Goal: Communication & Community: Share content

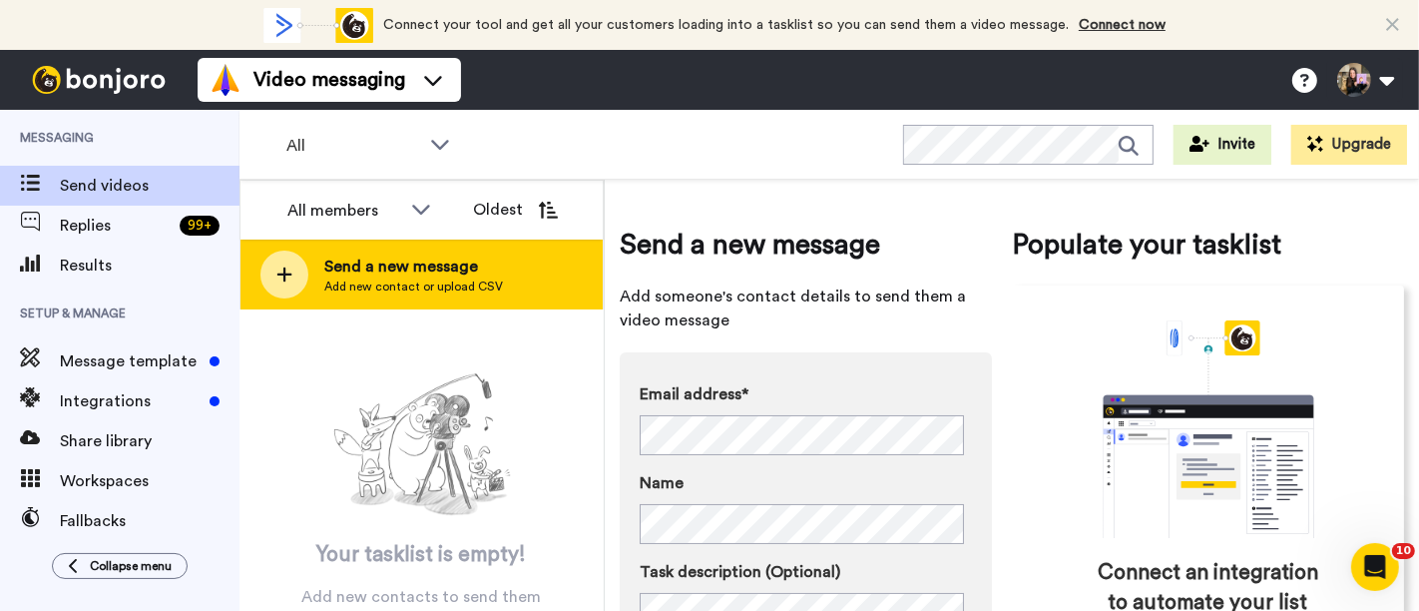
click at [494, 304] on div "Send a new message Add new contact or upload CSV" at bounding box center [421, 274] width 362 height 70
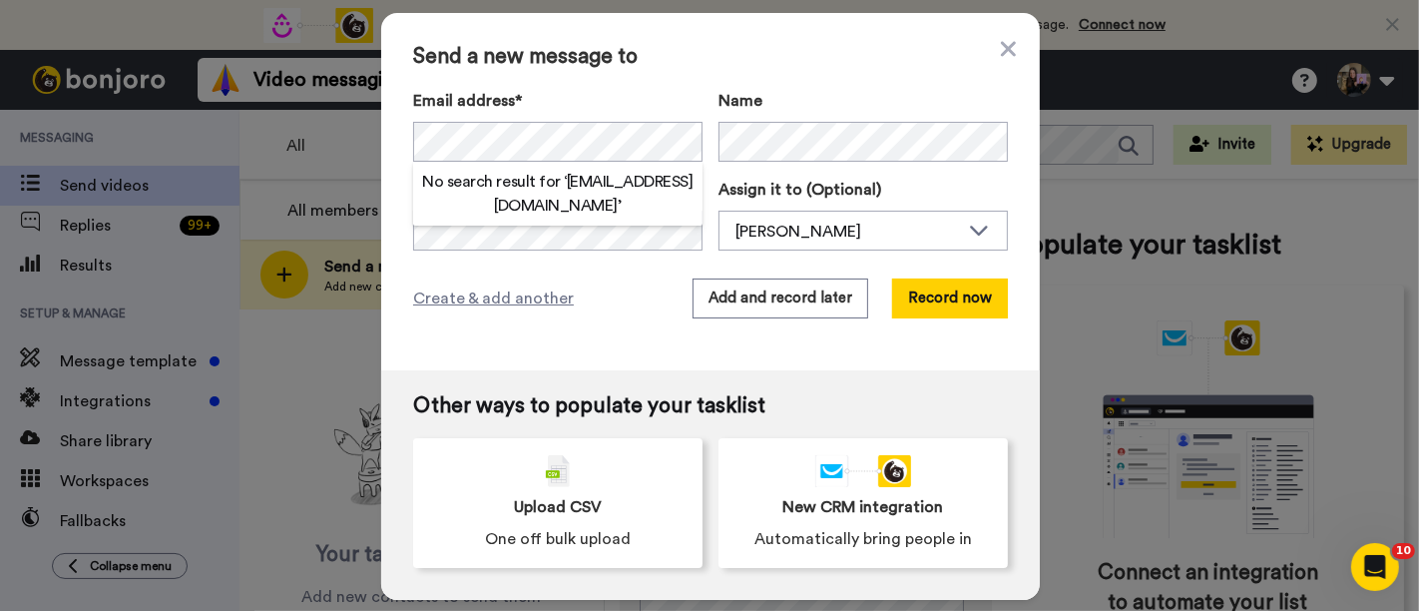
click at [810, 120] on div "Name" at bounding box center [862, 125] width 289 height 73
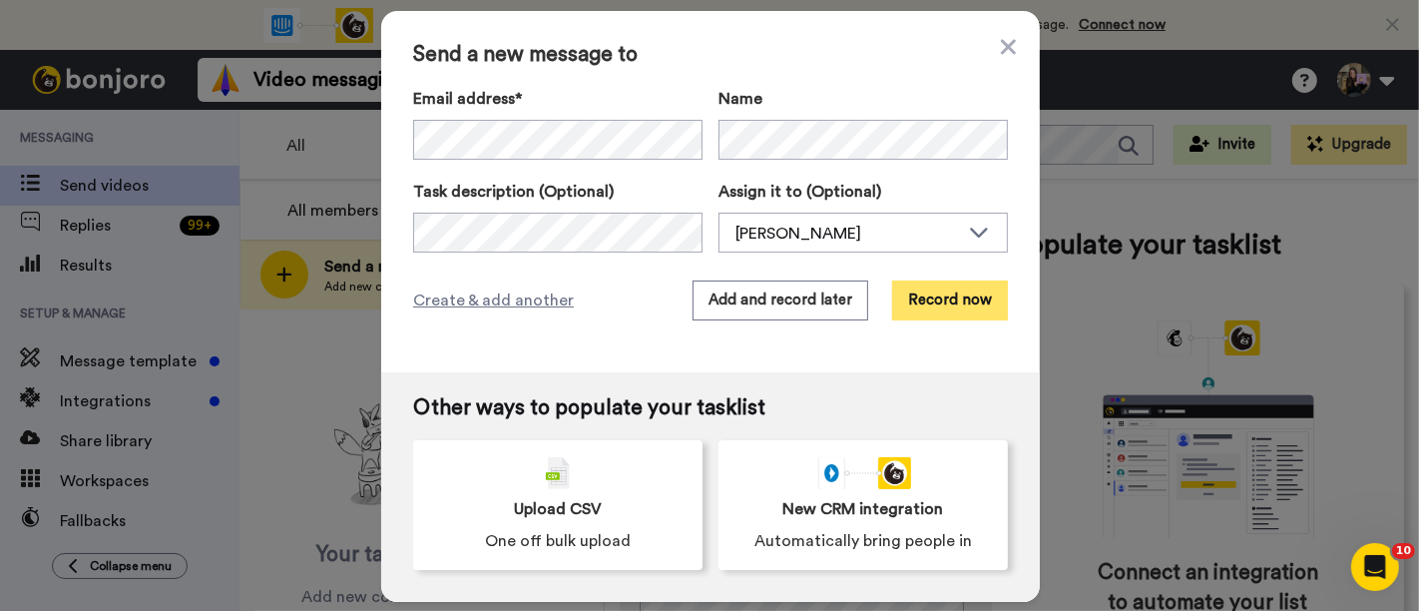
click at [964, 303] on button "Record now" at bounding box center [950, 300] width 116 height 40
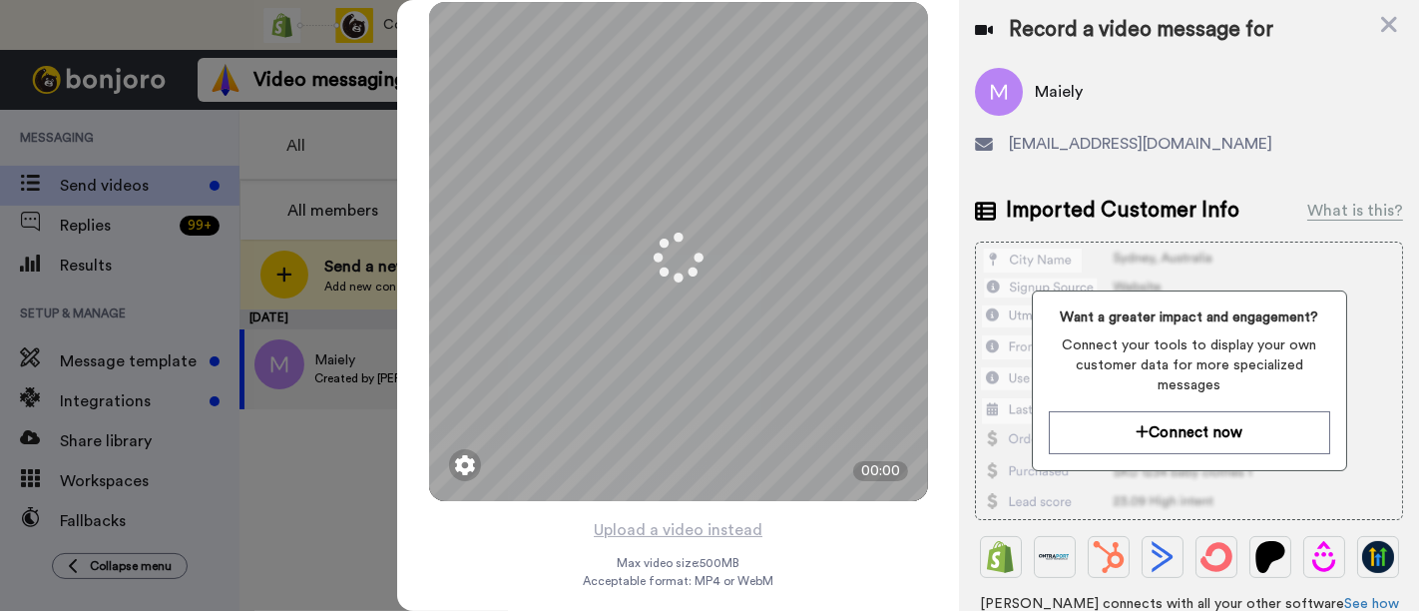
scroll to position [15, 0]
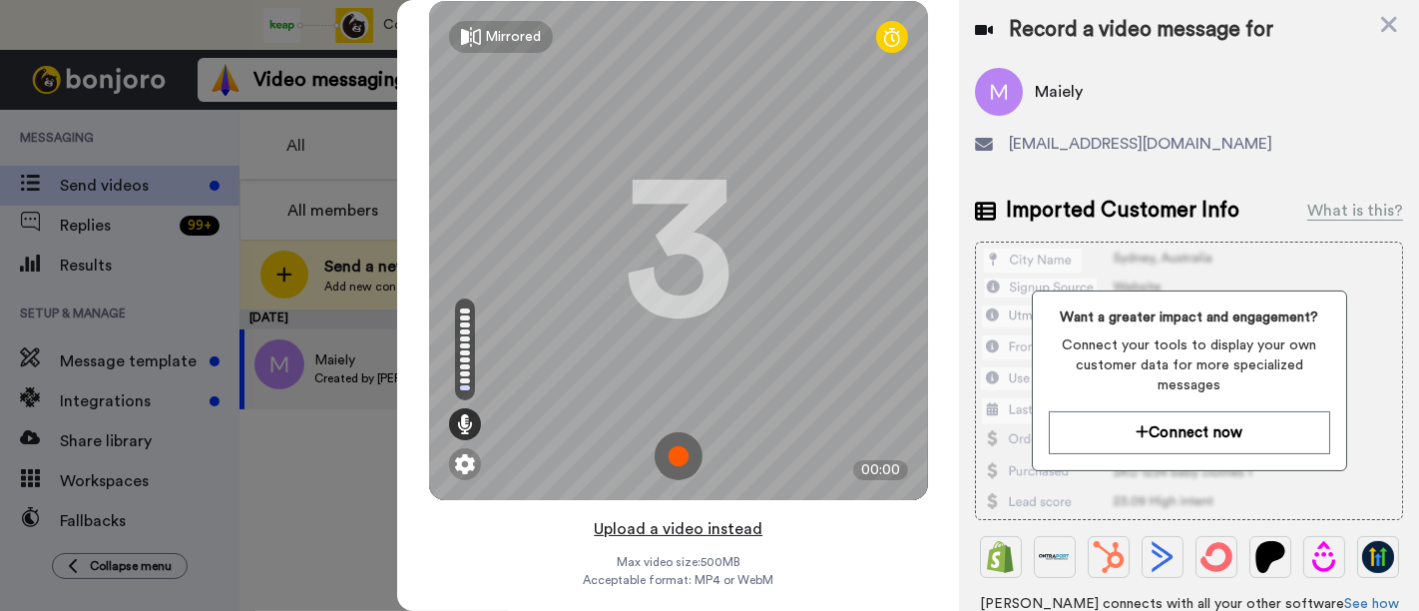
click at [721, 531] on button "Upload a video instead" at bounding box center [678, 529] width 181 height 26
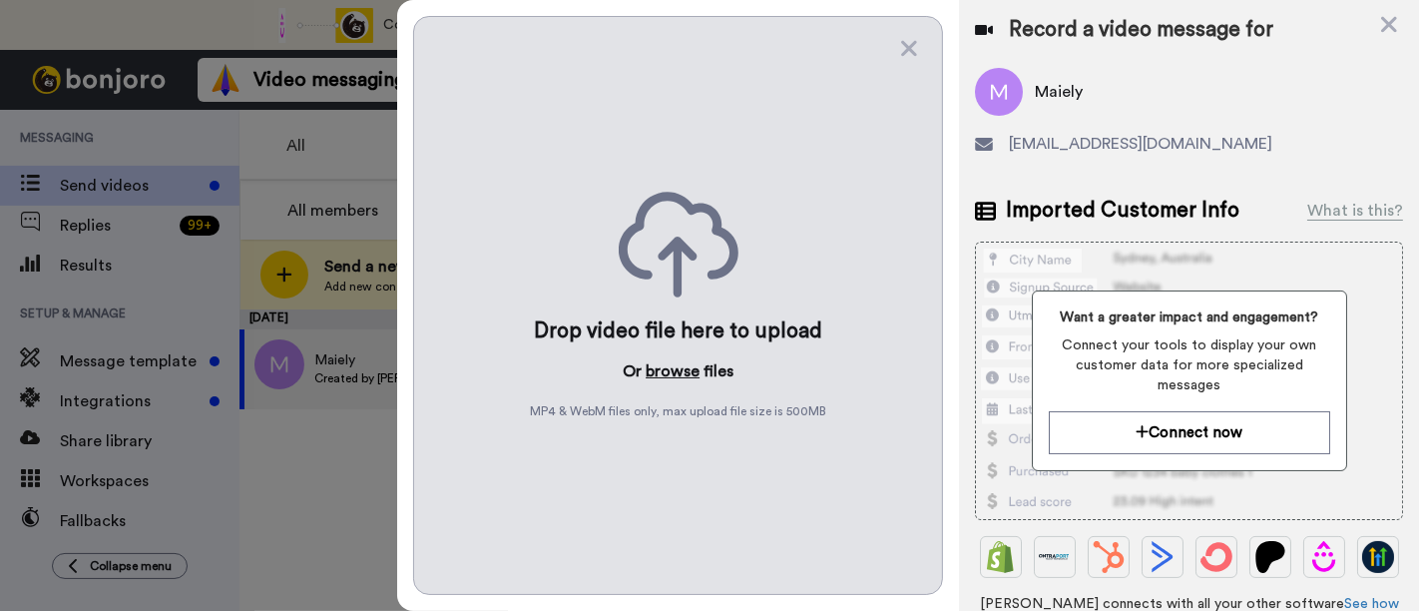
click at [684, 369] on button "browse" at bounding box center [673, 371] width 54 height 24
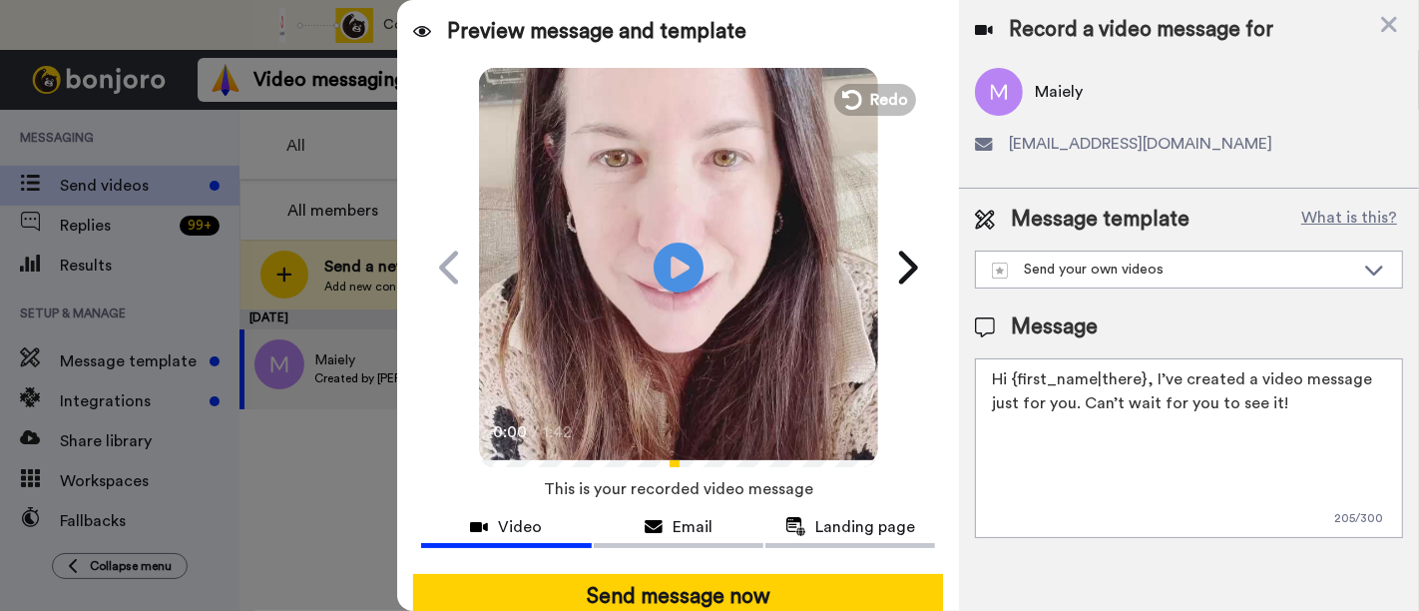
drag, startPoint x: 1252, startPoint y: 403, endPoint x: 1150, endPoint y: 374, distance: 105.8
click at [1150, 374] on textarea "Hi {first_name|there}, I’ve created a video message just for you. Can’t wait fo…" at bounding box center [1189, 448] width 428 height 180
paste textarea "welcome to SLP Elevate! I created a video welcome for you! Feel free to click r…"
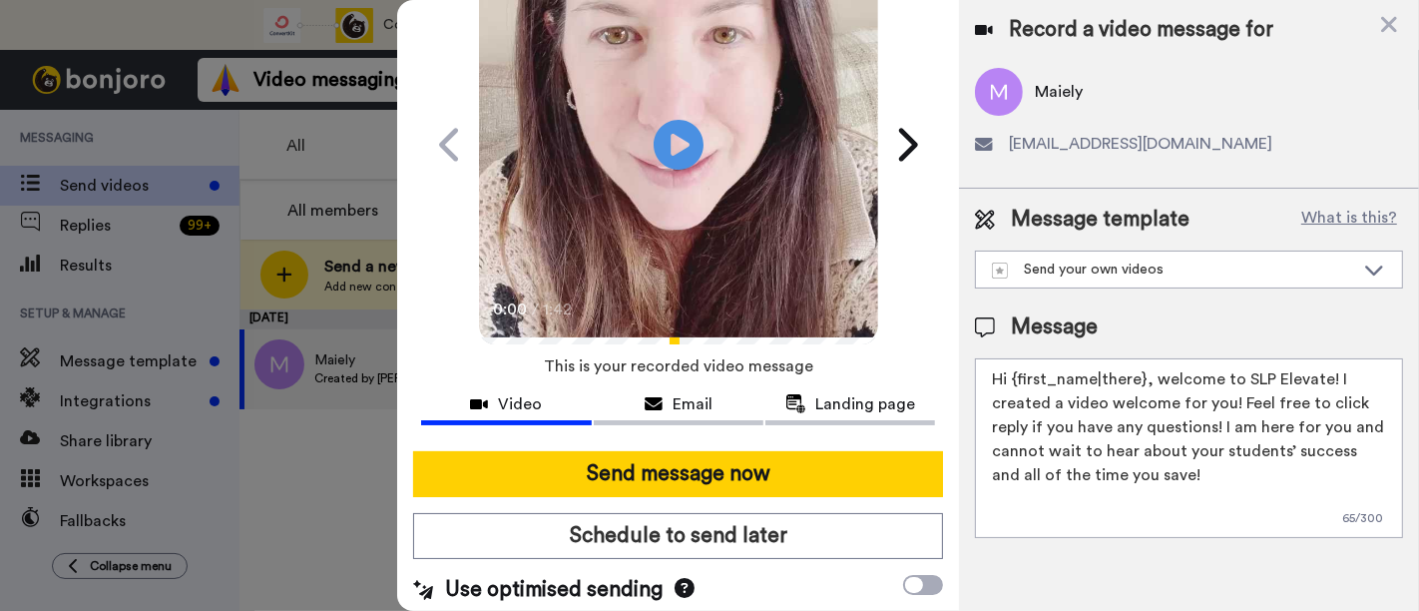
scroll to position [130, 0]
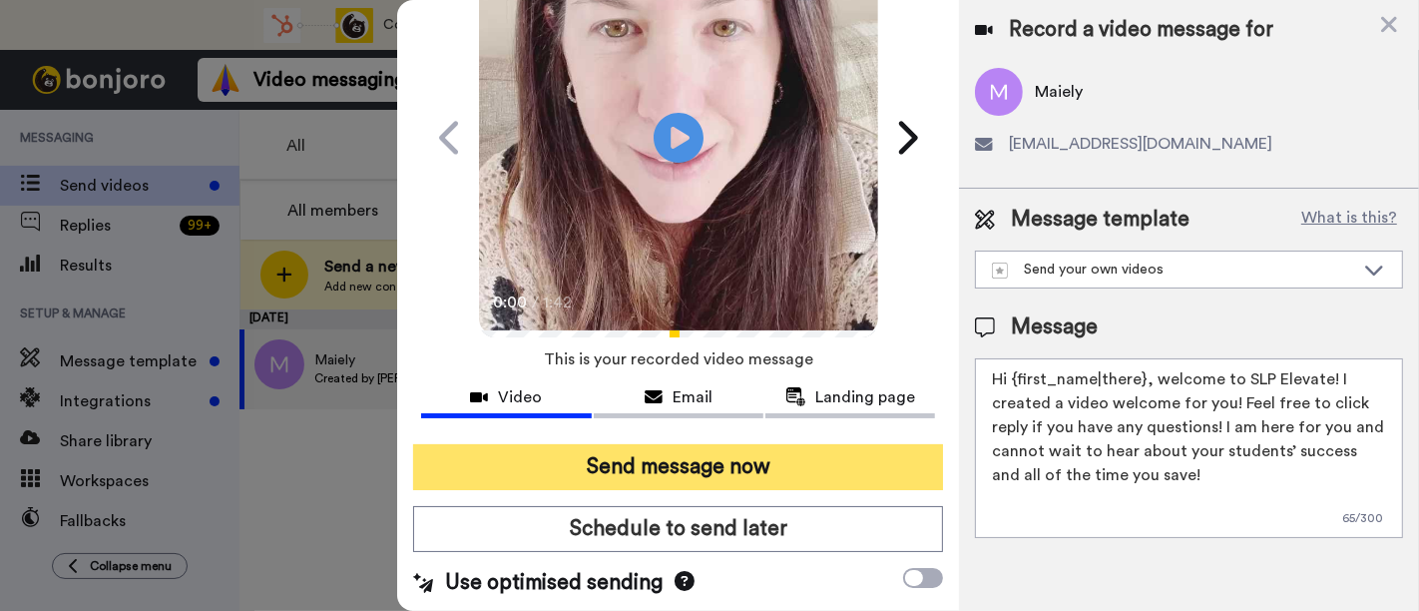
type textarea "Hi {first_name|there}, welcome to SLP Elevate! I created a video welcome for yo…"
click at [797, 451] on button "Send message now" at bounding box center [678, 467] width 530 height 46
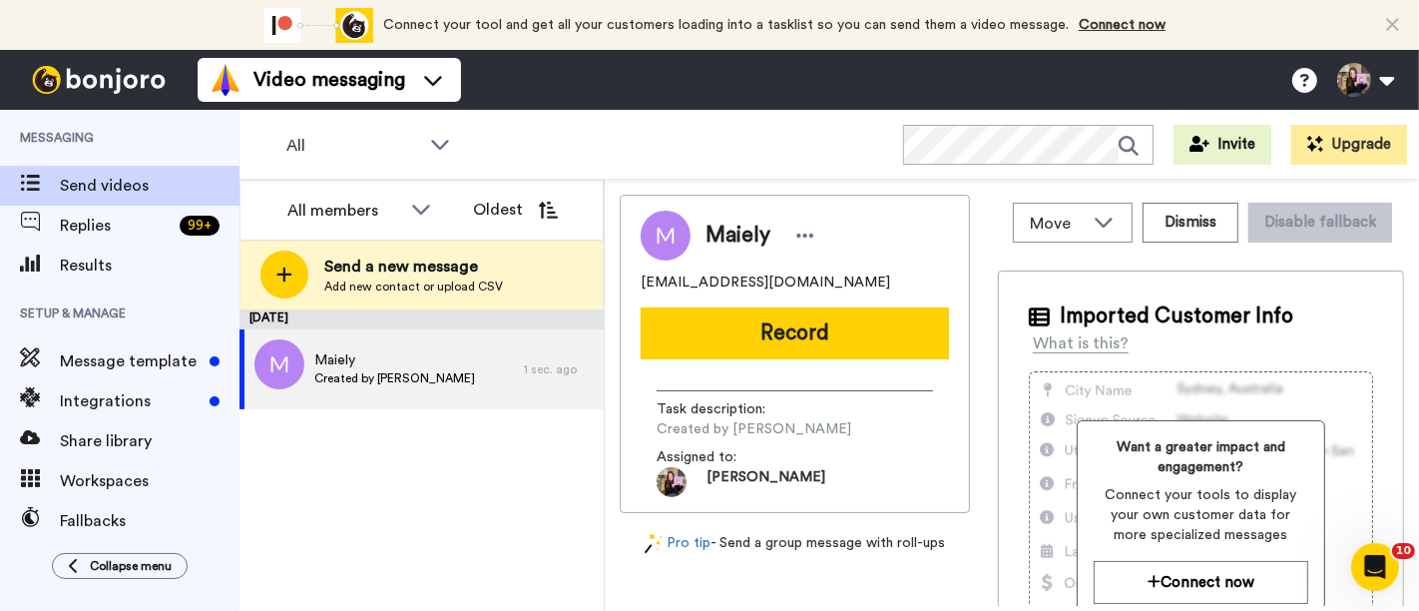
scroll to position [0, 0]
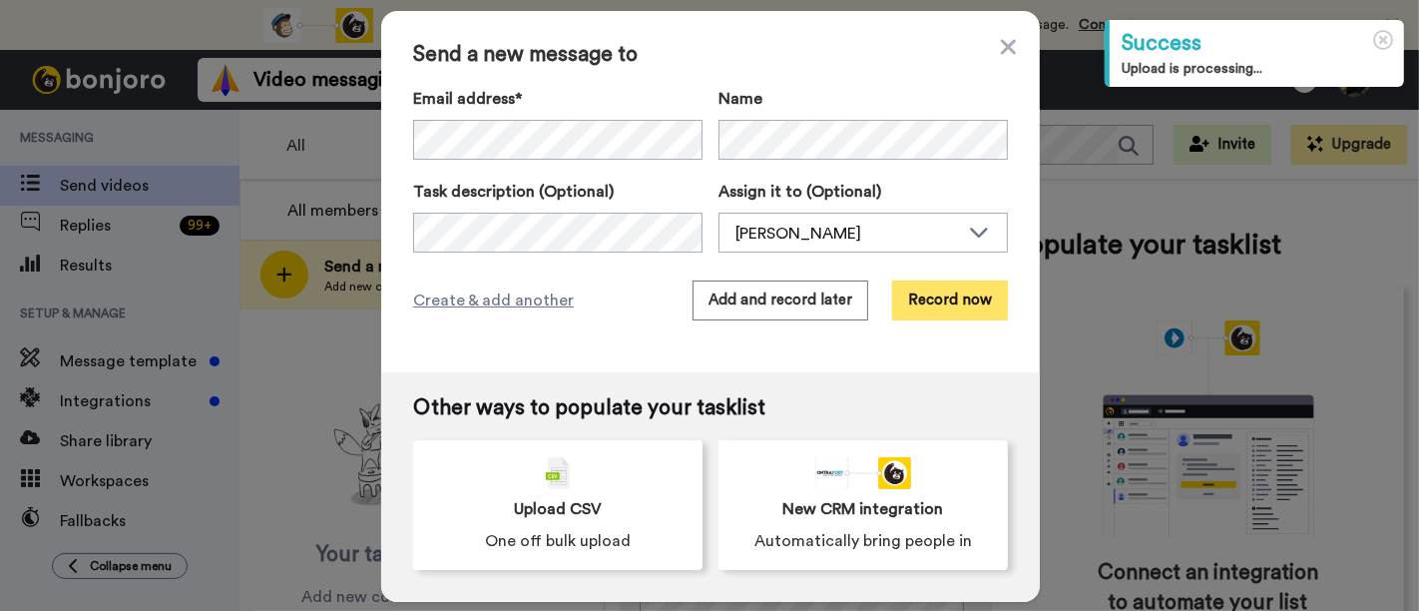
click at [948, 314] on button "Record now" at bounding box center [950, 300] width 116 height 40
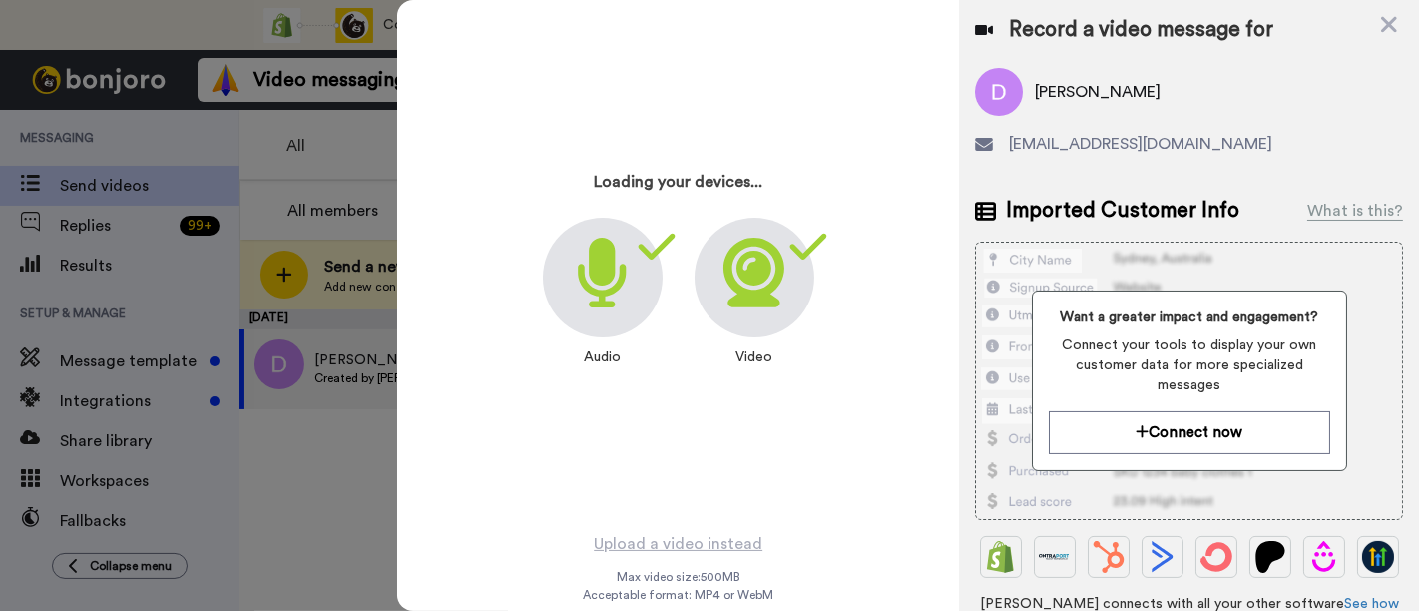
scroll to position [15, 0]
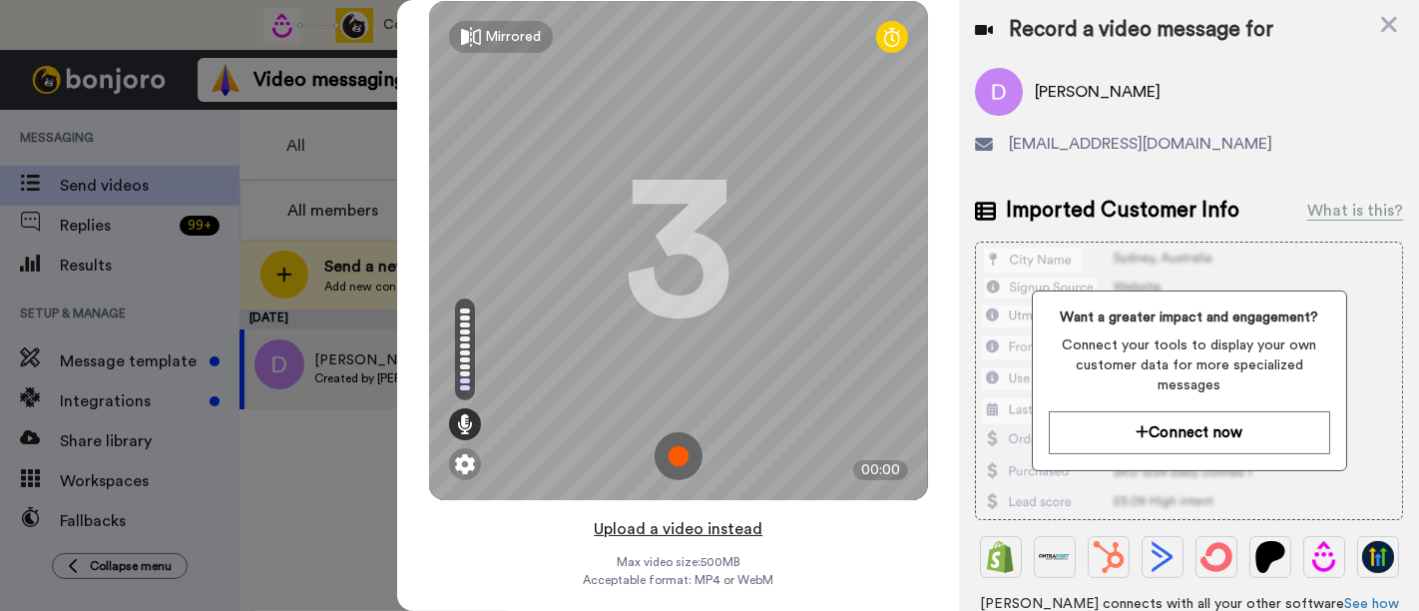
click at [726, 529] on button "Upload a video instead" at bounding box center [678, 529] width 181 height 26
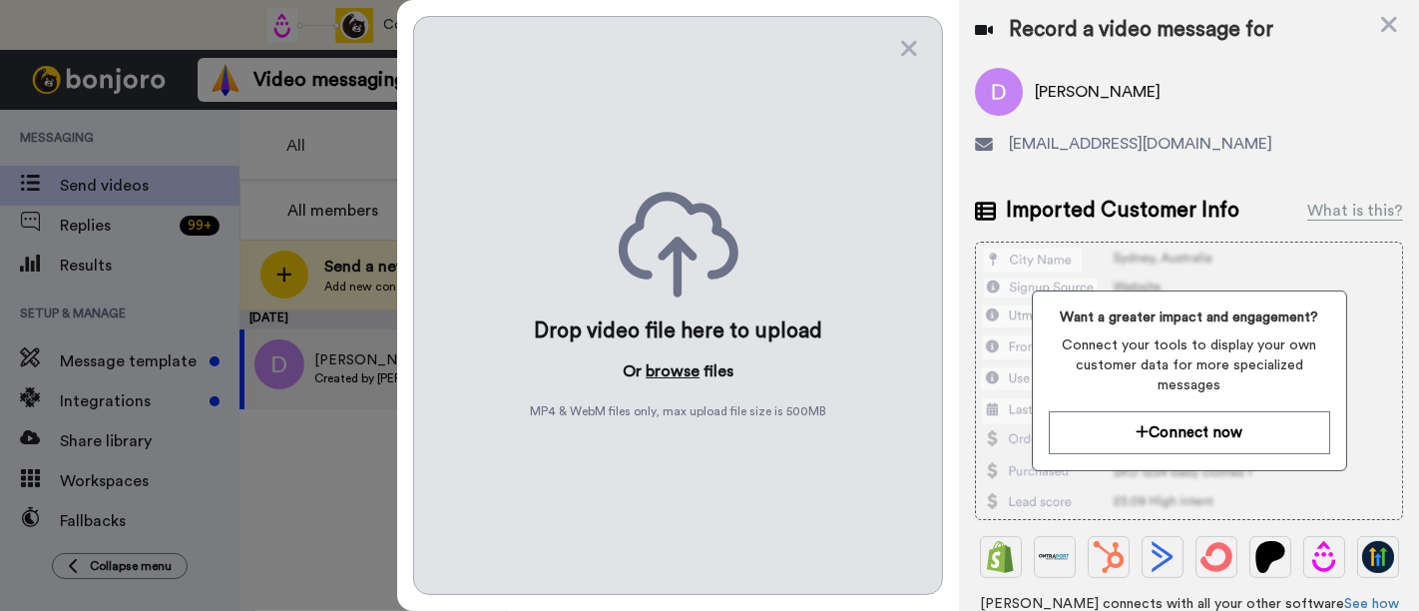
click at [671, 365] on button "browse" at bounding box center [673, 371] width 54 height 24
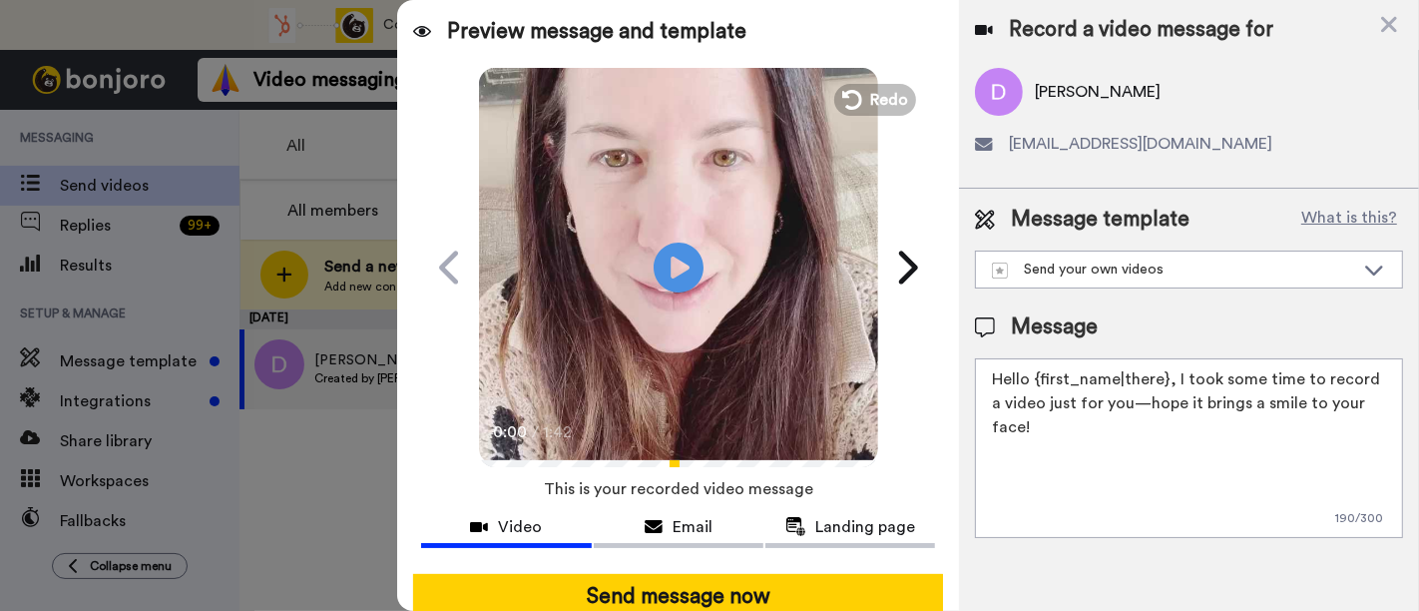
drag, startPoint x: 1386, startPoint y: 408, endPoint x: 1171, endPoint y: 373, distance: 217.3
click at [1171, 373] on textarea "Hello {first_name|there}, I took some time to record a video just for you—hope …" at bounding box center [1189, 448] width 428 height 180
paste textarea "welcome to SLP Elevate! I created a video welcome for you! Feel free to click r…"
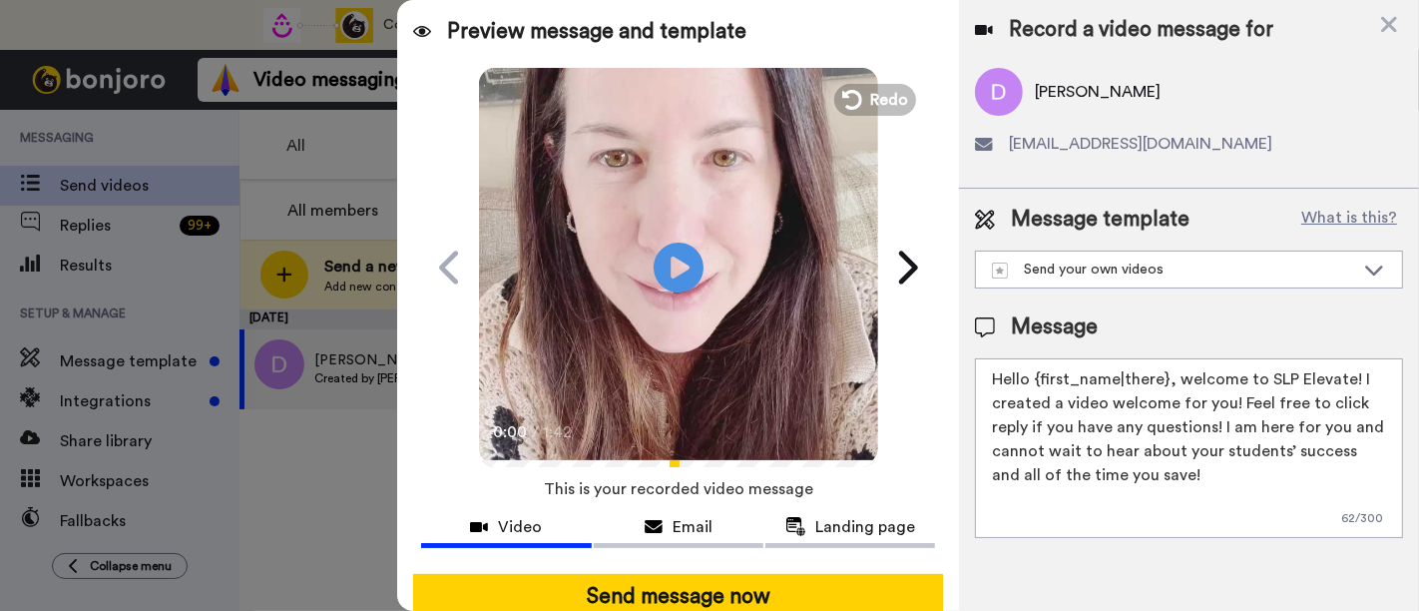
scroll to position [130, 0]
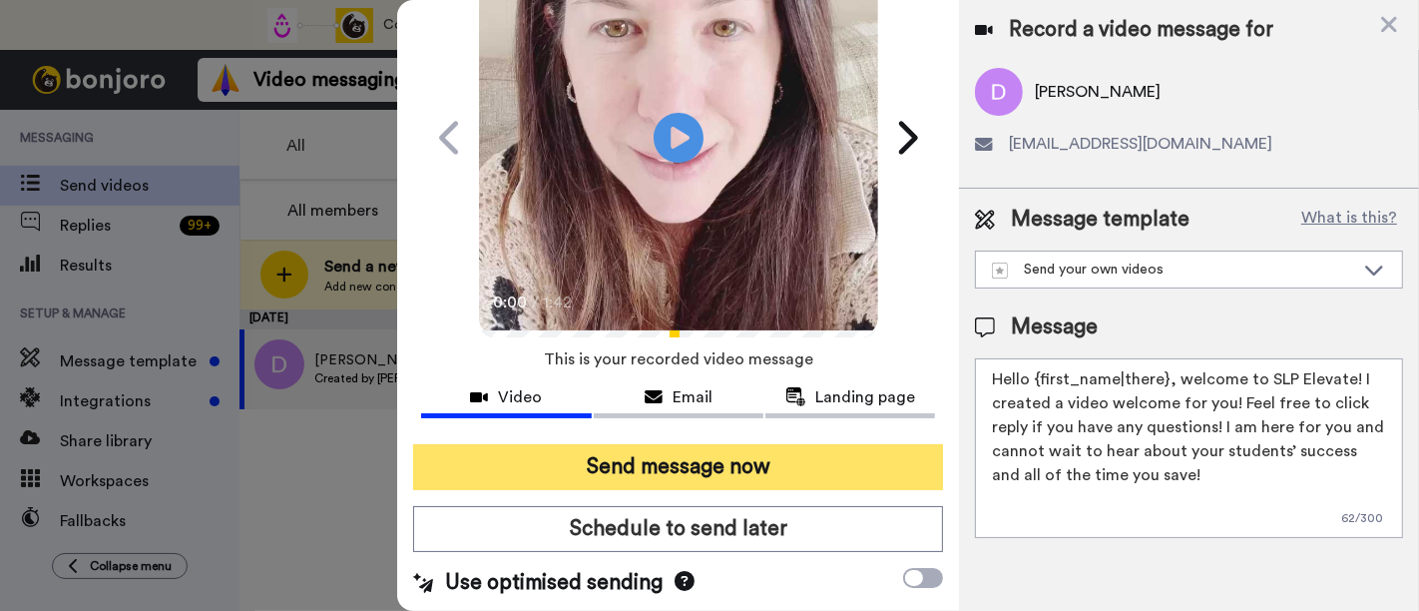
type textarea "Hello {first_name|there}, welcome to SLP Elevate! I created a video welcome for…"
click at [812, 474] on button "Send message now" at bounding box center [678, 467] width 530 height 46
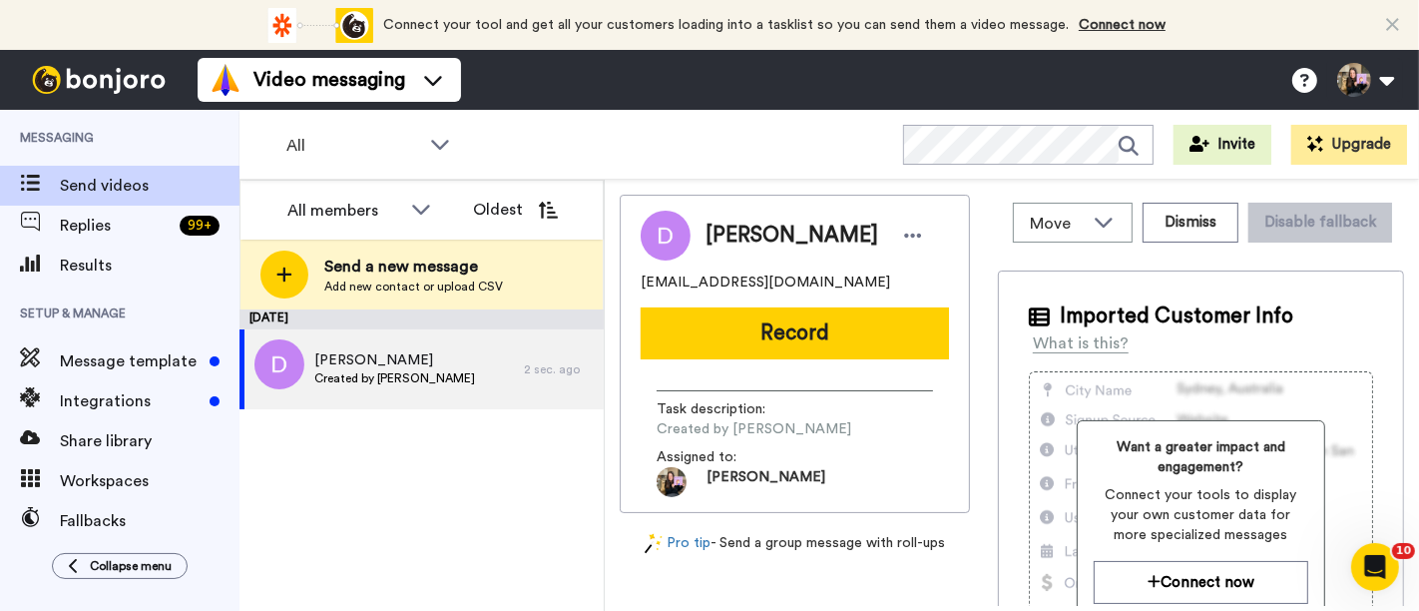
scroll to position [0, 0]
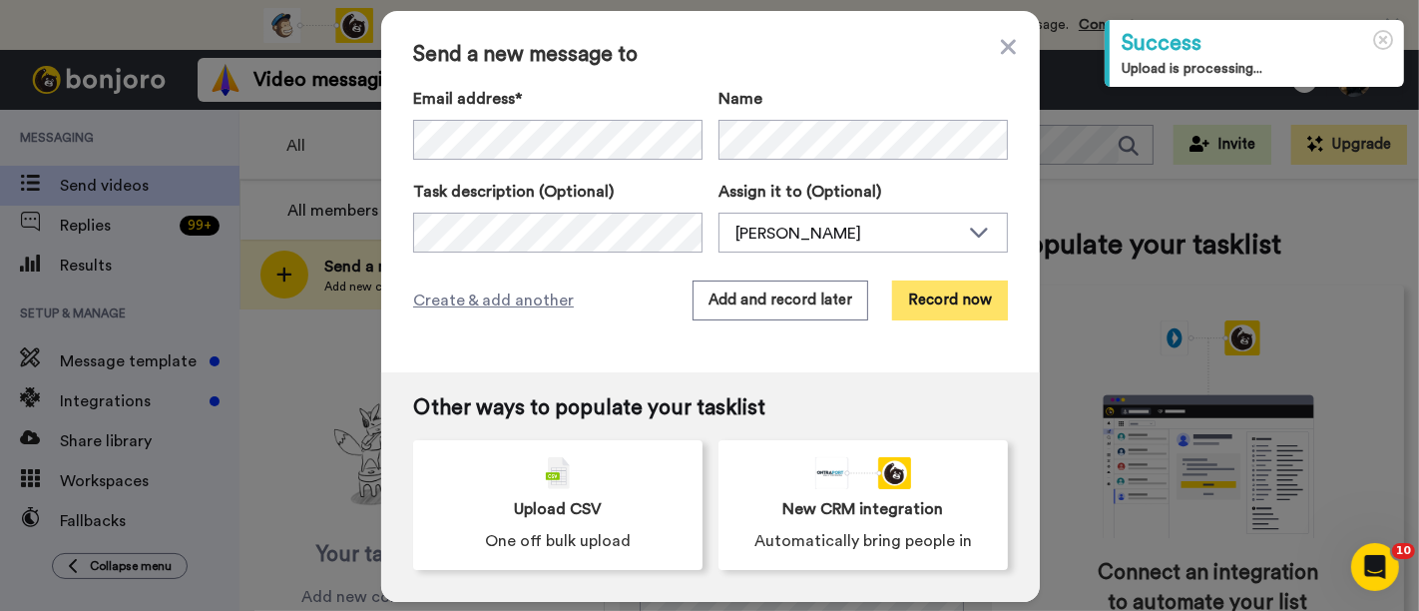
click at [917, 312] on button "Record now" at bounding box center [950, 300] width 116 height 40
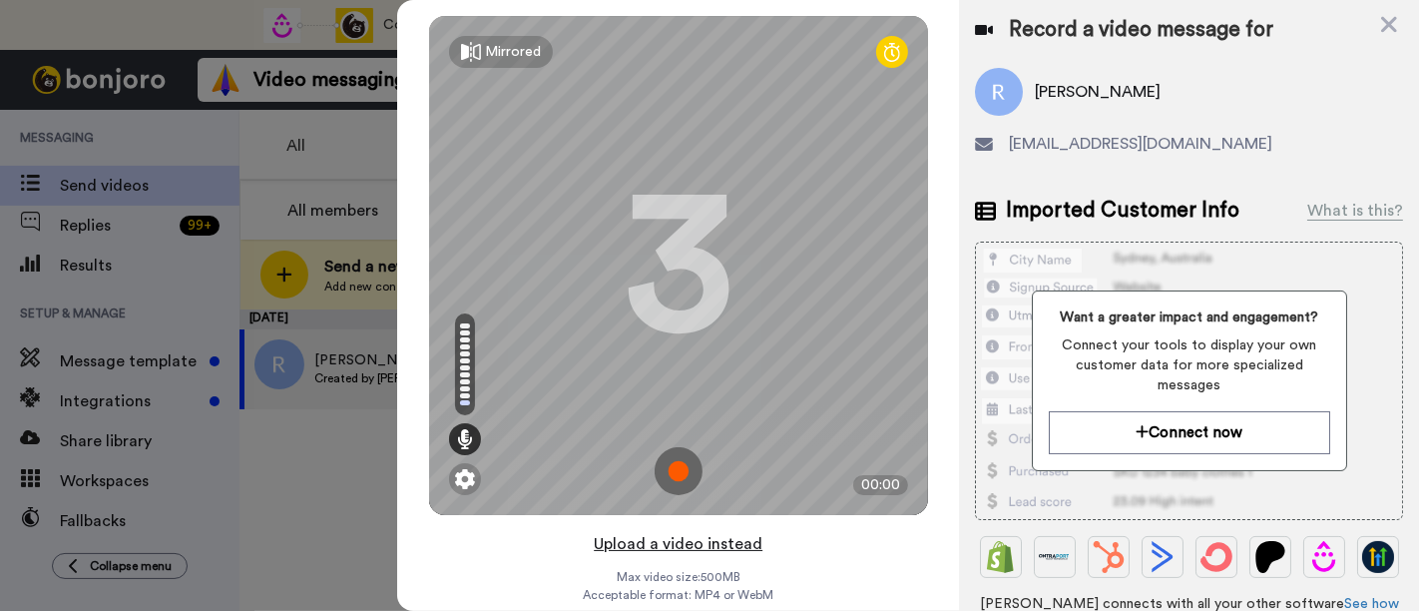
click at [729, 546] on button "Upload a video instead" at bounding box center [678, 544] width 181 height 26
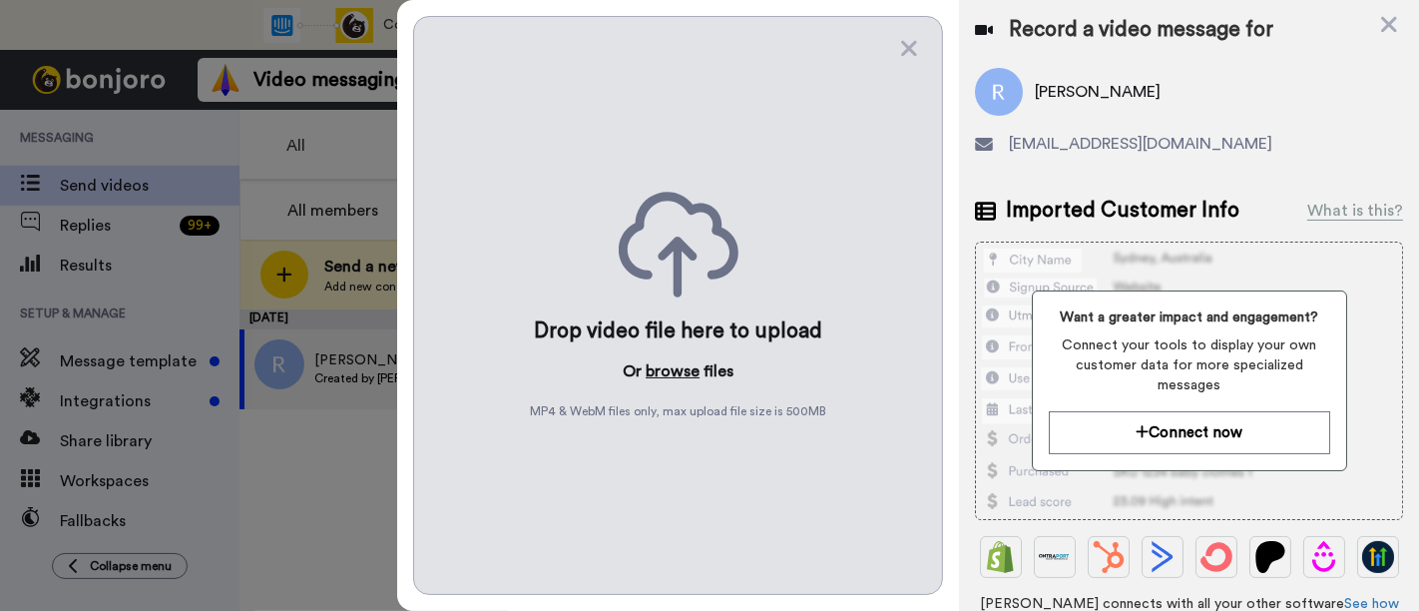
click at [680, 378] on button "browse" at bounding box center [673, 371] width 54 height 24
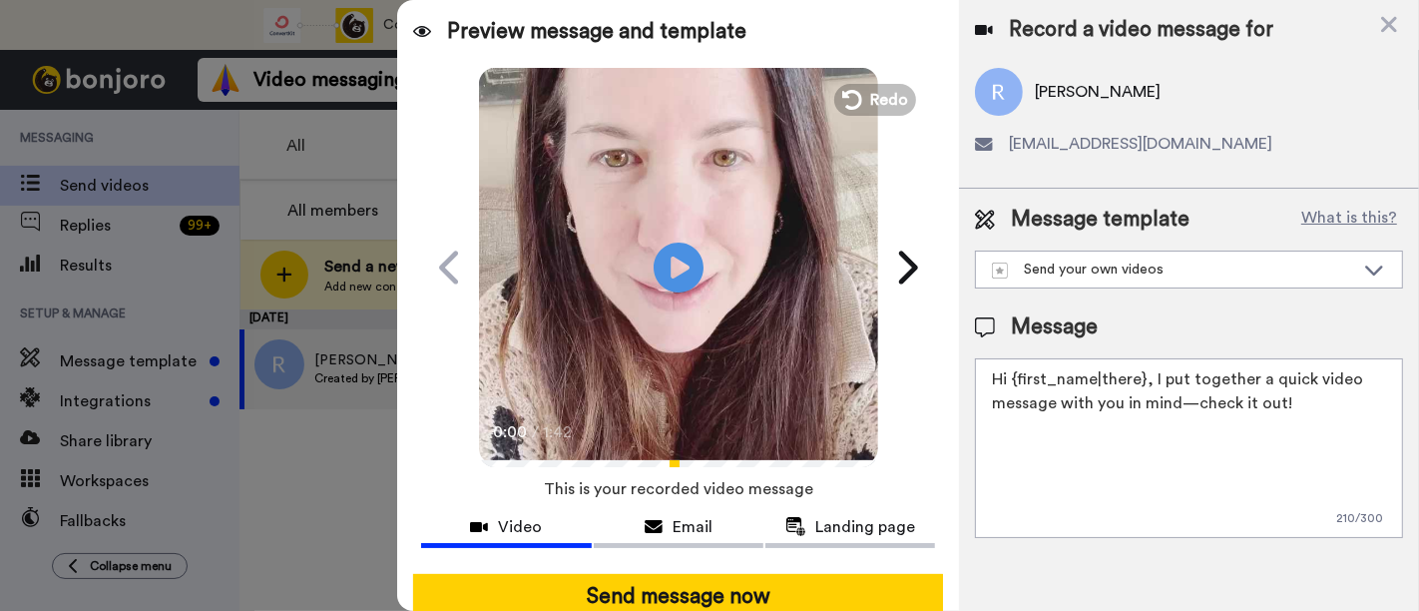
drag, startPoint x: 1266, startPoint y: 402, endPoint x: 1150, endPoint y: 382, distance: 117.4
click at [1150, 382] on textarea "Hi {first_name|there}, I put together a quick video message with you in mind—ch…" at bounding box center [1189, 448] width 428 height 180
paste textarea "welcome to SLP Elevate! I created a video welcome for you! Feel free to click r…"
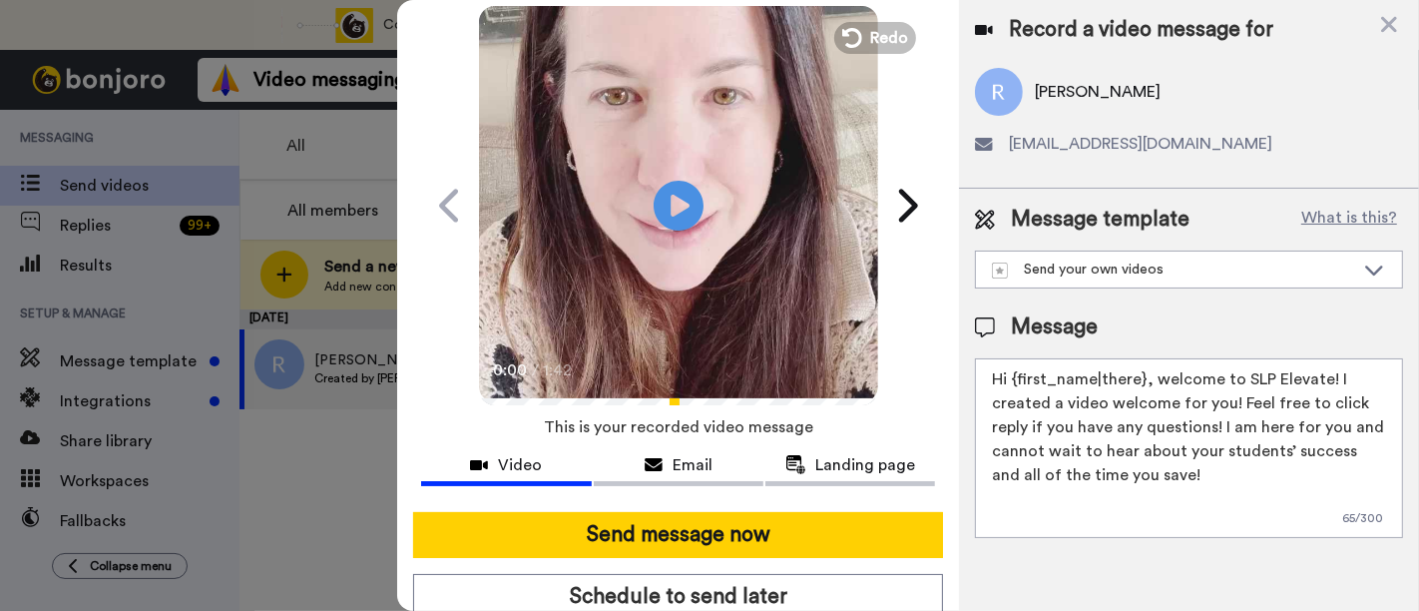
scroll to position [111, 0]
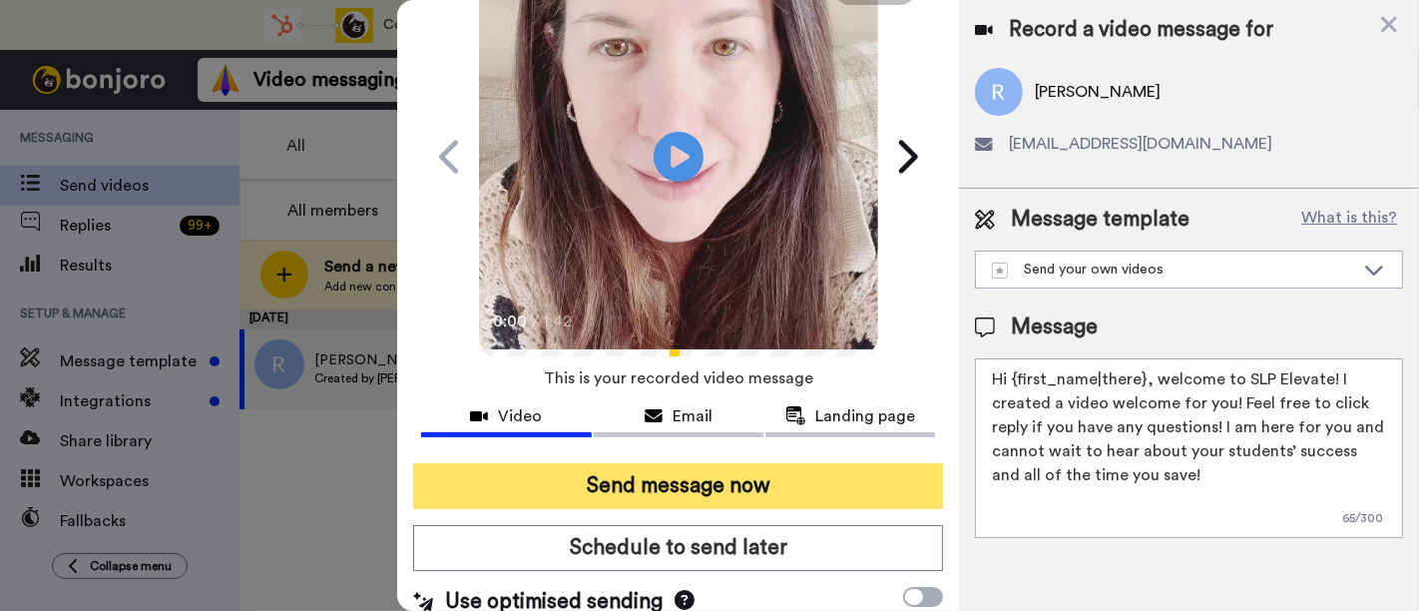
type textarea "Hi {first_name|there}, welcome to SLP Elevate! I created a video welcome for yo…"
click at [829, 480] on button "Send message now" at bounding box center [678, 486] width 530 height 46
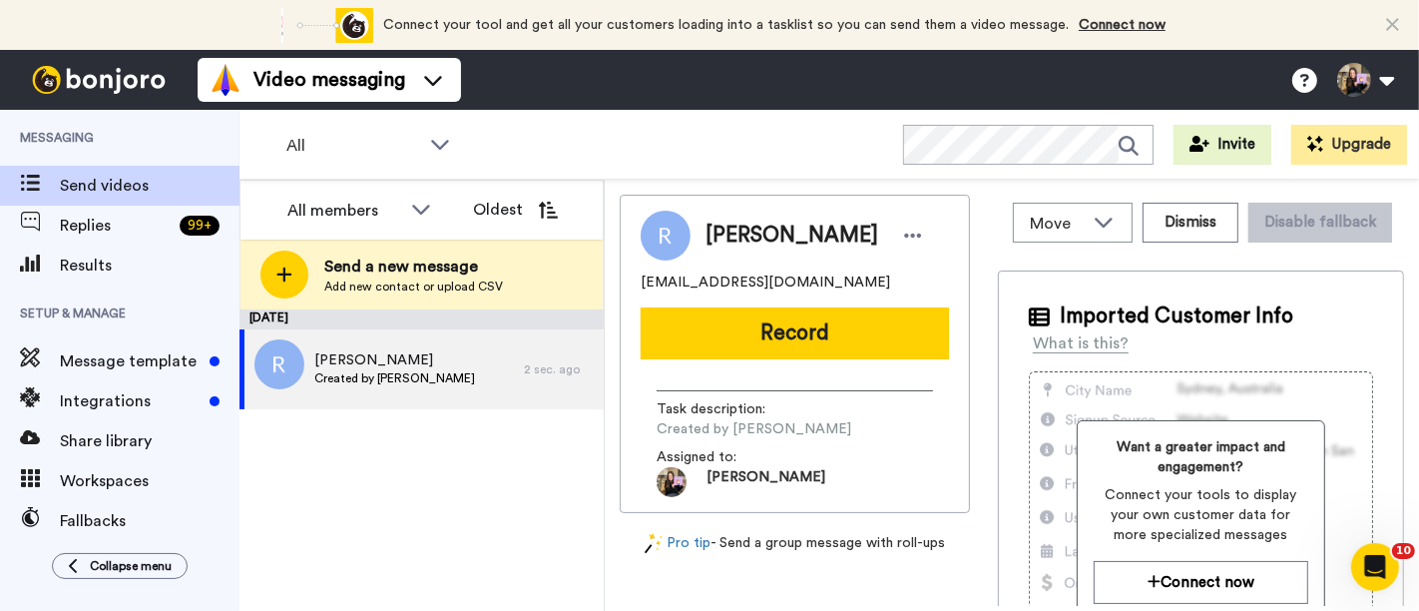
scroll to position [0, 0]
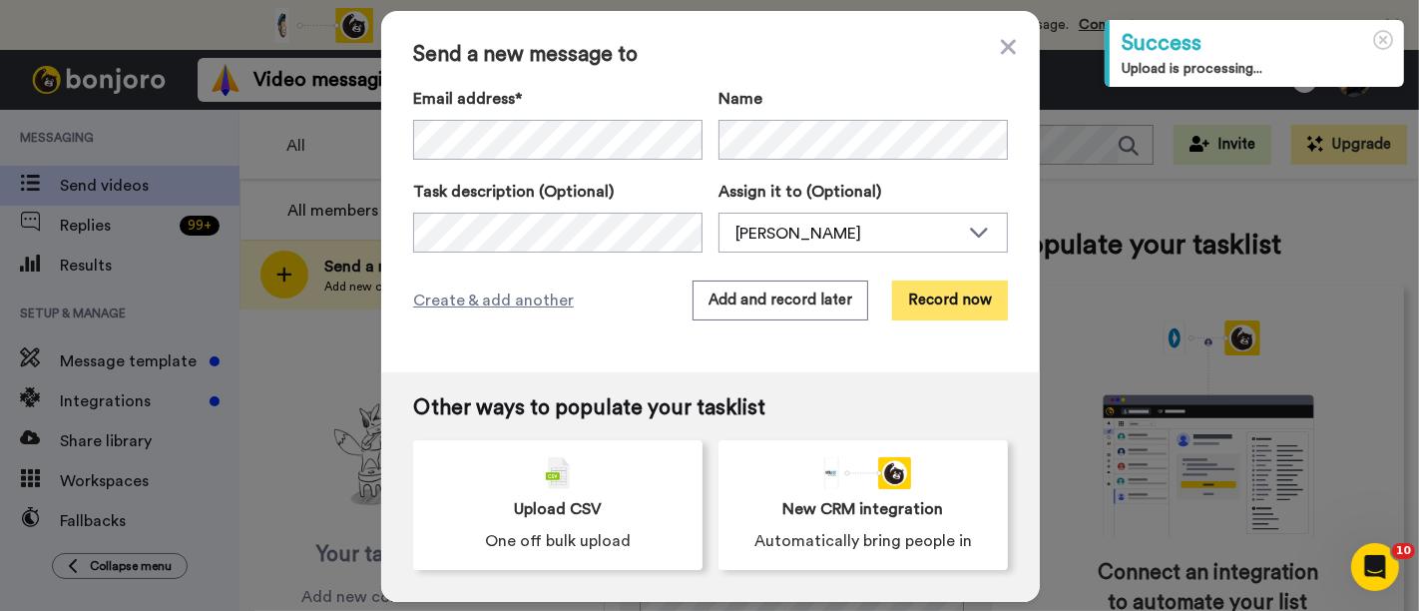
click at [915, 297] on button "Record now" at bounding box center [950, 300] width 116 height 40
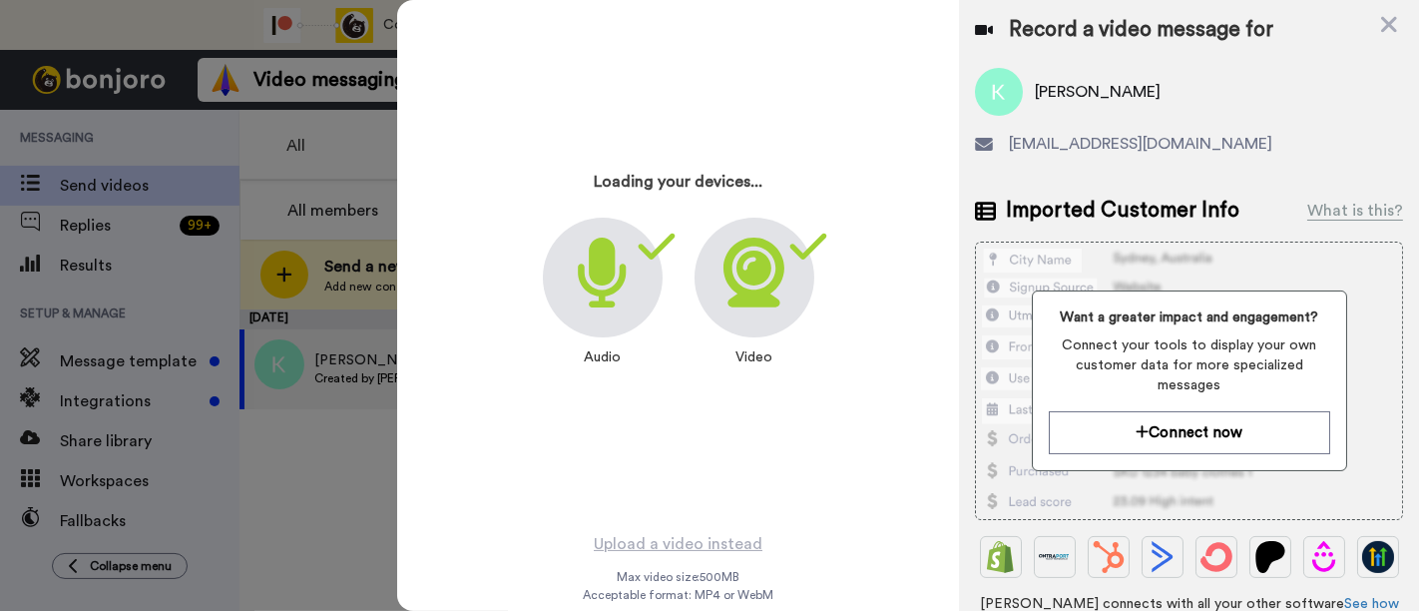
scroll to position [15, 0]
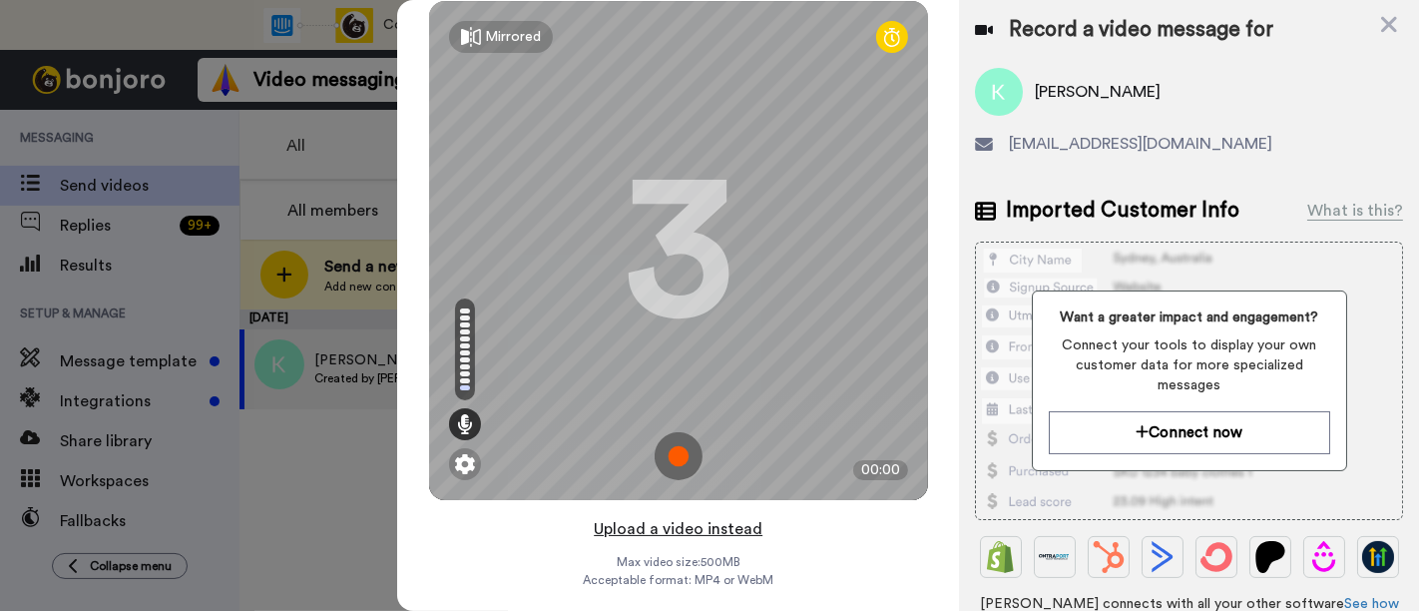
click at [720, 530] on button "Upload a video instead" at bounding box center [678, 529] width 181 height 26
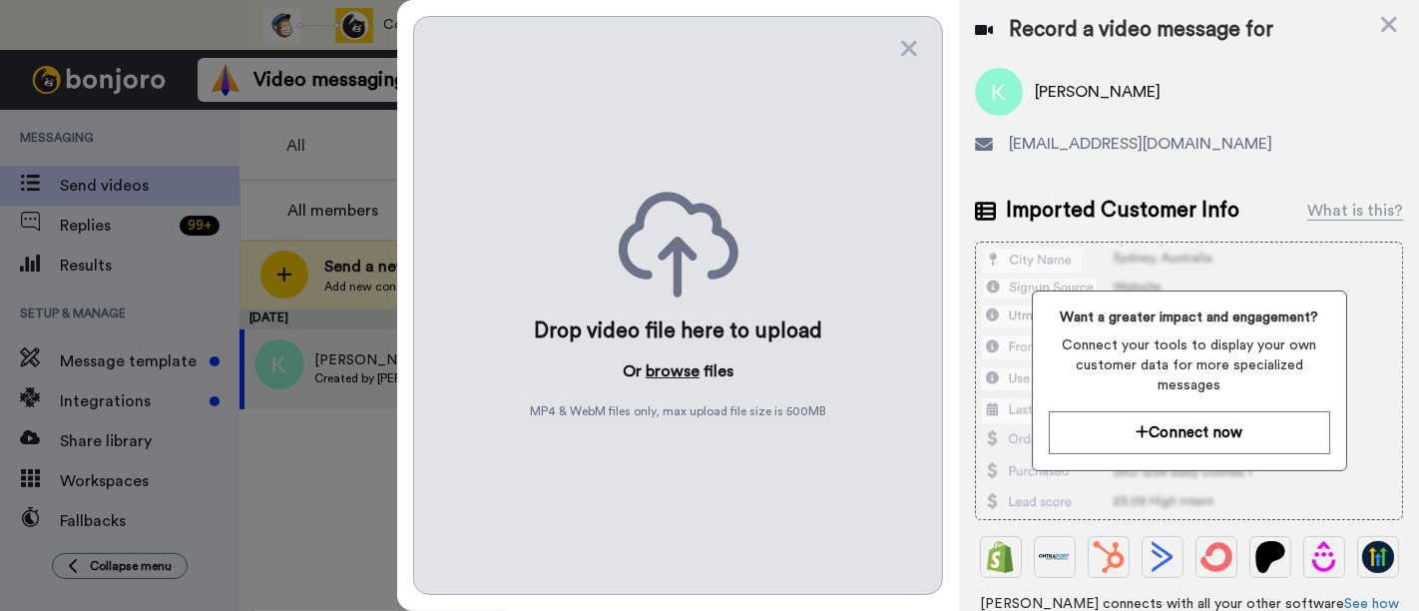
click at [686, 372] on button "browse" at bounding box center [673, 371] width 54 height 24
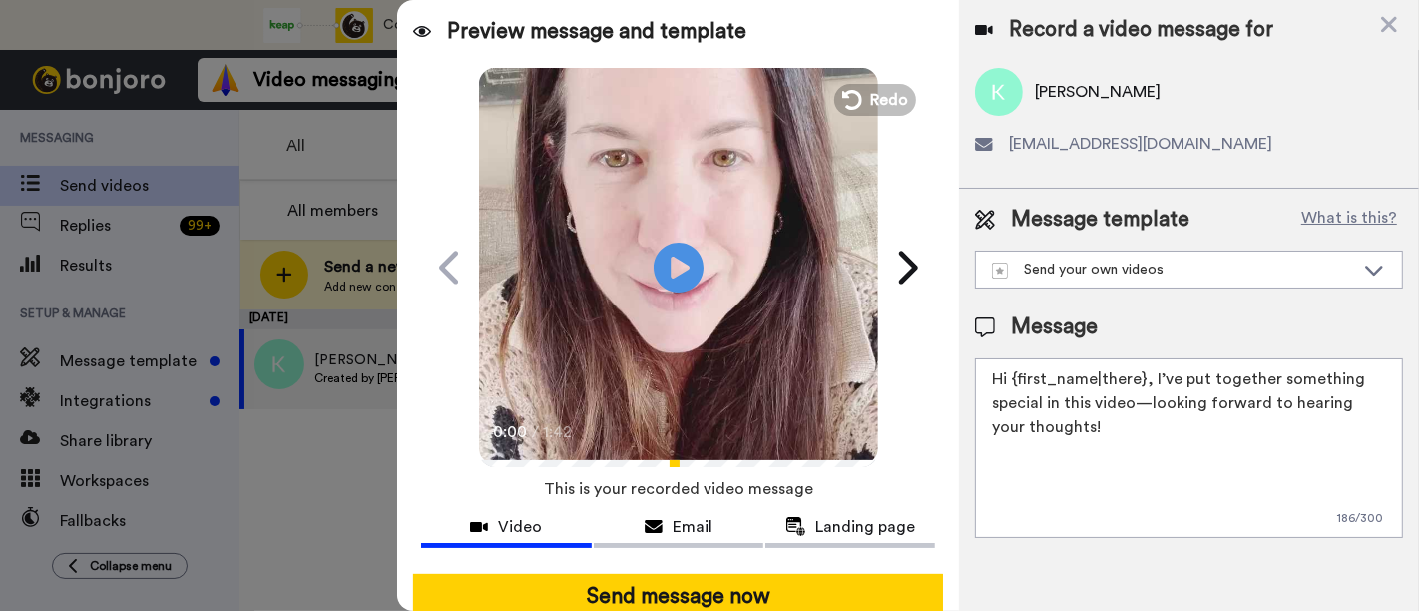
drag, startPoint x: 1159, startPoint y: 438, endPoint x: 1150, endPoint y: 380, distance: 58.6
click at [1150, 380] on textarea "Hi {first_name|there}, I’ve put together something special in this video—lookin…" at bounding box center [1189, 448] width 428 height 180
paste textarea "welcome to SLP Elevate! I created a video welcome for you! Feel free to click r…"
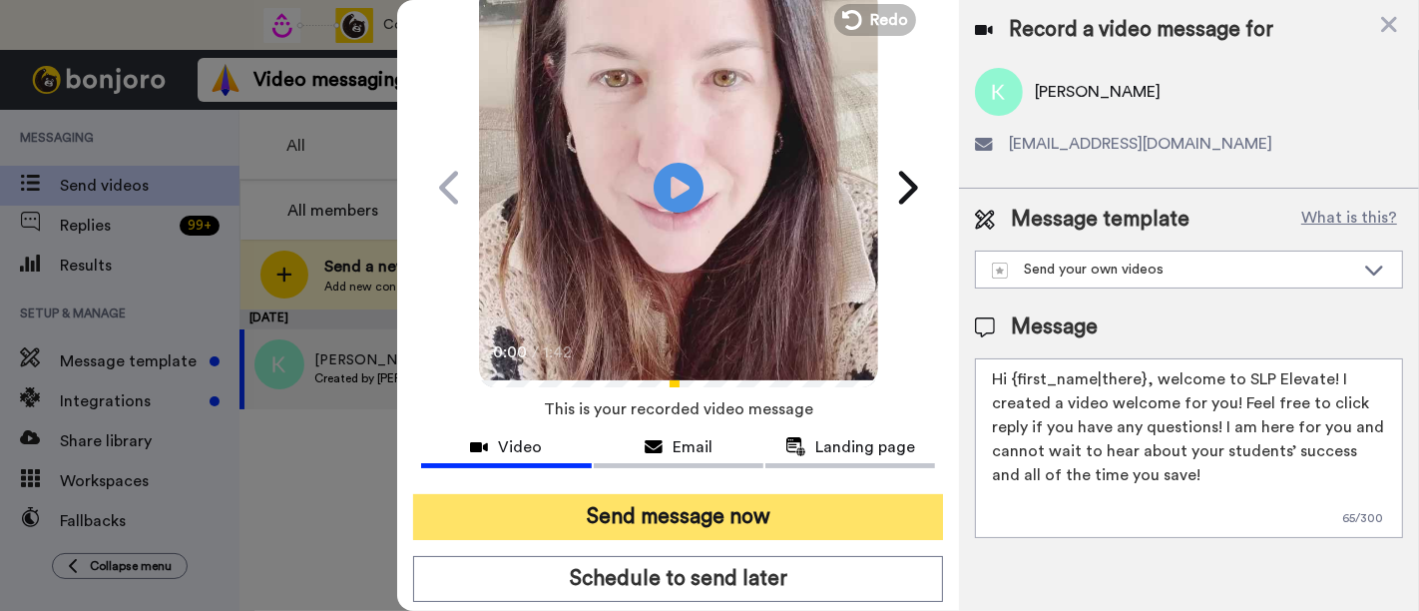
scroll to position [111, 0]
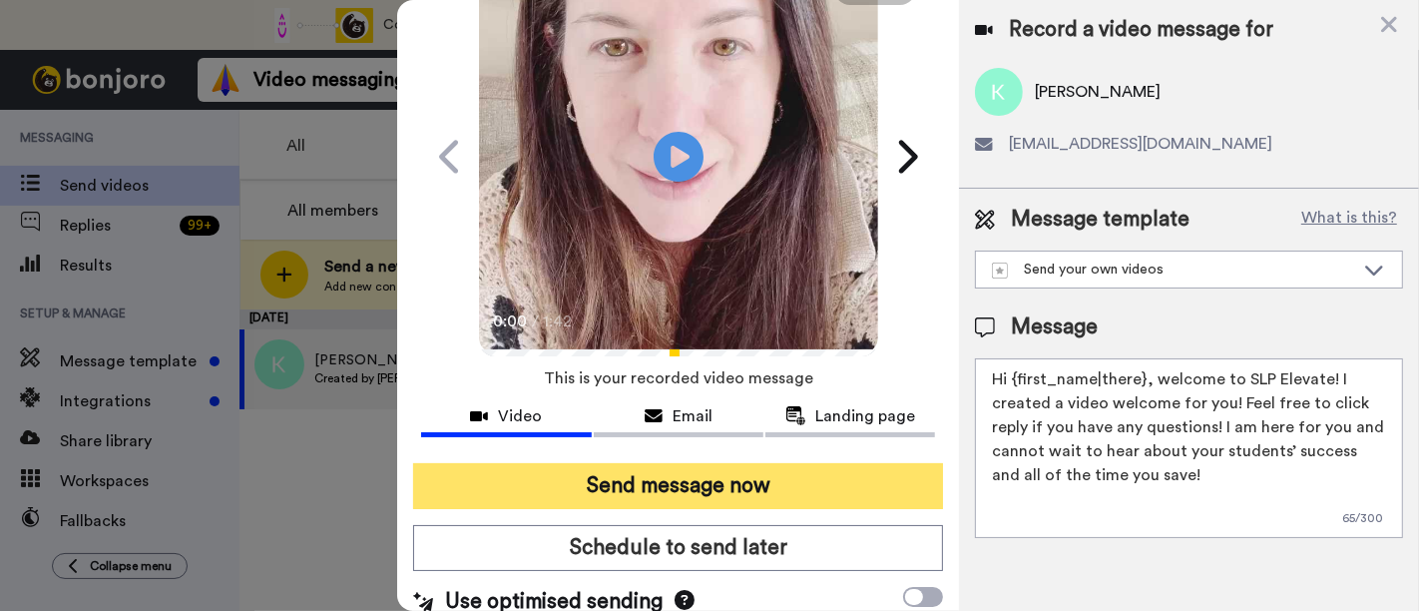
type textarea "Hi {first_name|there}, welcome to SLP Elevate! I created a video welcome for yo…"
click at [843, 480] on button "Send message now" at bounding box center [678, 486] width 530 height 46
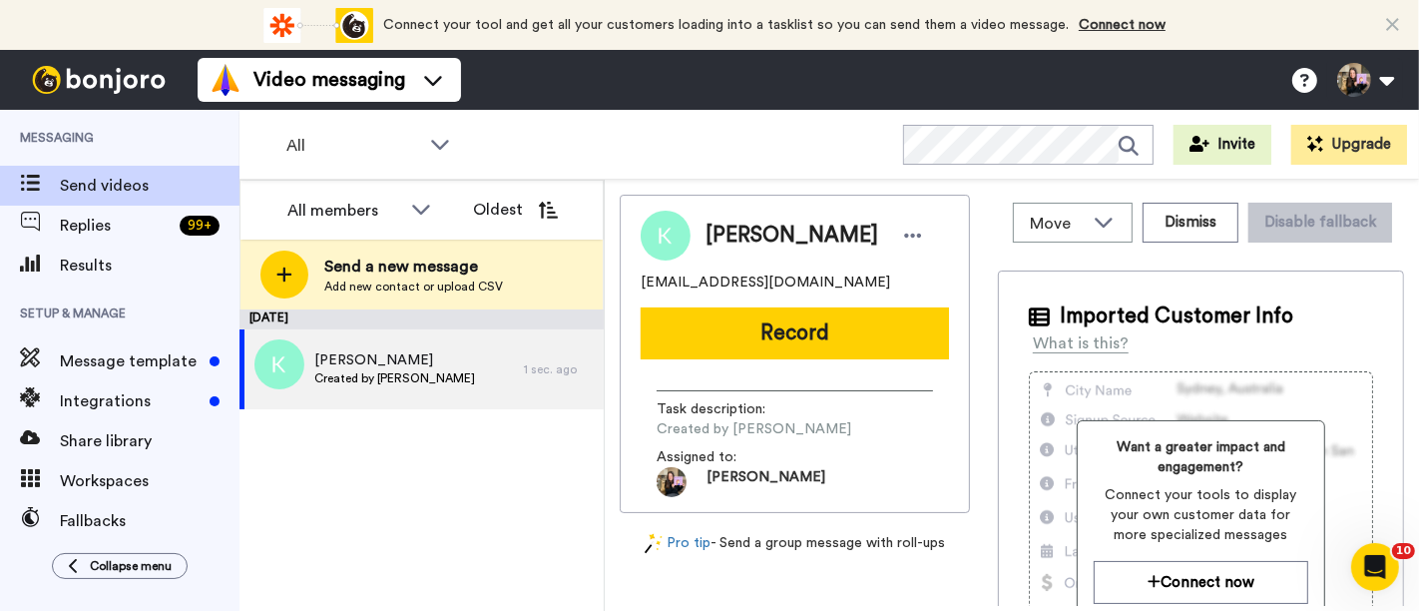
scroll to position [0, 0]
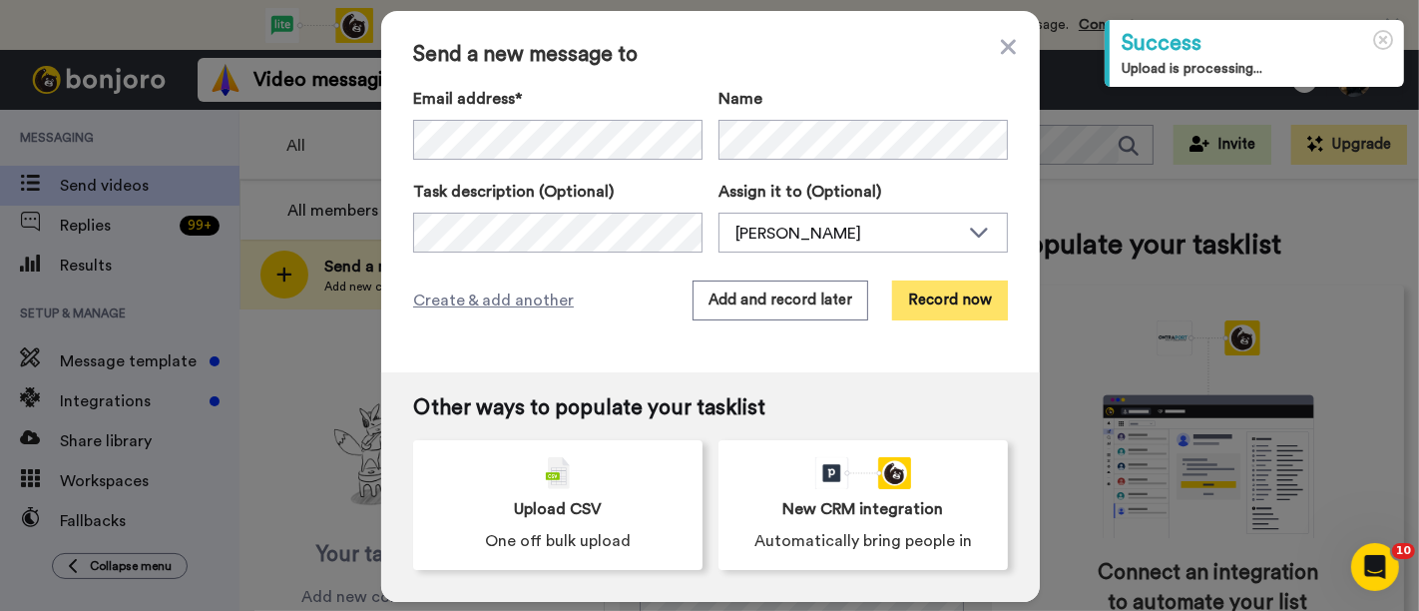
click at [915, 297] on button "Record now" at bounding box center [950, 300] width 116 height 40
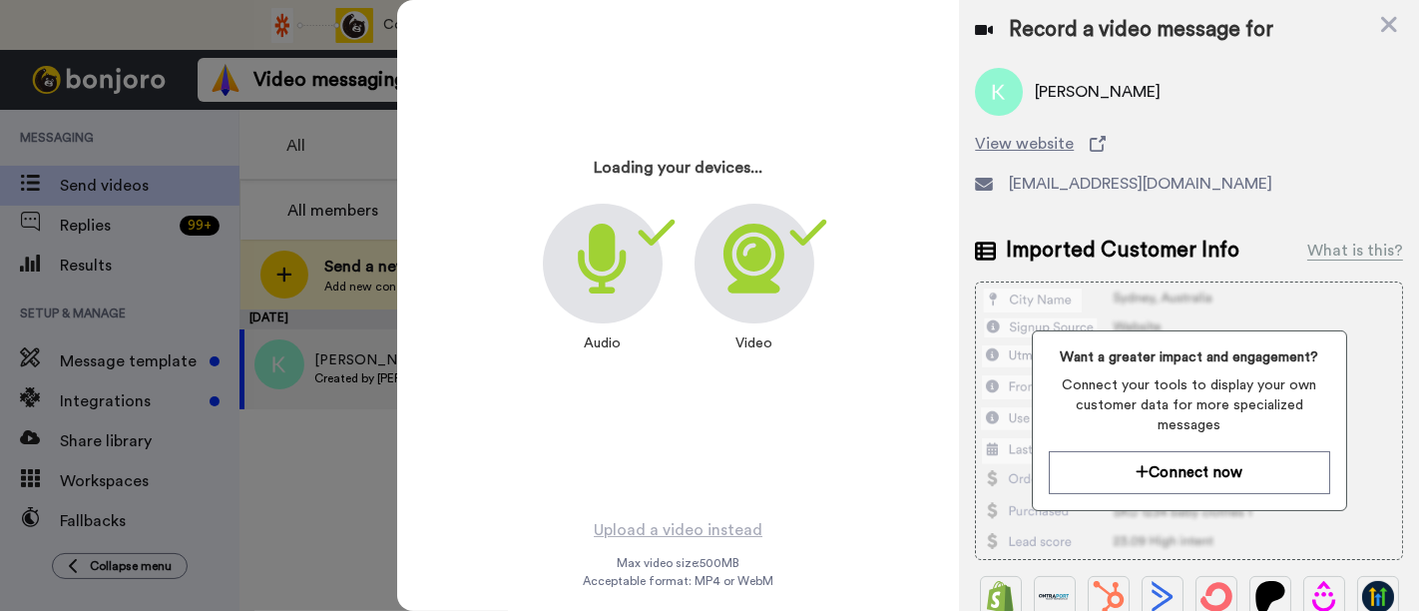
scroll to position [15, 0]
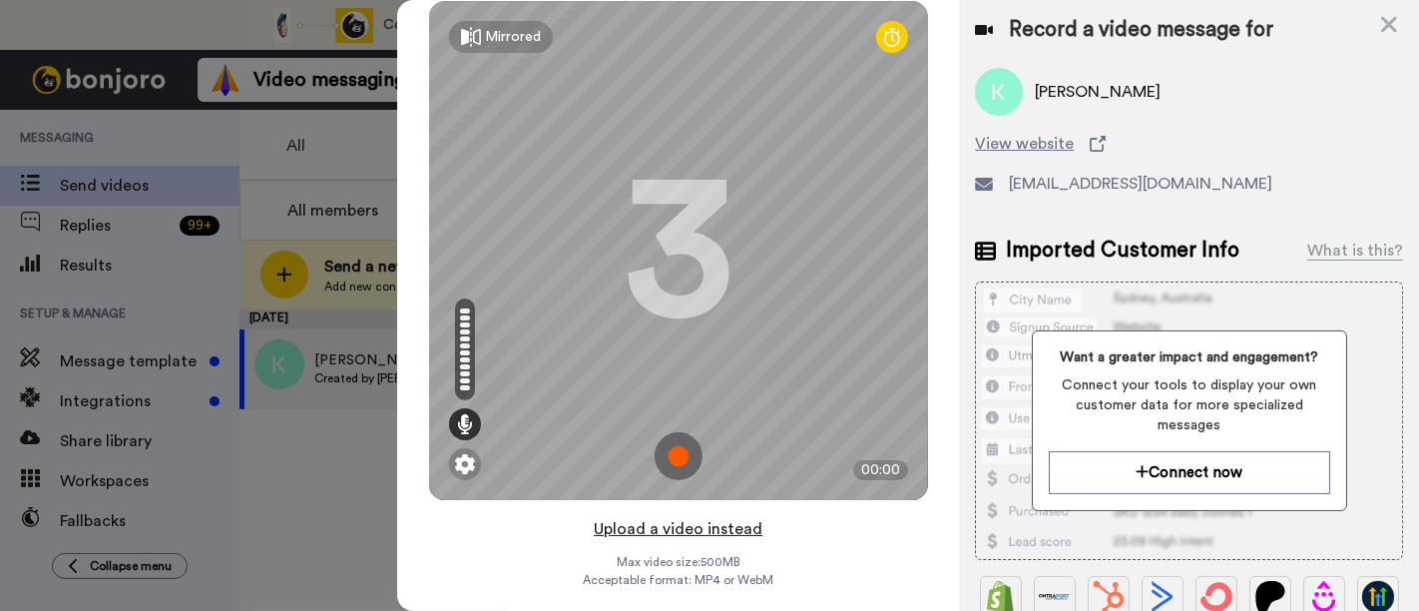
click at [715, 523] on button "Upload a video instead" at bounding box center [678, 529] width 181 height 26
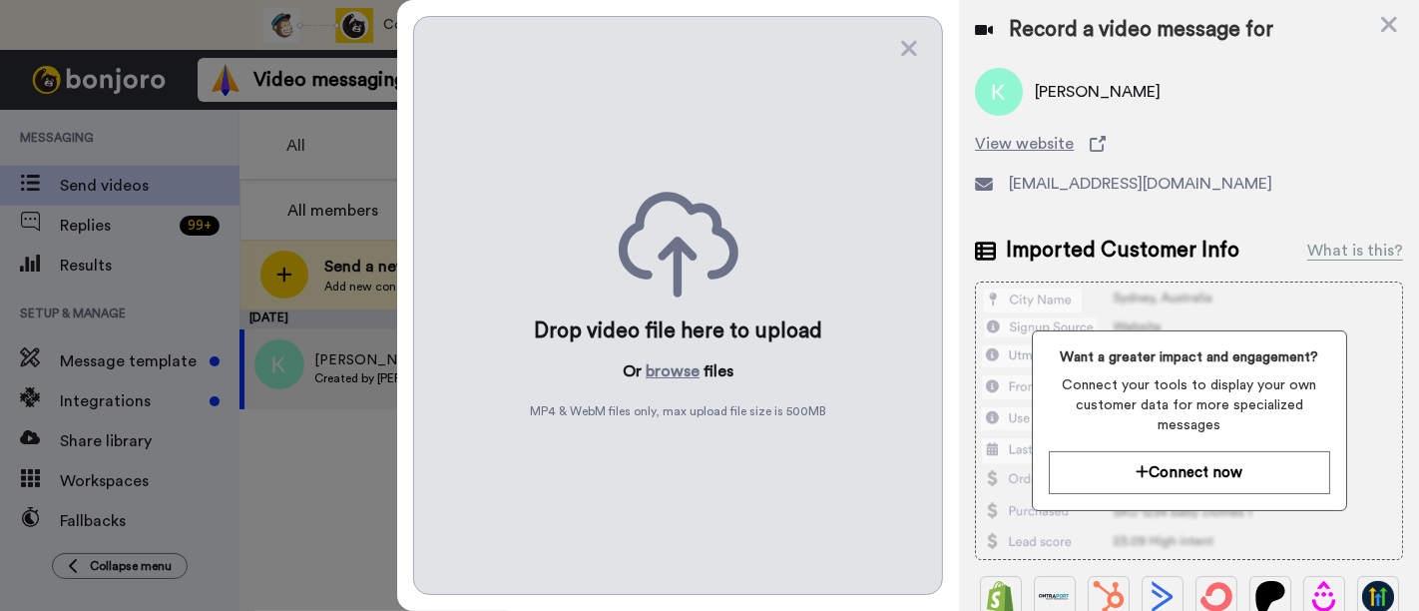
scroll to position [0, 0]
click at [678, 363] on button "browse" at bounding box center [673, 371] width 54 height 24
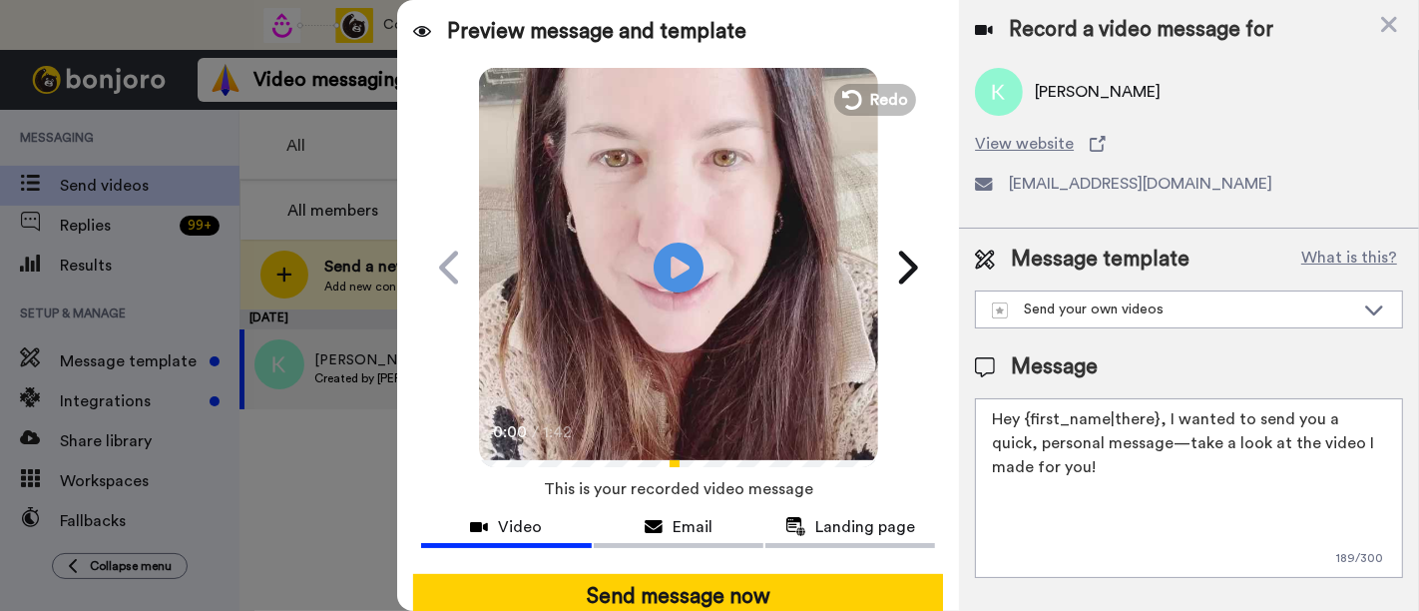
drag, startPoint x: 1068, startPoint y: 455, endPoint x: 1161, endPoint y: 414, distance: 102.3
click at [1161, 414] on textarea "Hey {first_name|there}, I wanted to send you a quick, personal message—take a l…" at bounding box center [1189, 488] width 428 height 180
paste textarea "welcome to SLP Elevate! I created a video welcome for you! Feel free to click r…"
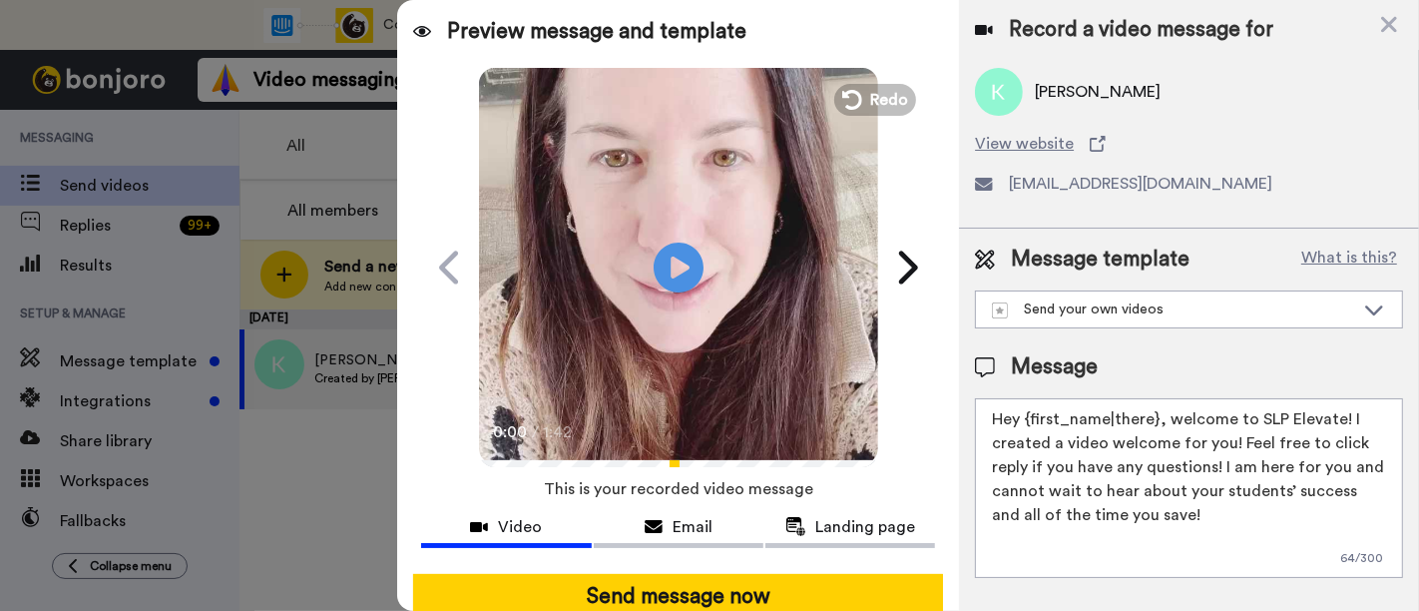
scroll to position [111, 0]
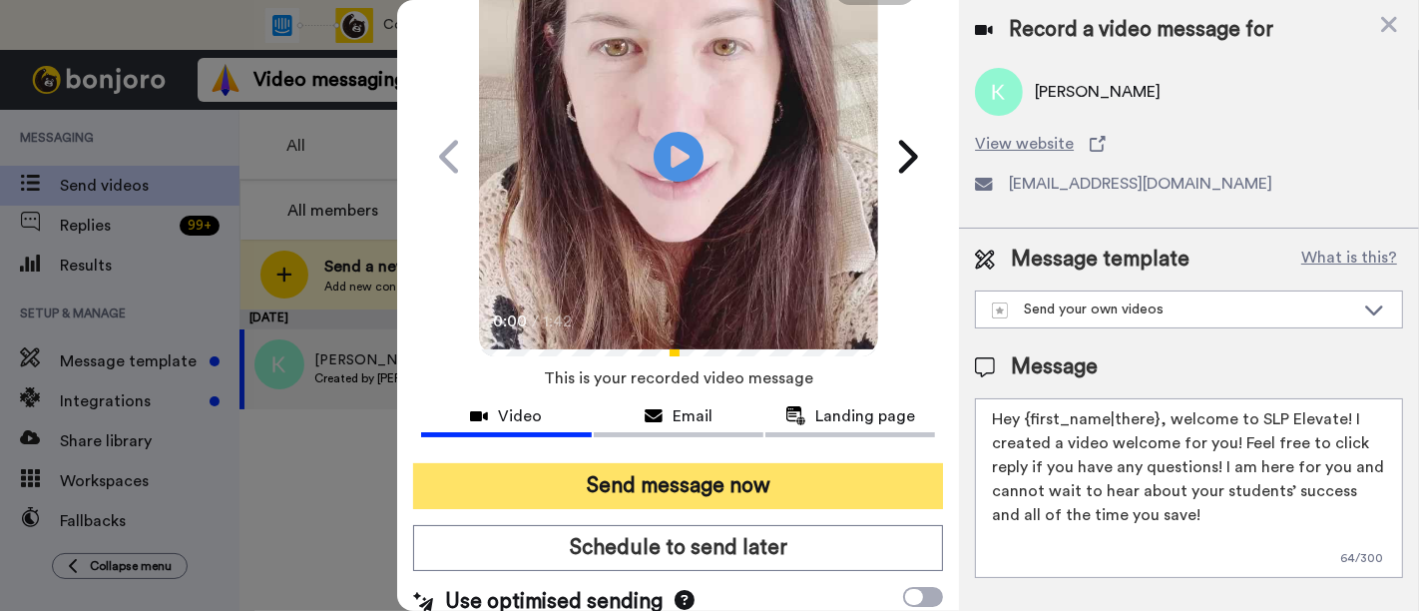
type textarea "Hey {first_name|there}, welcome to SLP Elevate! I created a video welcome for y…"
click at [749, 481] on button "Send message now" at bounding box center [678, 486] width 530 height 46
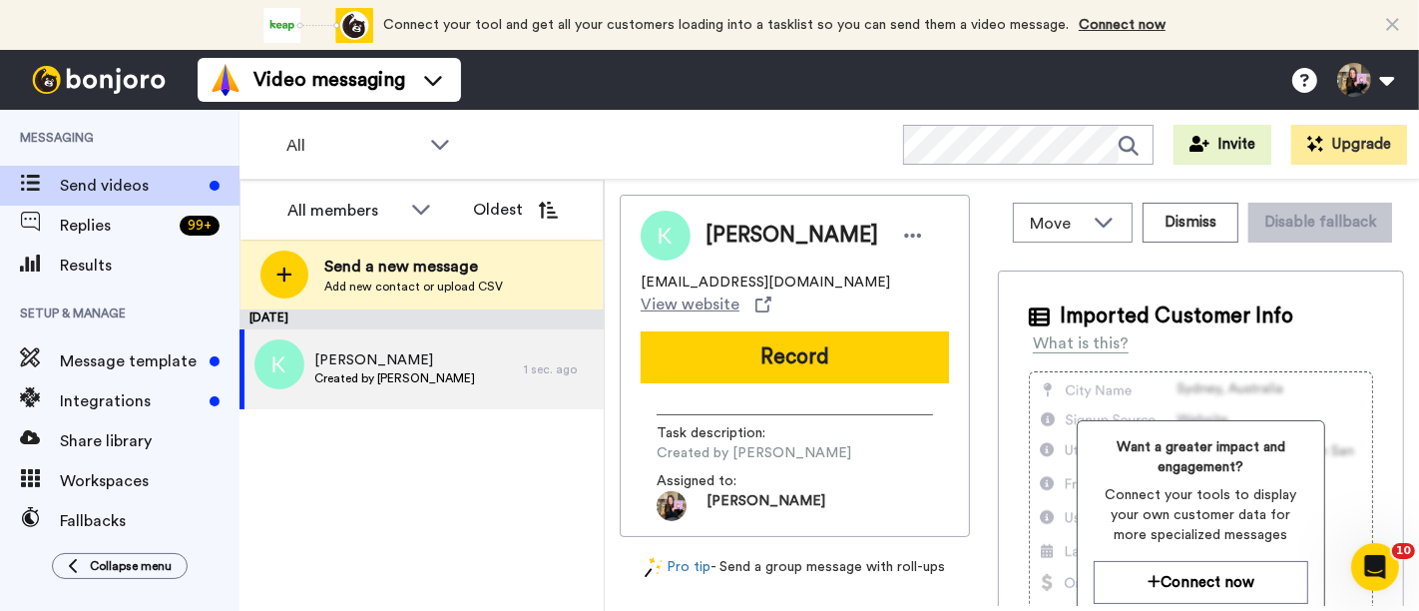
scroll to position [0, 0]
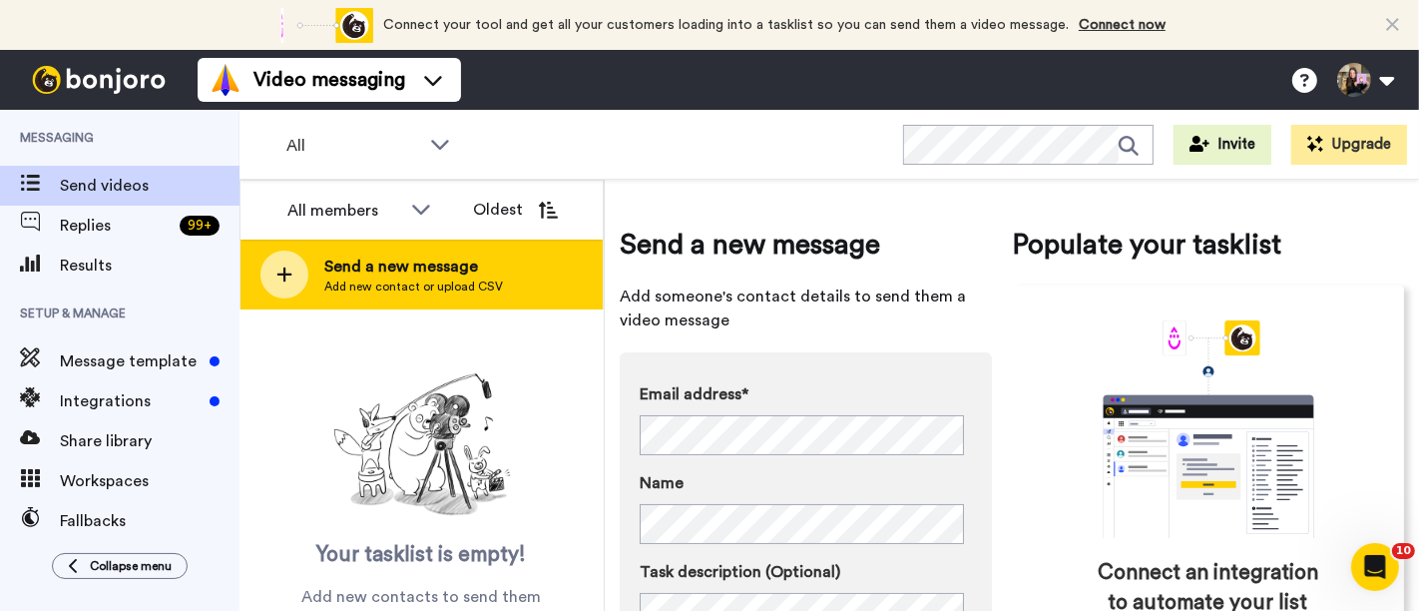
click at [487, 271] on span "Send a new message" at bounding box center [413, 266] width 179 height 24
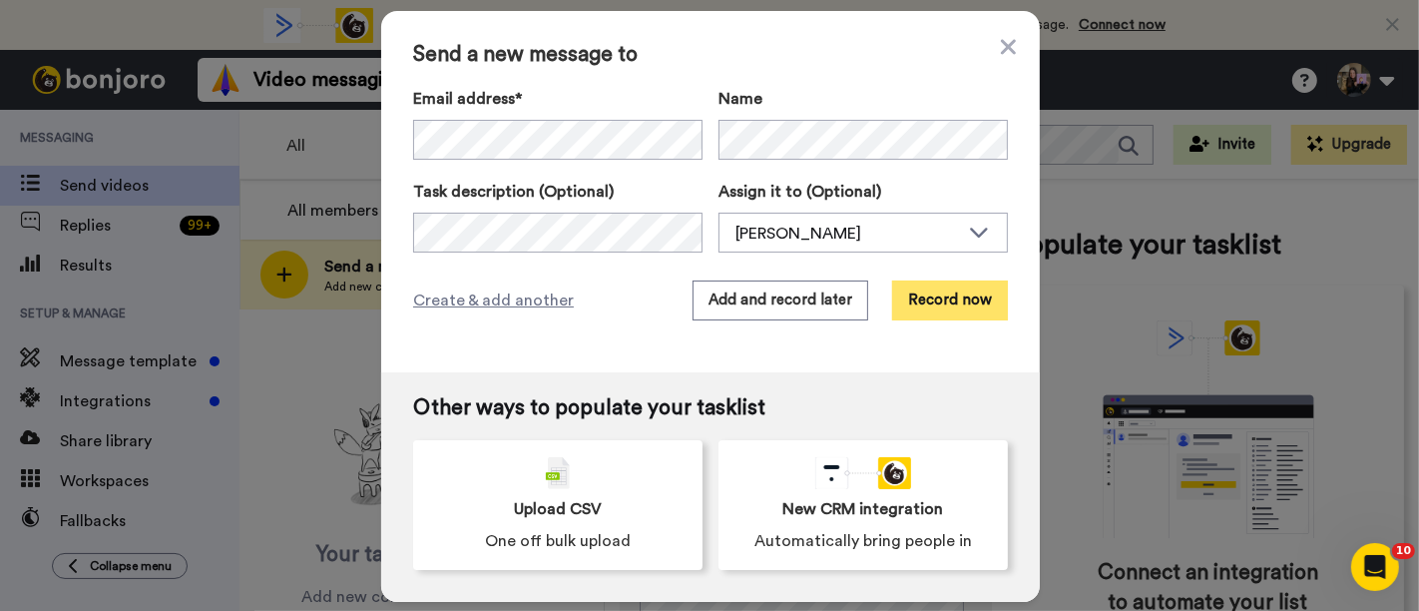
click at [983, 317] on button "Record now" at bounding box center [950, 300] width 116 height 40
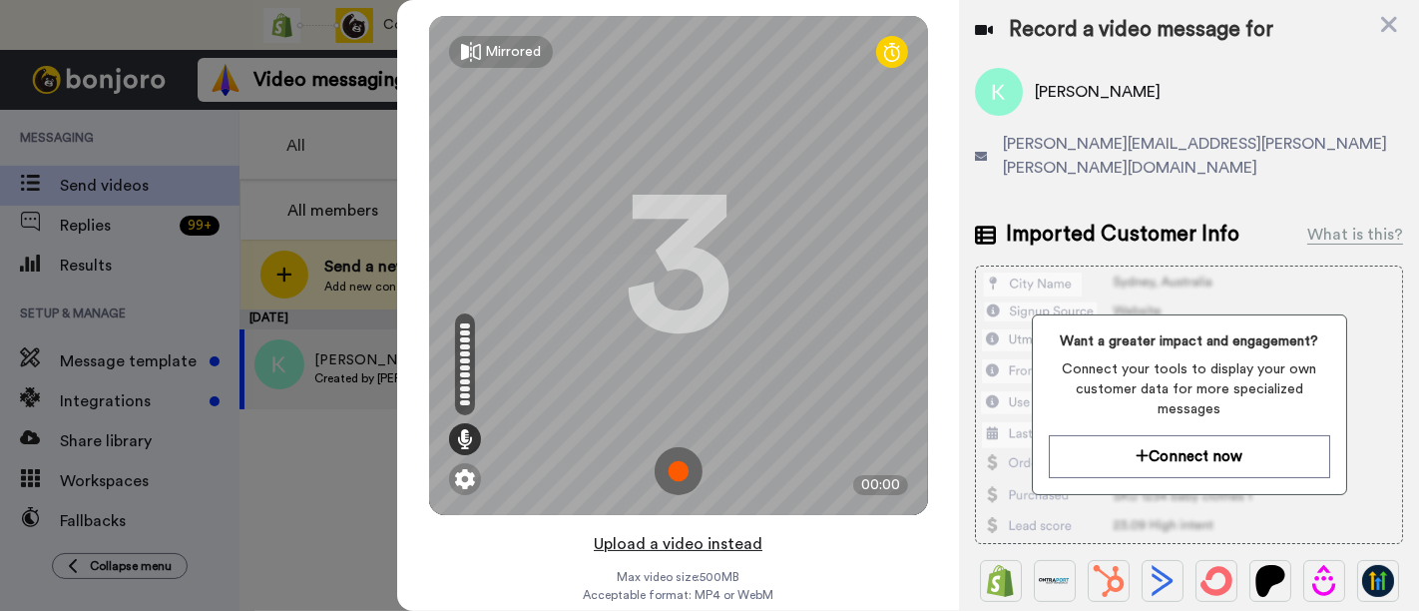
click at [740, 539] on button "Upload a video instead" at bounding box center [678, 544] width 181 height 26
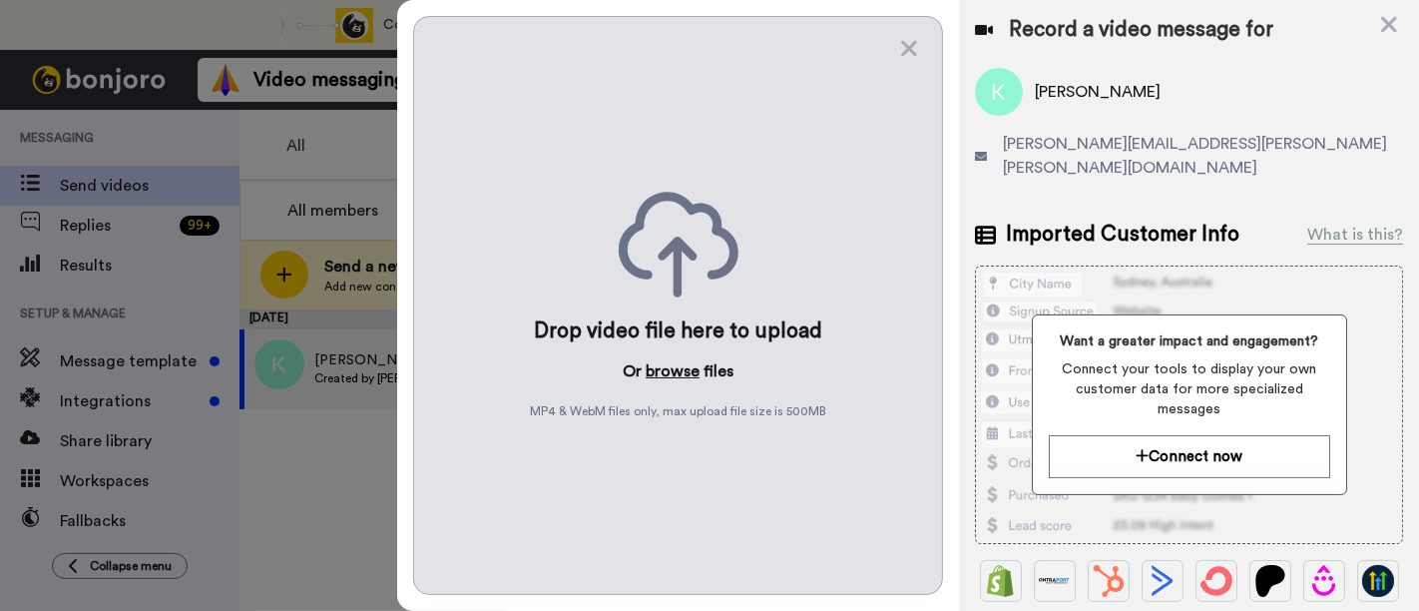
click at [663, 377] on button "browse" at bounding box center [673, 371] width 54 height 24
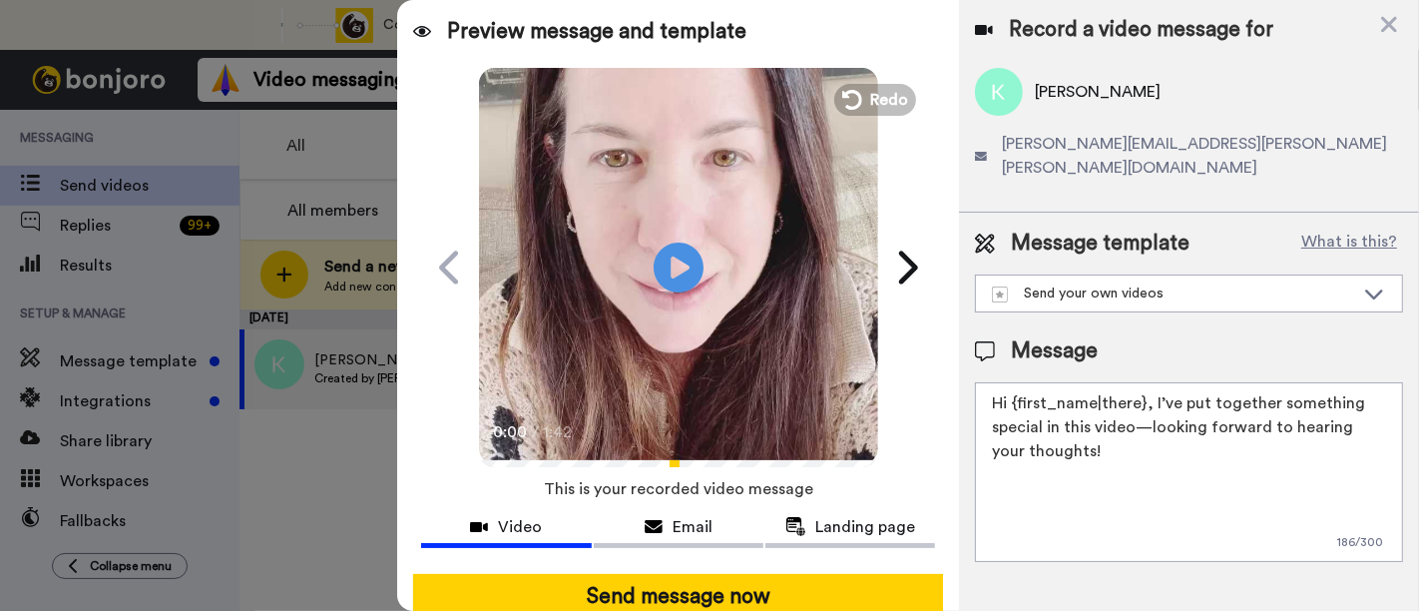
drag, startPoint x: 1149, startPoint y: 417, endPoint x: 1150, endPoint y: 386, distance: 30.9
click at [1150, 386] on textarea "Hi {first_name|there}, I’ve put together something special in this video—lookin…" at bounding box center [1189, 472] width 428 height 180
paste textarea "welcome to SLP Elevate! I created a video welcome for you! Feel free to click r…"
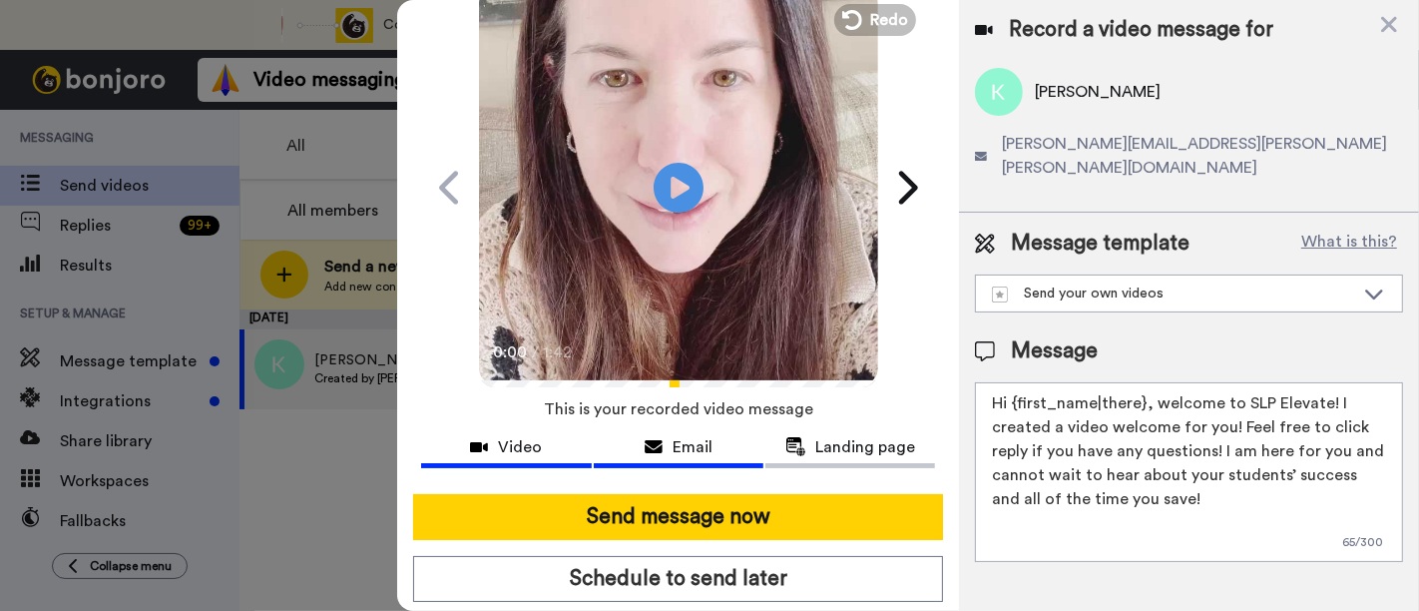
scroll to position [111, 0]
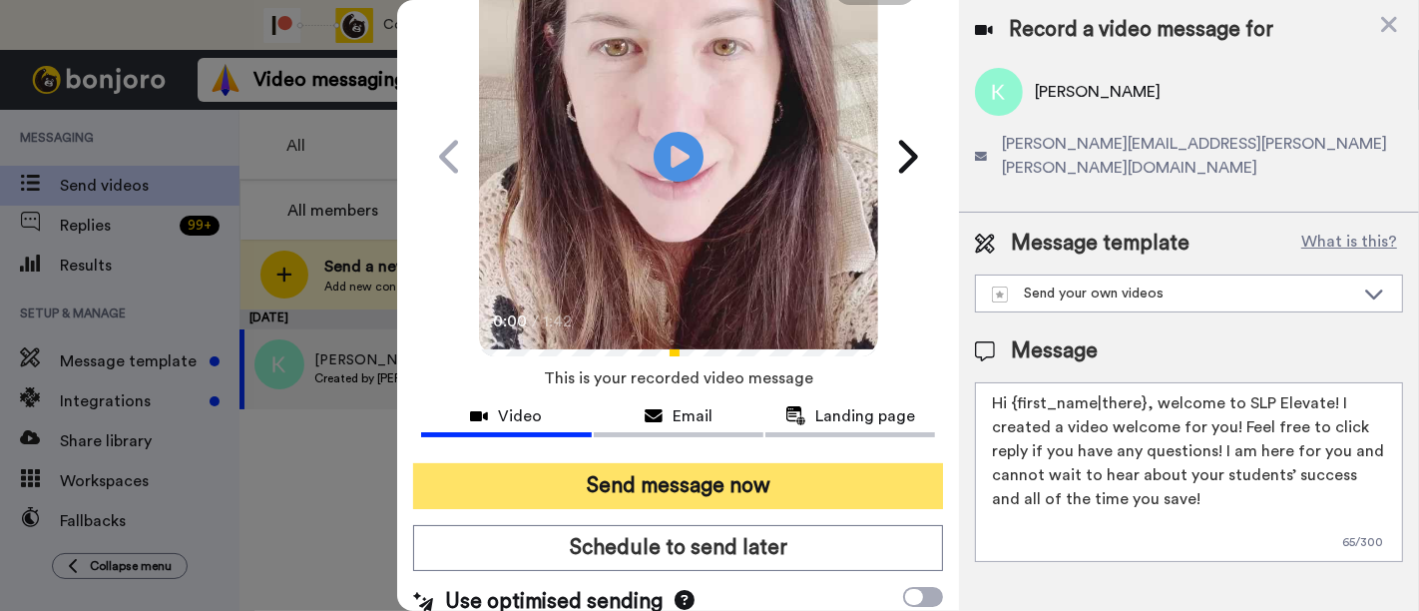
type textarea "Hi {first_name|there}, welcome to SLP Elevate! I created a video welcome for yo…"
click at [677, 467] on button "Send message now" at bounding box center [678, 486] width 530 height 46
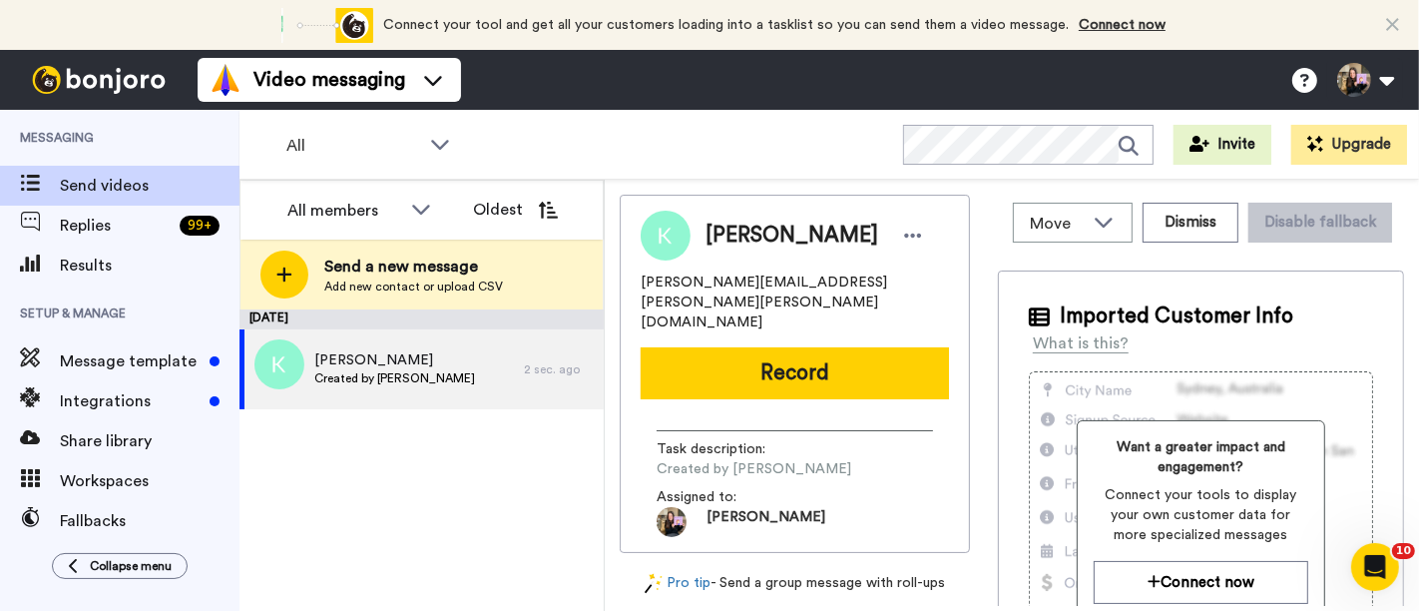
scroll to position [0, 0]
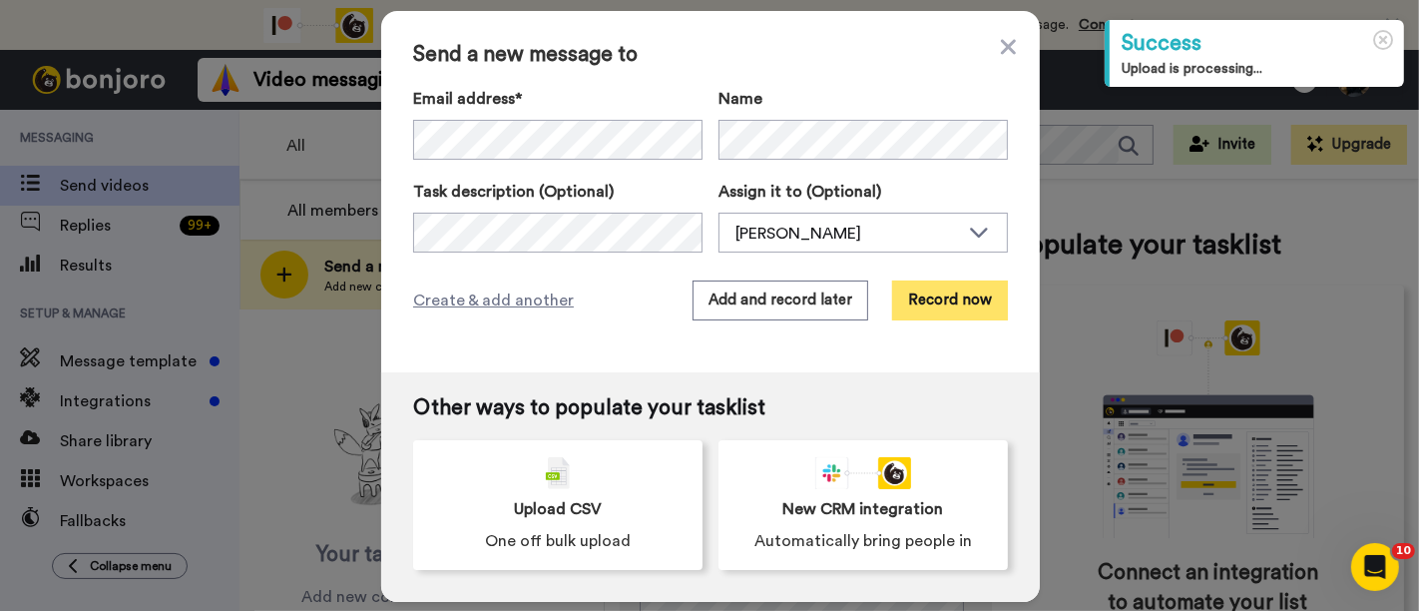
click at [984, 314] on button "Record now" at bounding box center [950, 300] width 116 height 40
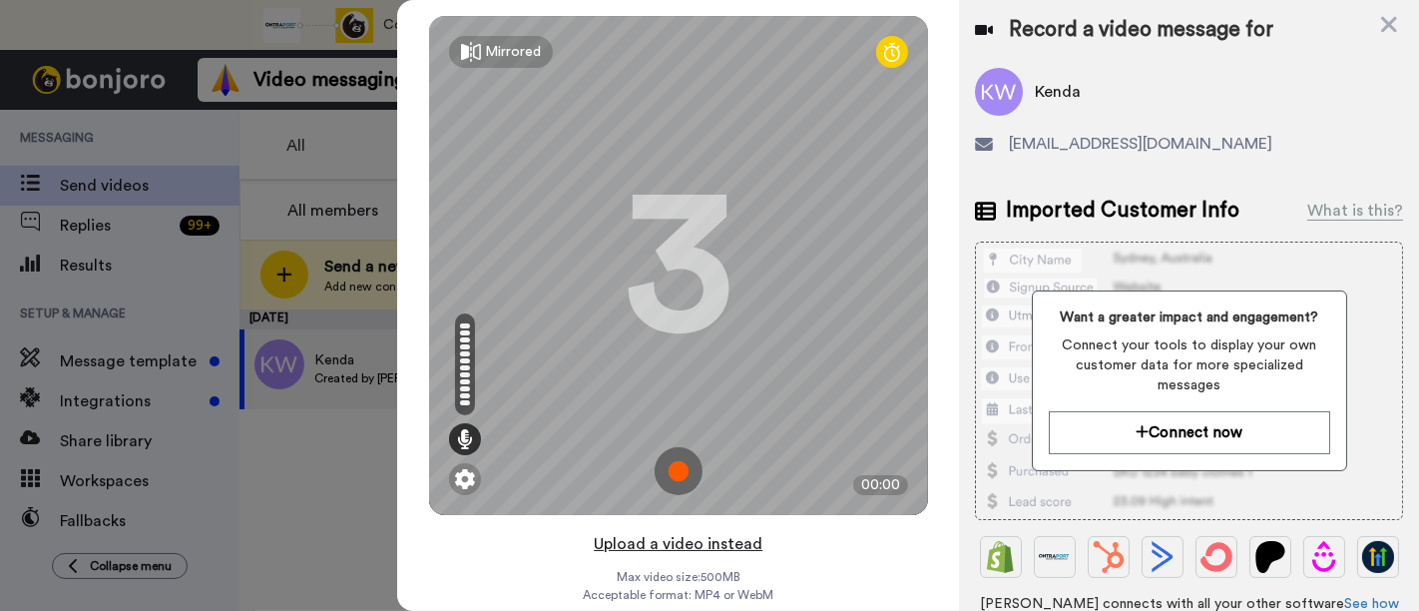
click at [683, 540] on button "Upload a video instead" at bounding box center [678, 544] width 181 height 26
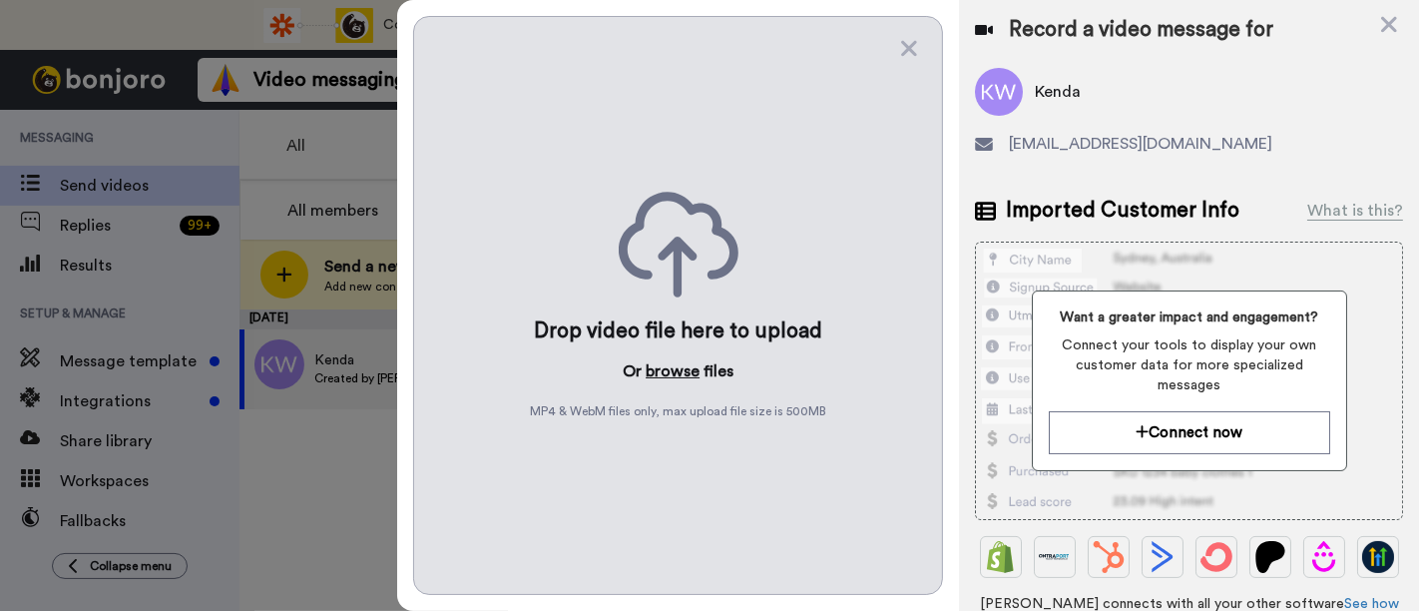
click at [677, 361] on button "browse" at bounding box center [673, 371] width 54 height 24
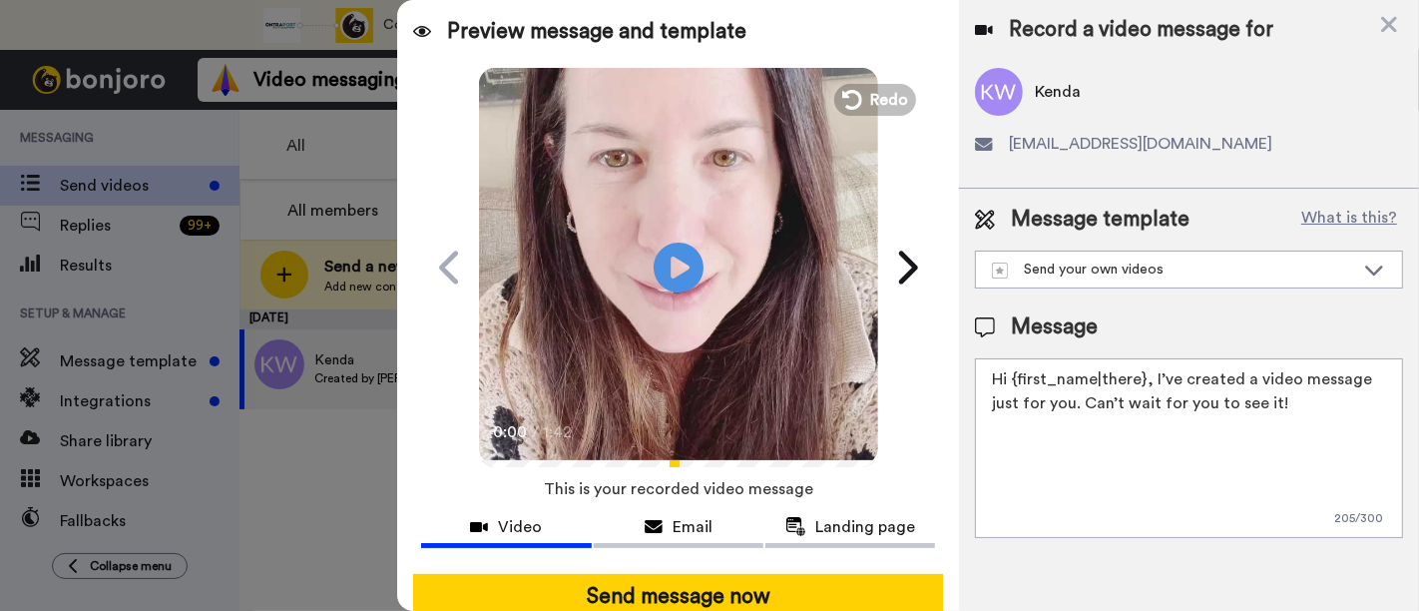
drag, startPoint x: 1256, startPoint y: 402, endPoint x: 1149, endPoint y: 377, distance: 109.6
click at [1149, 377] on textarea "Hi {first_name|there}, I’ve created a video message just for you. Can’t wait fo…" at bounding box center [1189, 448] width 428 height 180
paste textarea "welcome to SLP Elevate! I created a video welcome for you! Feel free to click r…"
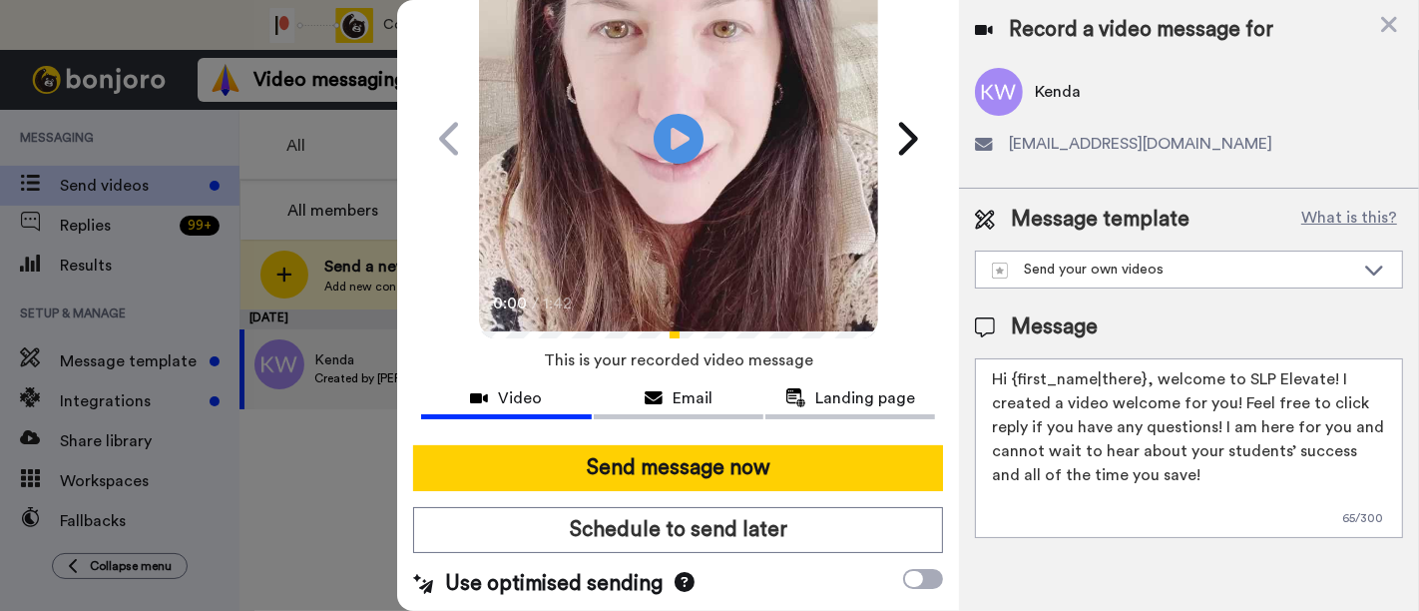
scroll to position [130, 0]
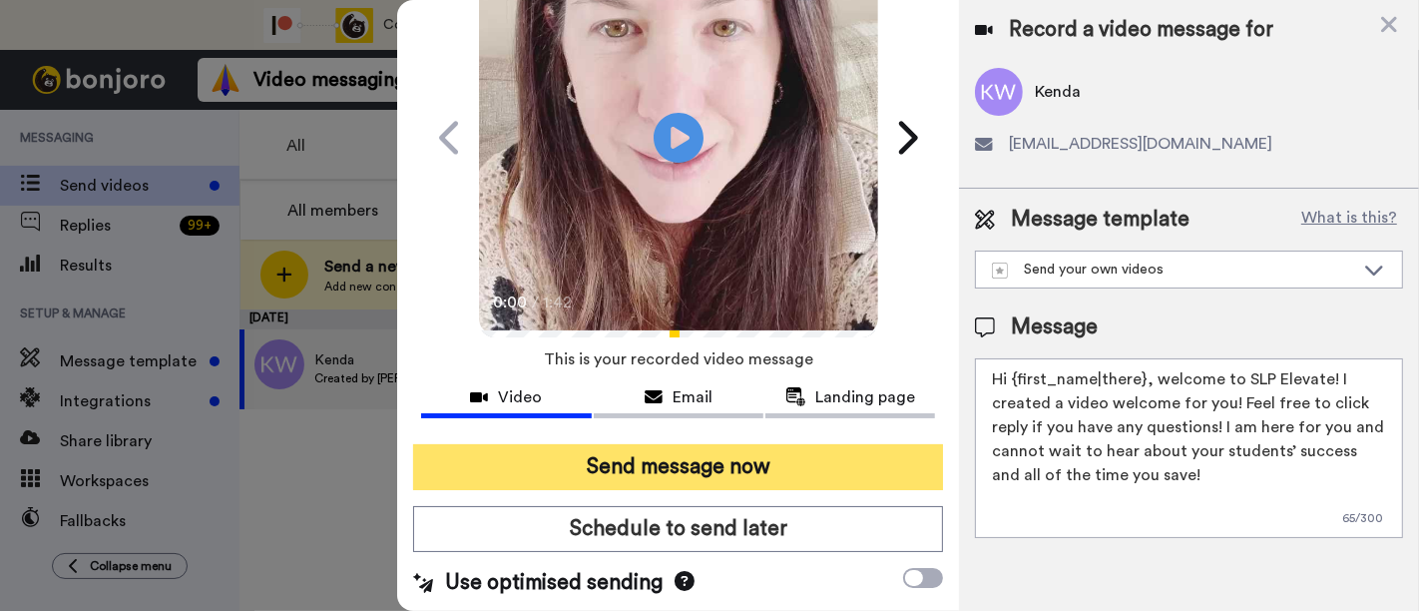
type textarea "Hi {first_name|there}, welcome to SLP Elevate! I created a video welcome for yo…"
click at [661, 463] on button "Send message now" at bounding box center [678, 467] width 530 height 46
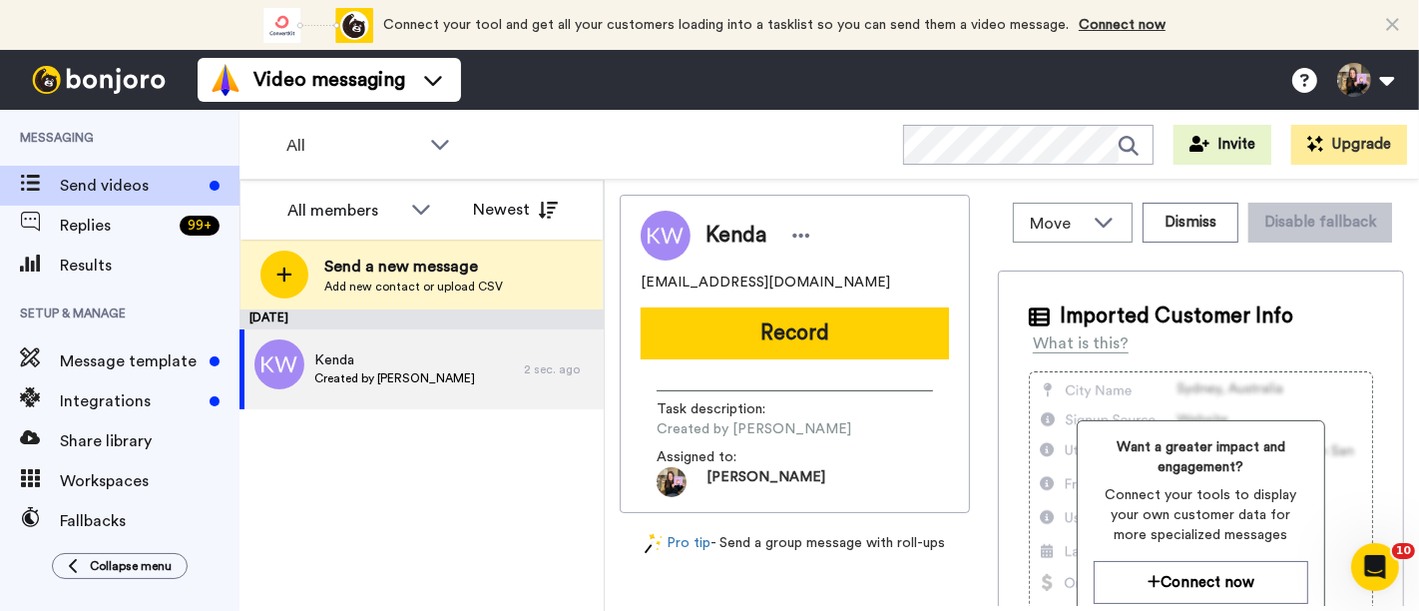
scroll to position [0, 0]
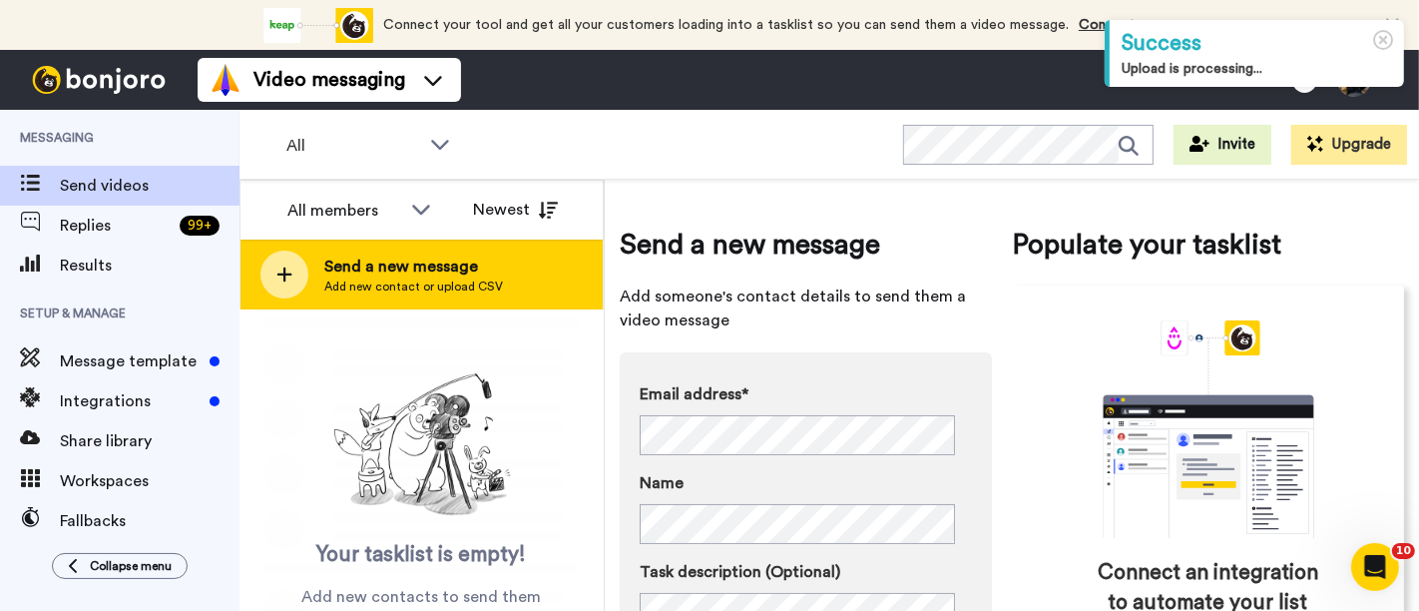
click at [364, 261] on span "Send a new message" at bounding box center [413, 266] width 179 height 24
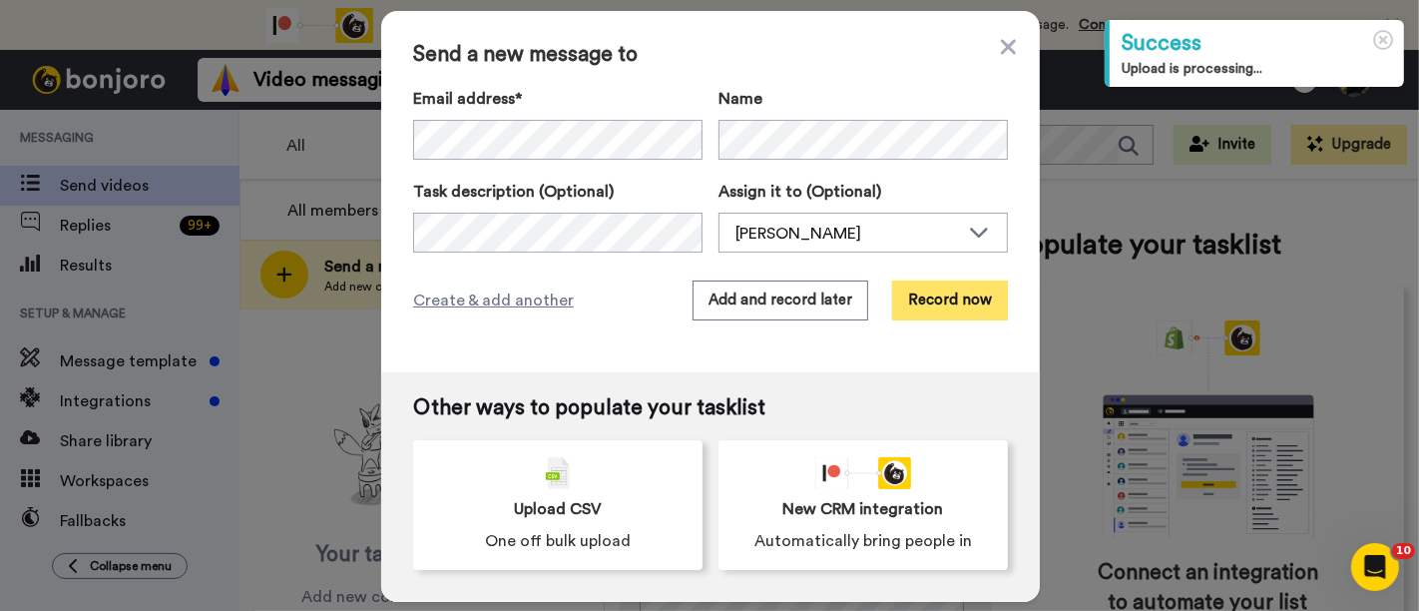
click at [911, 281] on button "Record now" at bounding box center [950, 300] width 116 height 40
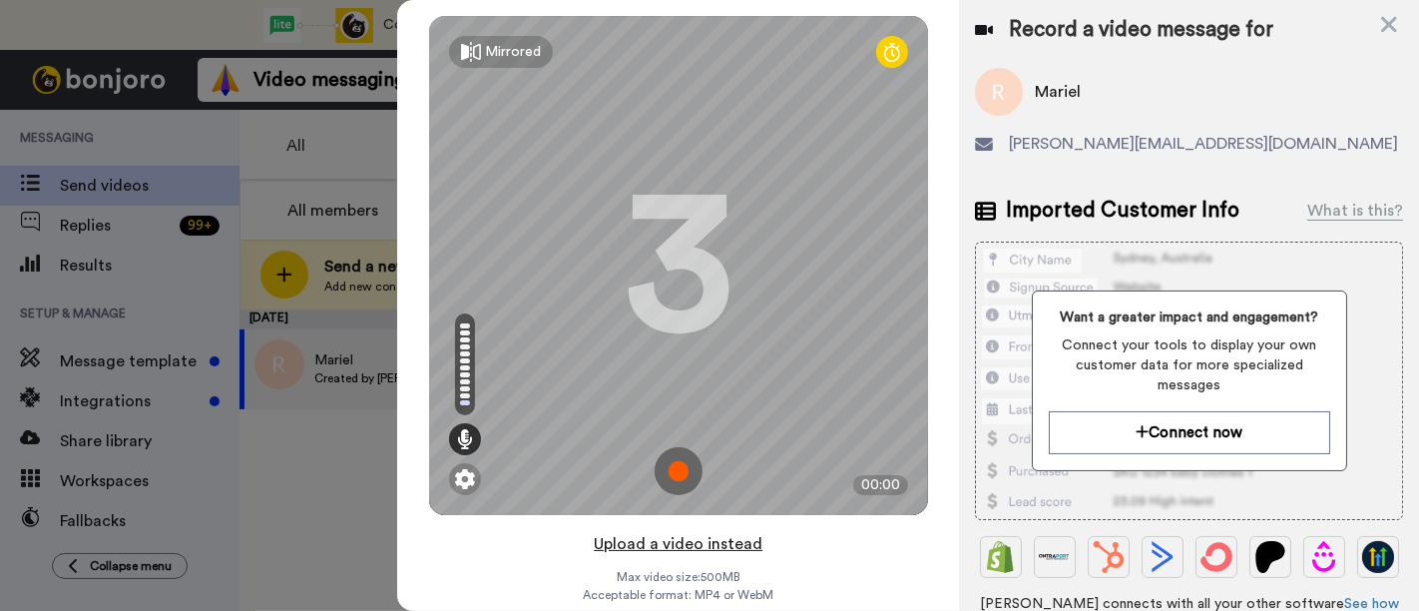
click at [699, 549] on button "Upload a video instead" at bounding box center [678, 544] width 181 height 26
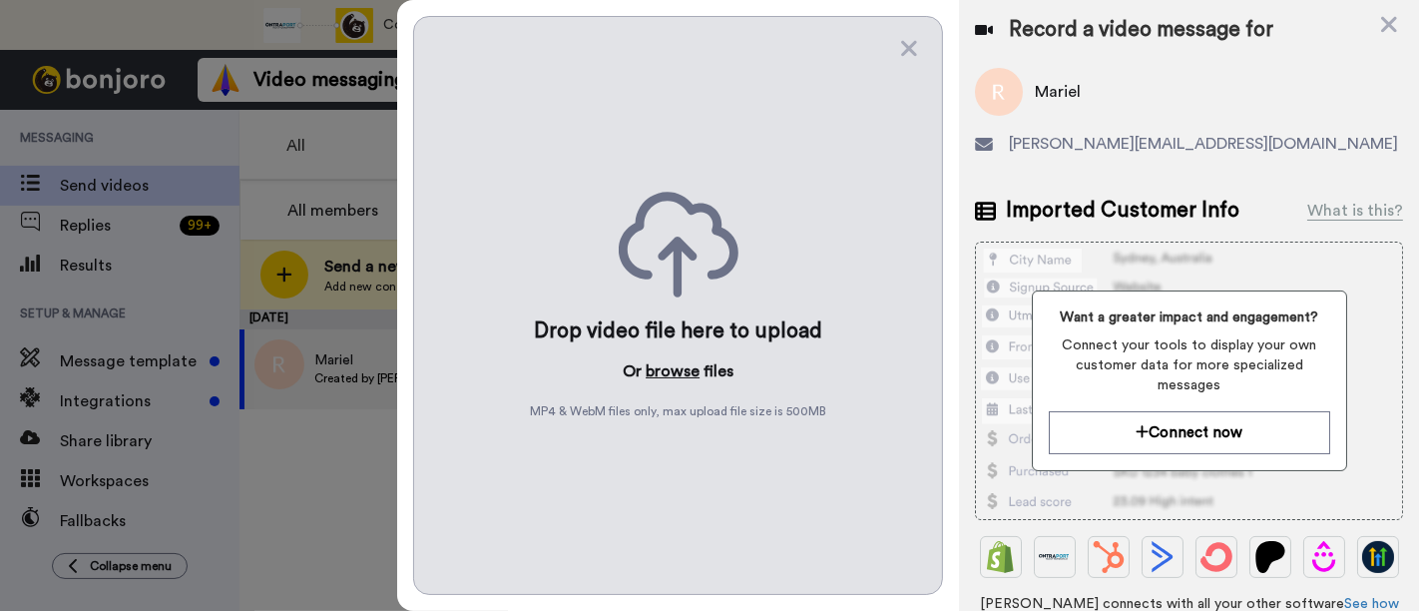
click at [681, 374] on button "browse" at bounding box center [673, 371] width 54 height 24
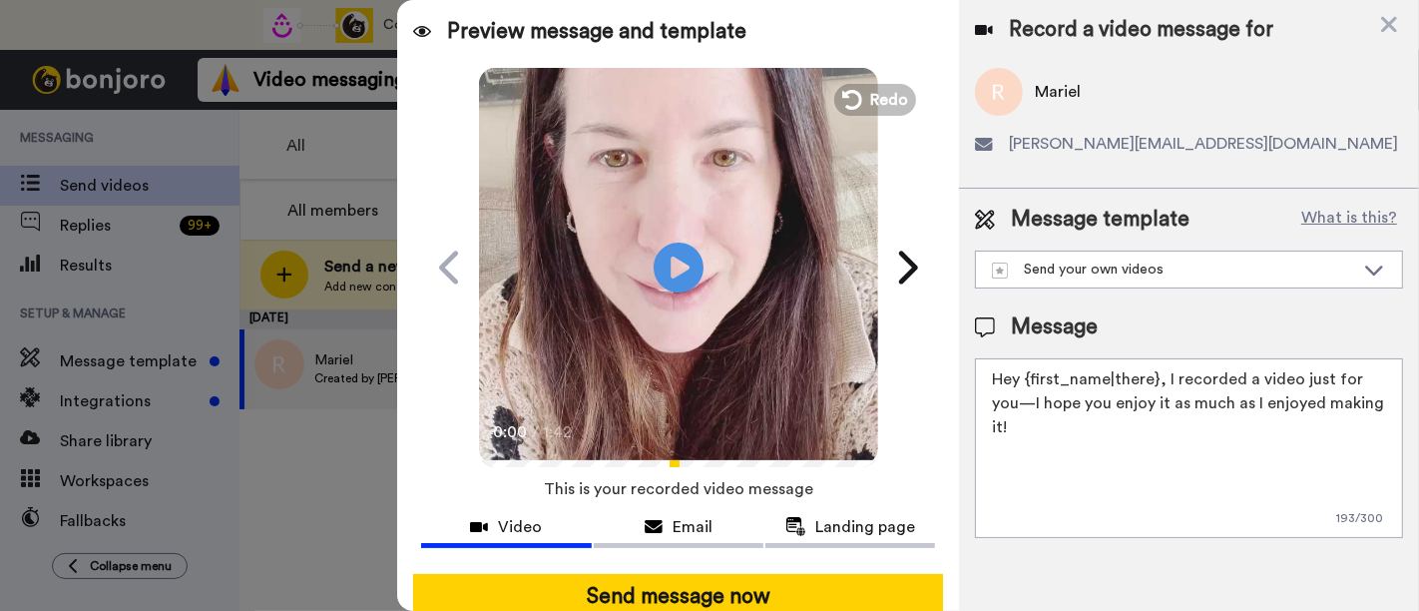
drag, startPoint x: 1374, startPoint y: 411, endPoint x: 1161, endPoint y: 357, distance: 219.2
click at [1161, 358] on textarea "Hey {first_name|there}, I recorded a video just for you—I hope you enjoy it as …" at bounding box center [1189, 448] width 428 height 180
paste textarea "welcome to SLP Elevate! I created a video welcome for you! Feel free to click r…"
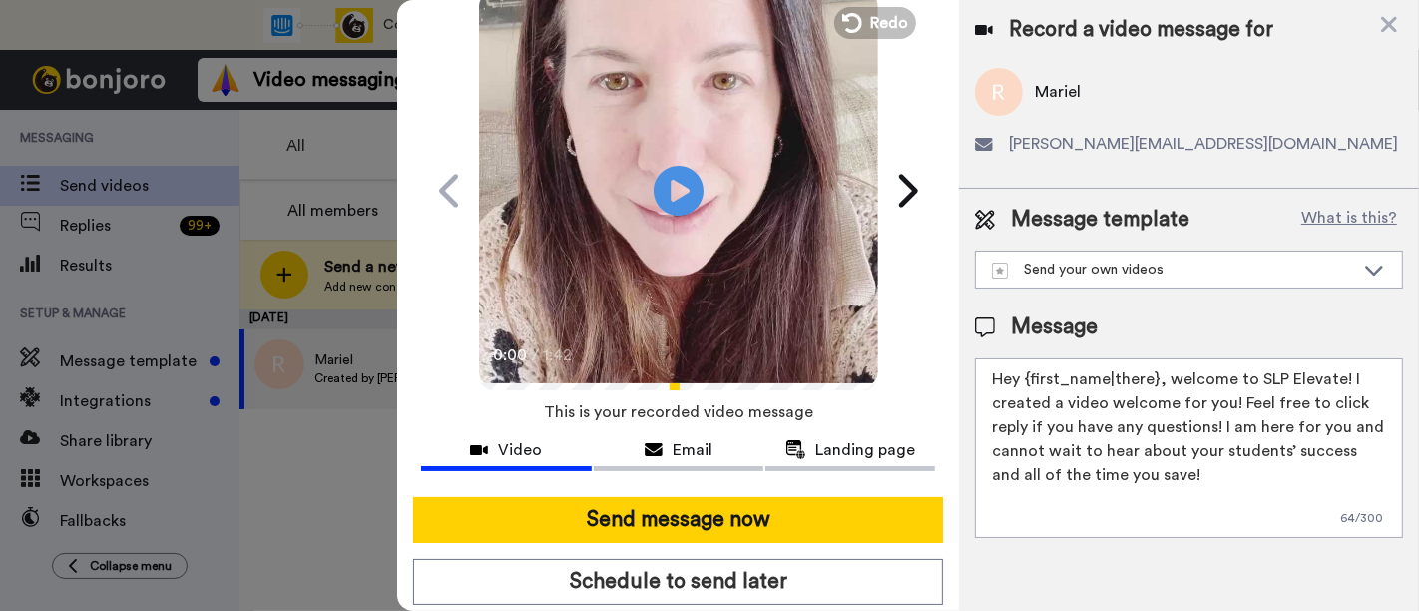
scroll to position [130, 0]
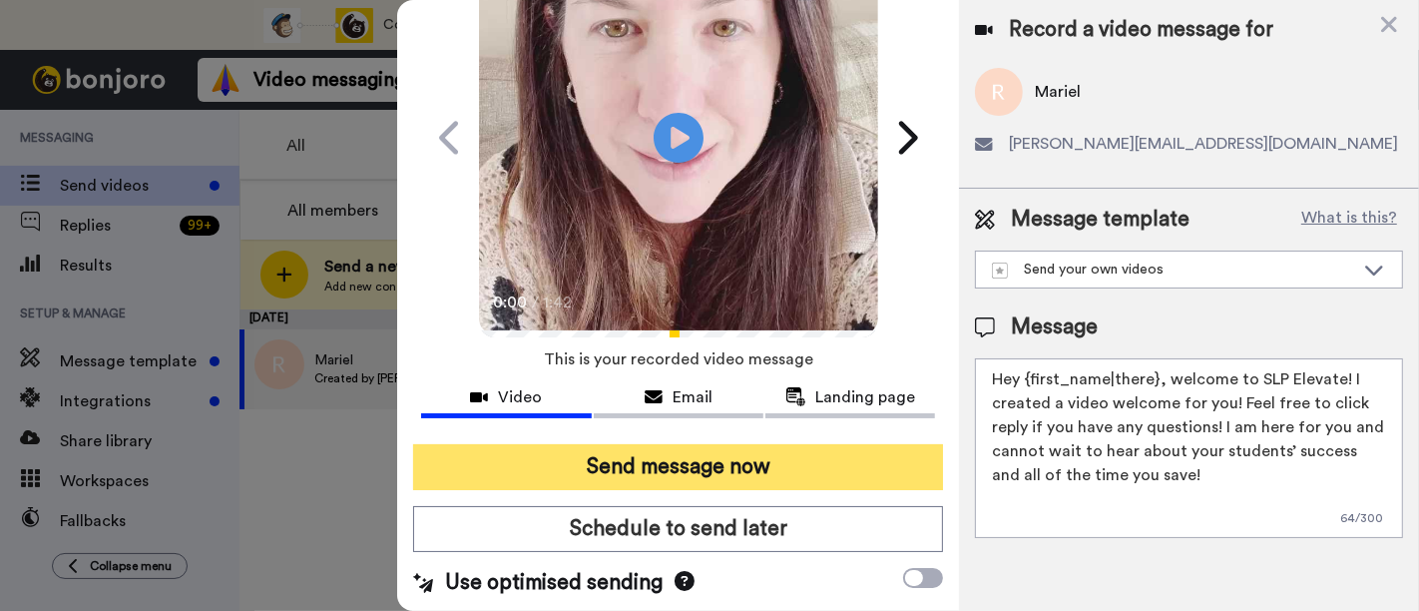
type textarea "Hey {first_name|there}, welcome to SLP Elevate! I created a video welcome for y…"
click at [834, 469] on button "Send message now" at bounding box center [678, 467] width 530 height 46
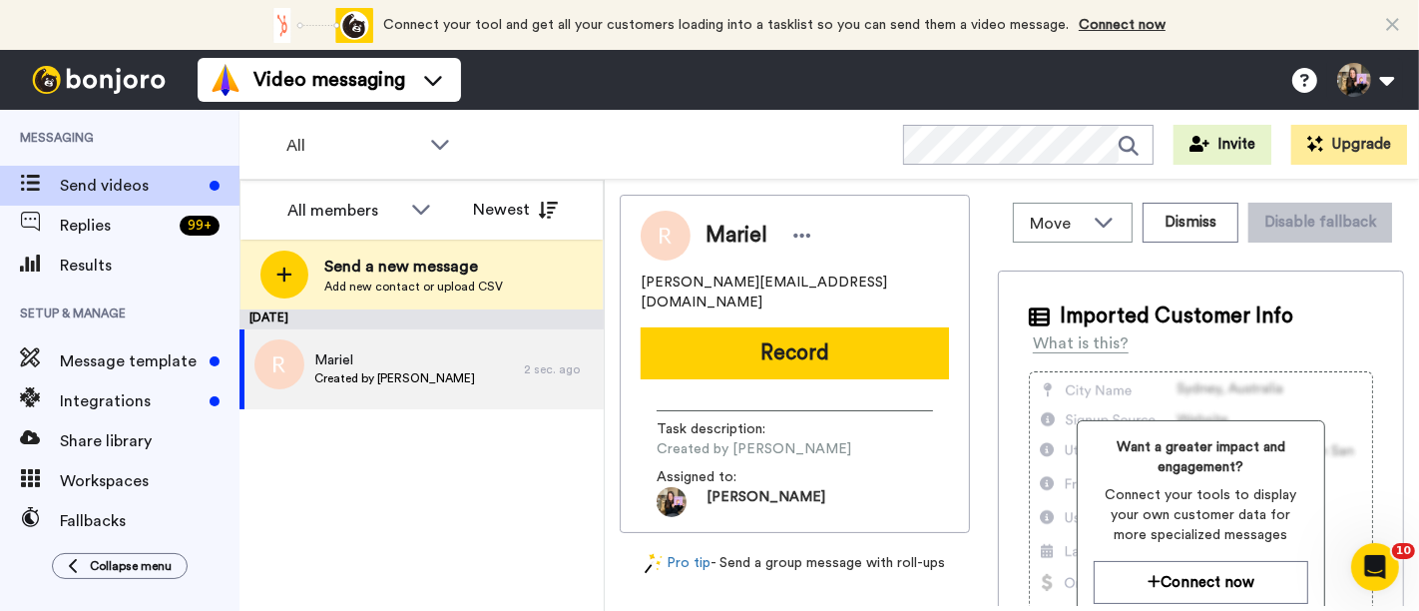
scroll to position [0, 0]
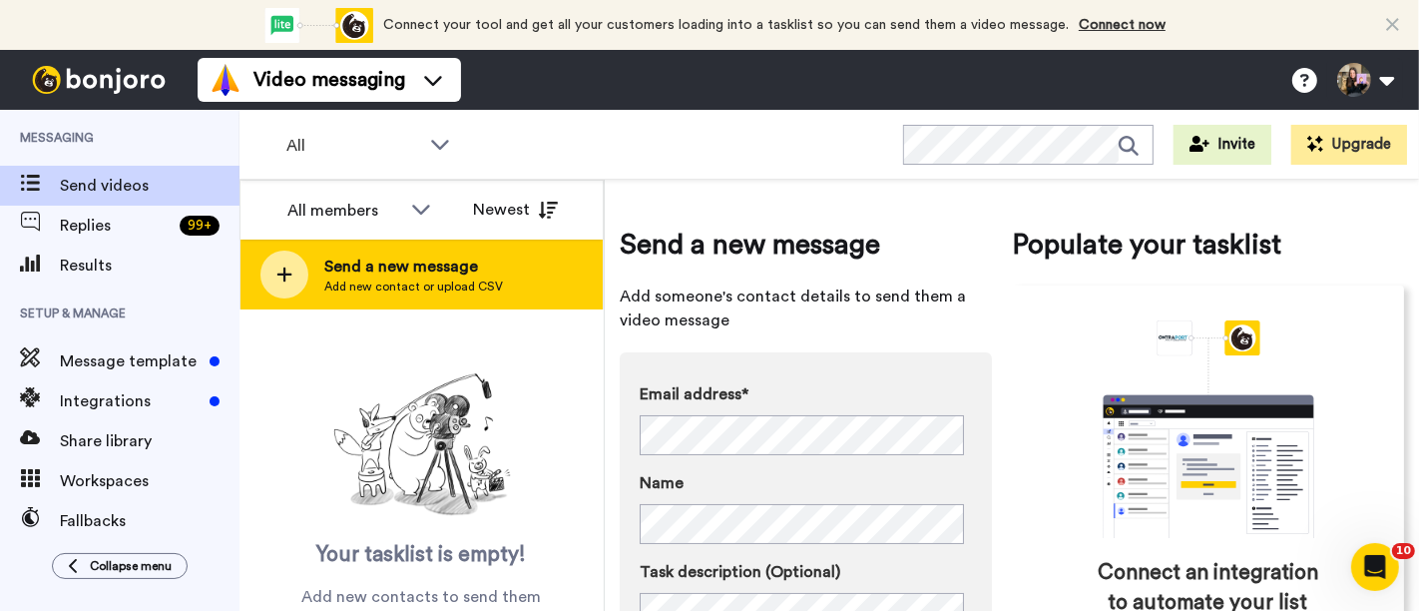
click at [547, 267] on div "Send a new message Add new contact or upload CSV" at bounding box center [421, 274] width 362 height 70
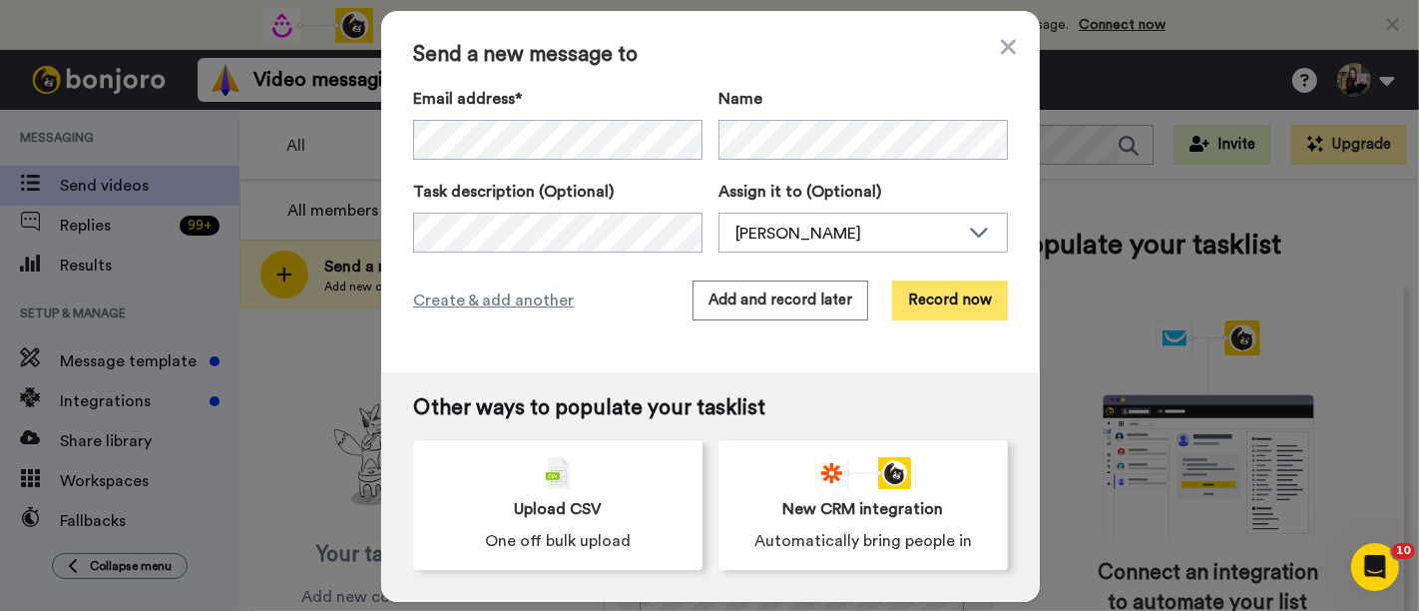
click at [917, 309] on button "Record now" at bounding box center [950, 300] width 116 height 40
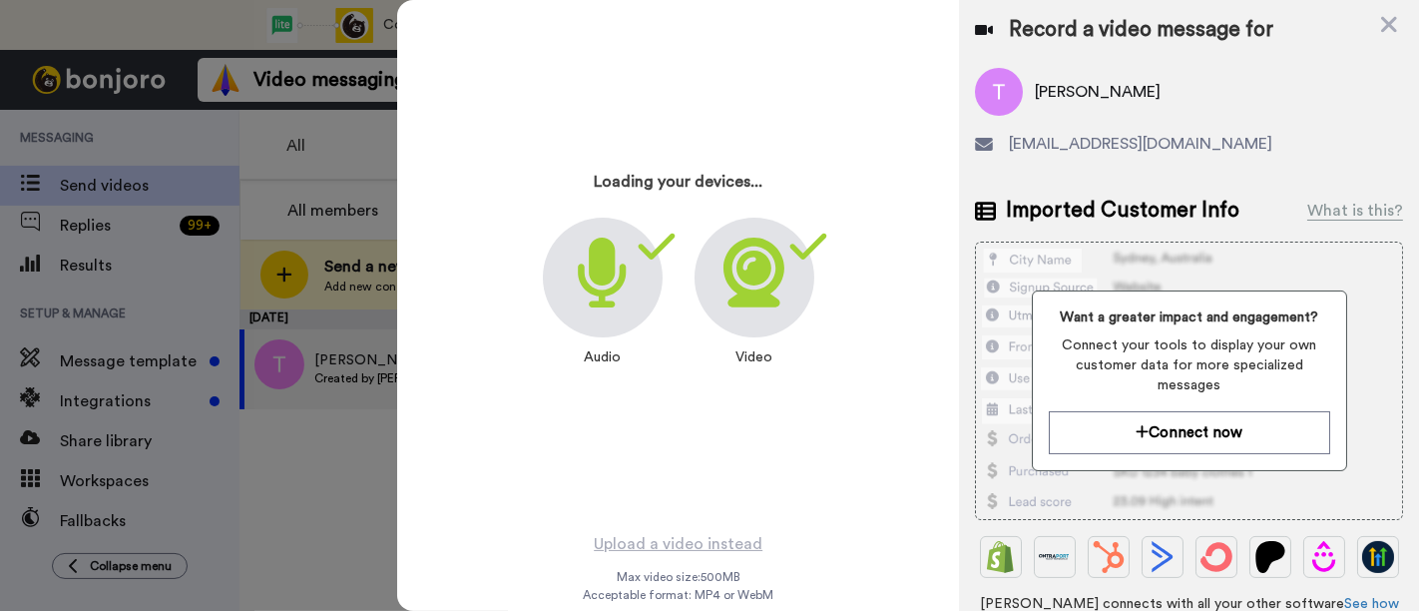
scroll to position [15, 0]
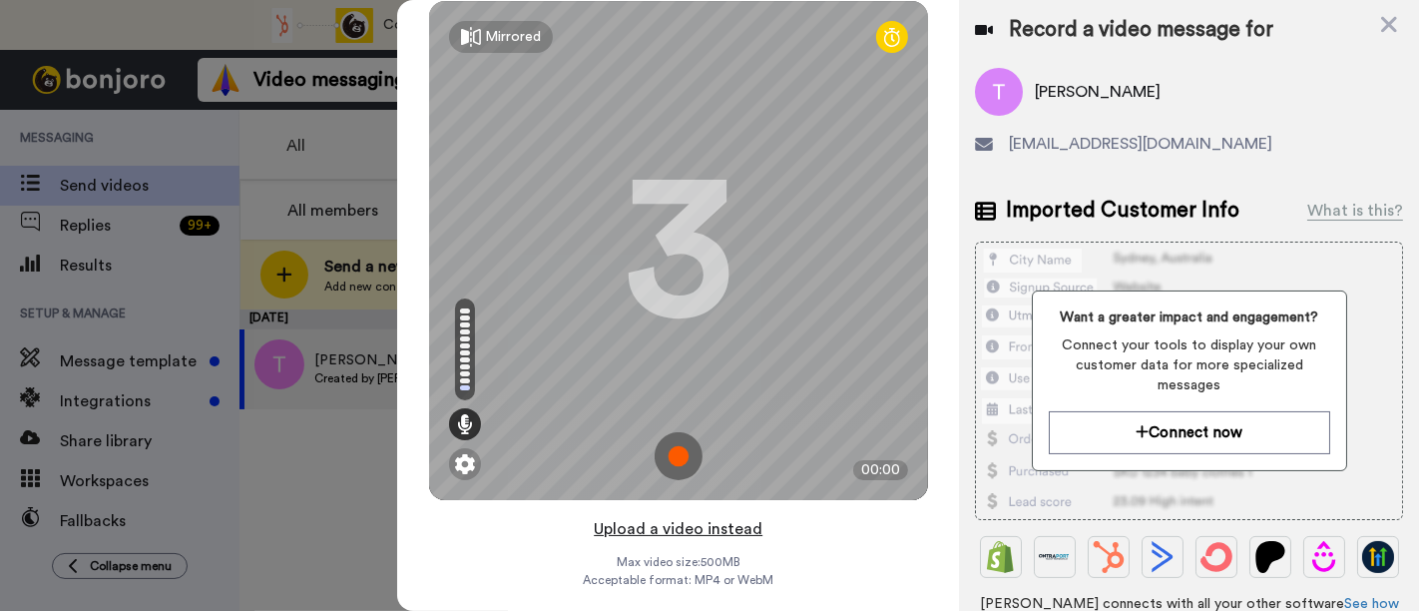
click at [745, 529] on button "Upload a video instead" at bounding box center [678, 529] width 181 height 26
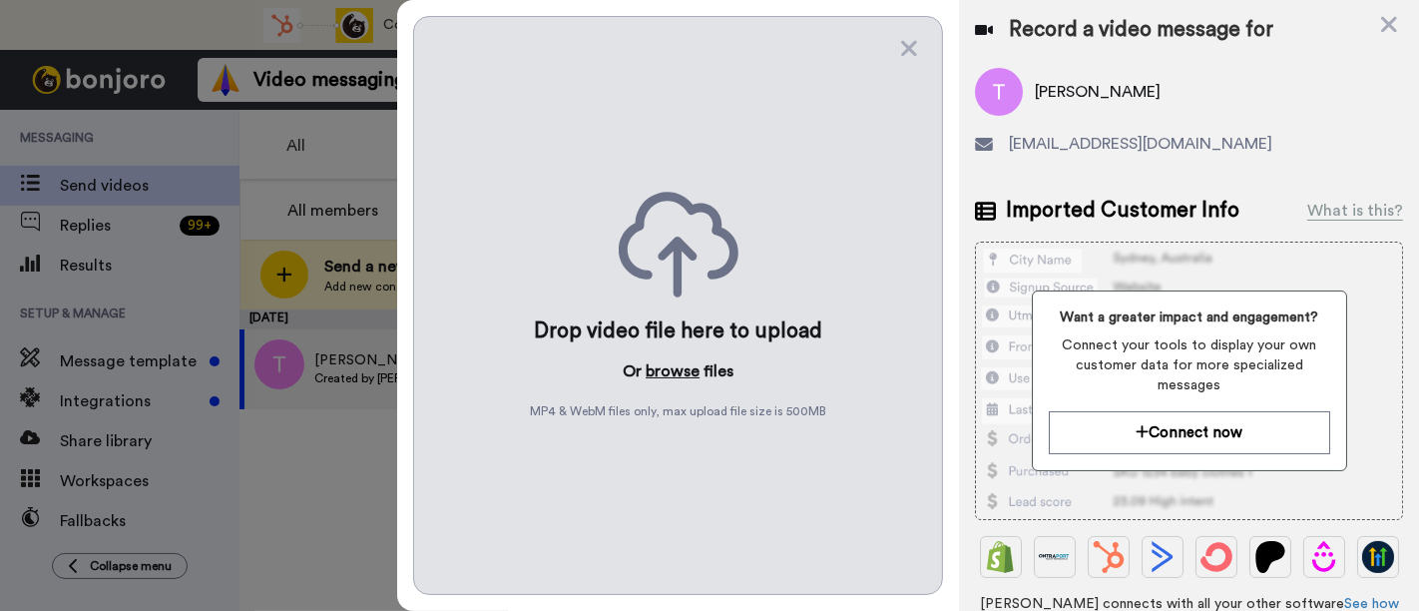
click at [678, 367] on button "browse" at bounding box center [673, 371] width 54 height 24
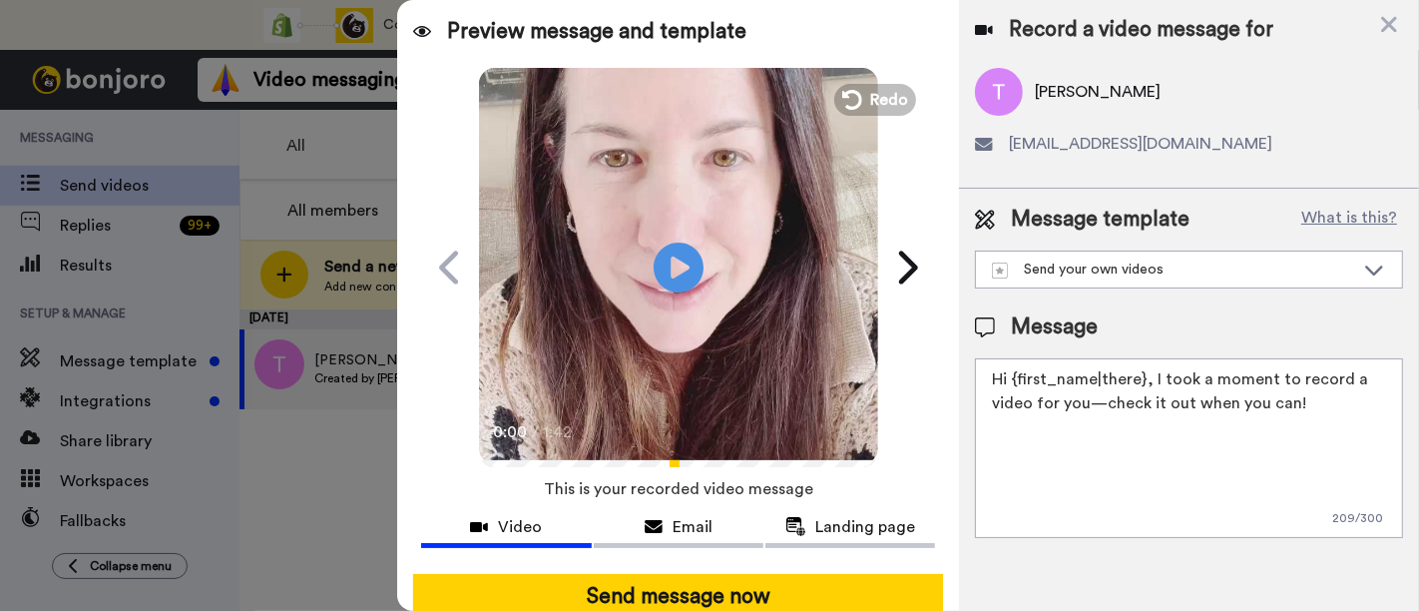
drag, startPoint x: 1342, startPoint y: 408, endPoint x: 1149, endPoint y: 374, distance: 195.5
click at [1149, 374] on textarea "Hi {first_name|there}, I took a moment to record a video for you—check it out w…" at bounding box center [1189, 448] width 428 height 180
paste textarea "welcome to SLP Elevate! I created a video welcome for you! Feel free to click r…"
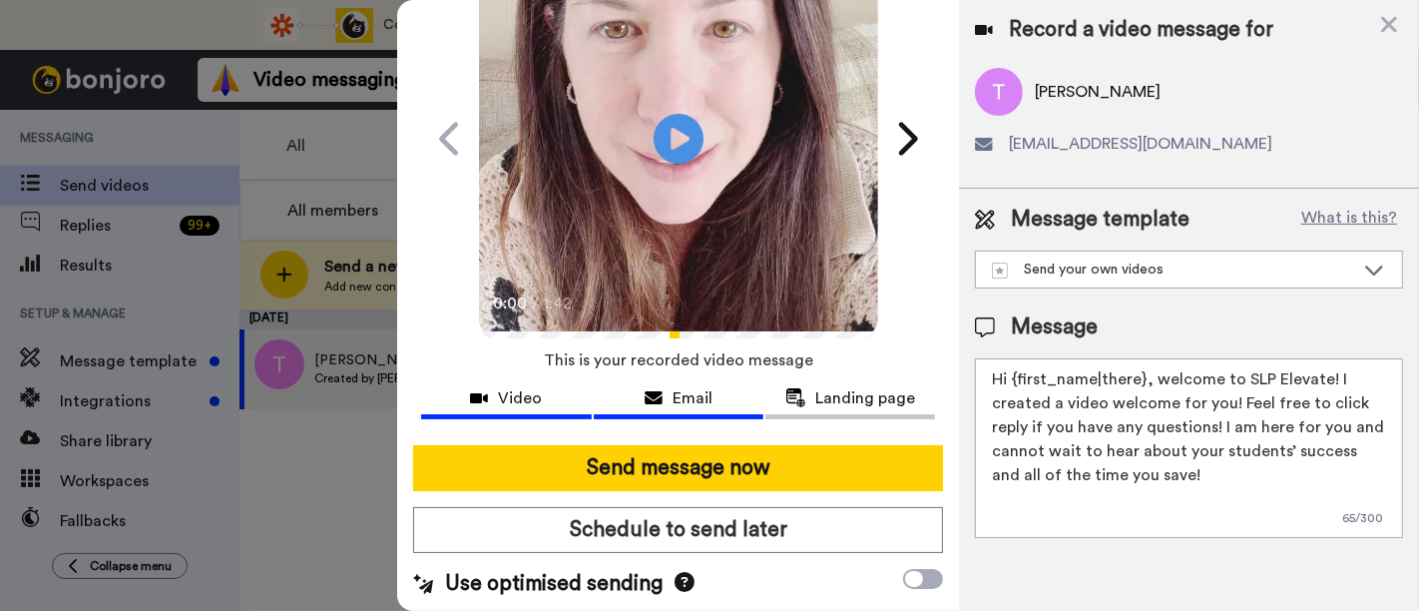
scroll to position [130, 0]
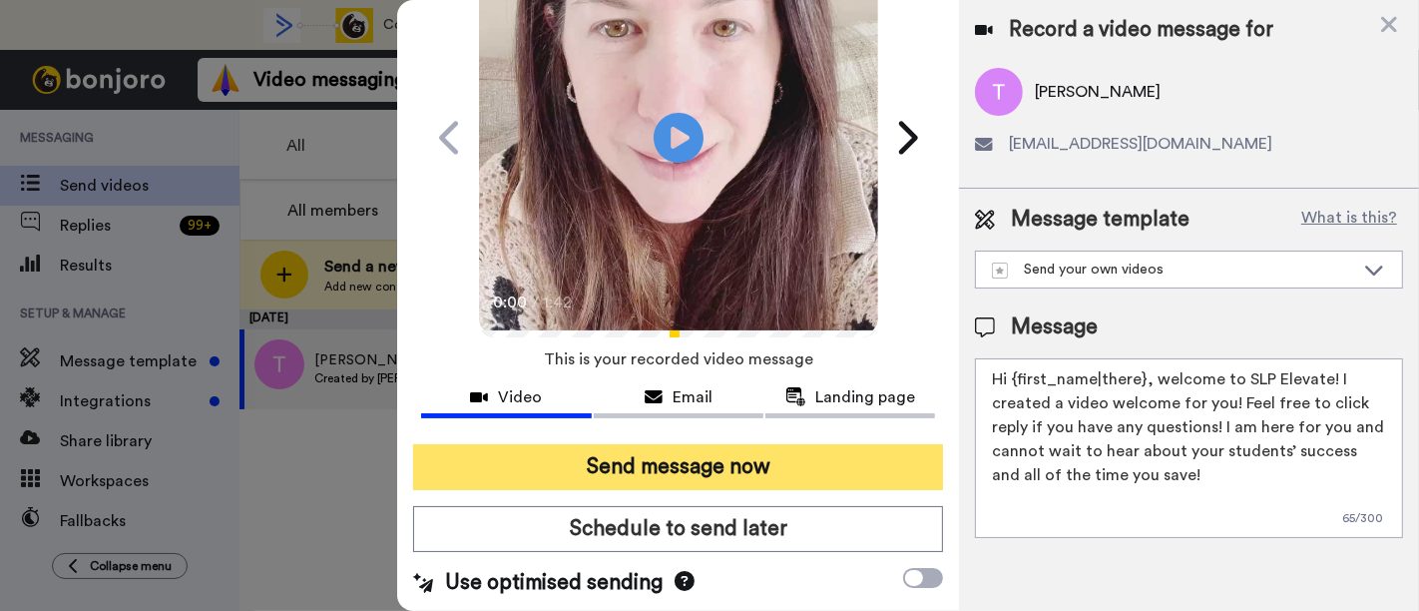
type textarea "Hi {first_name|there}, welcome to SLP Elevate! I created a video welcome for yo…"
click at [683, 454] on button "Send message now" at bounding box center [678, 467] width 530 height 46
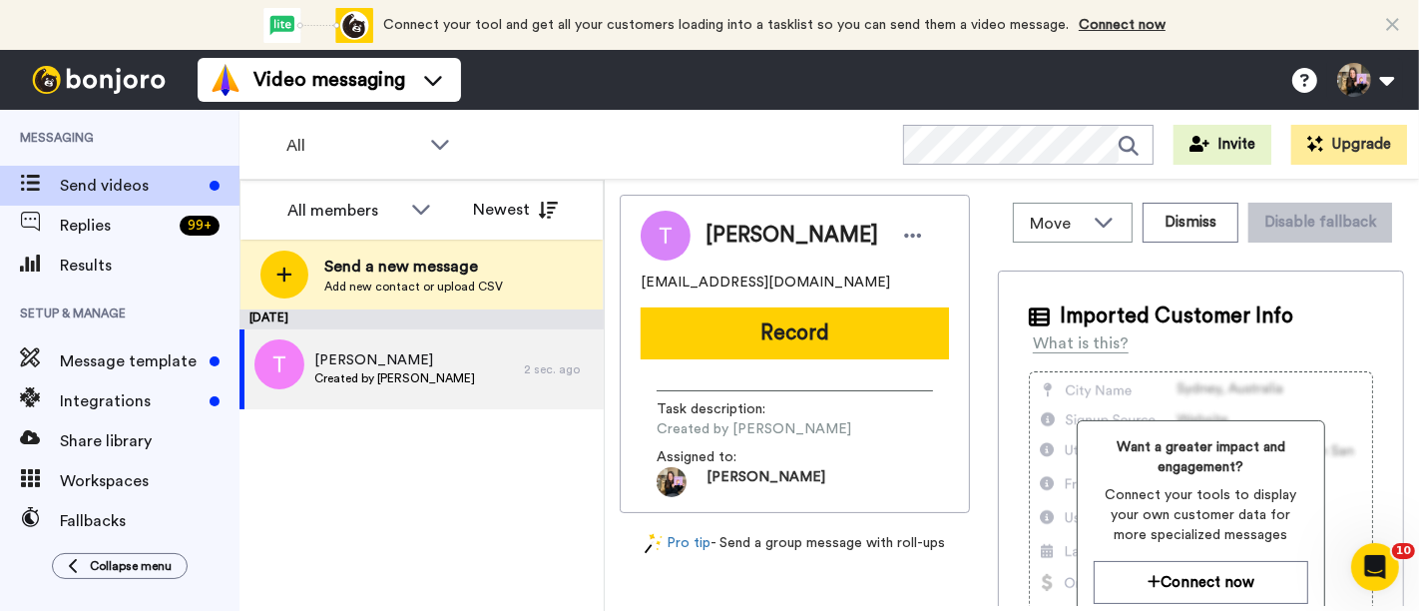
scroll to position [0, 0]
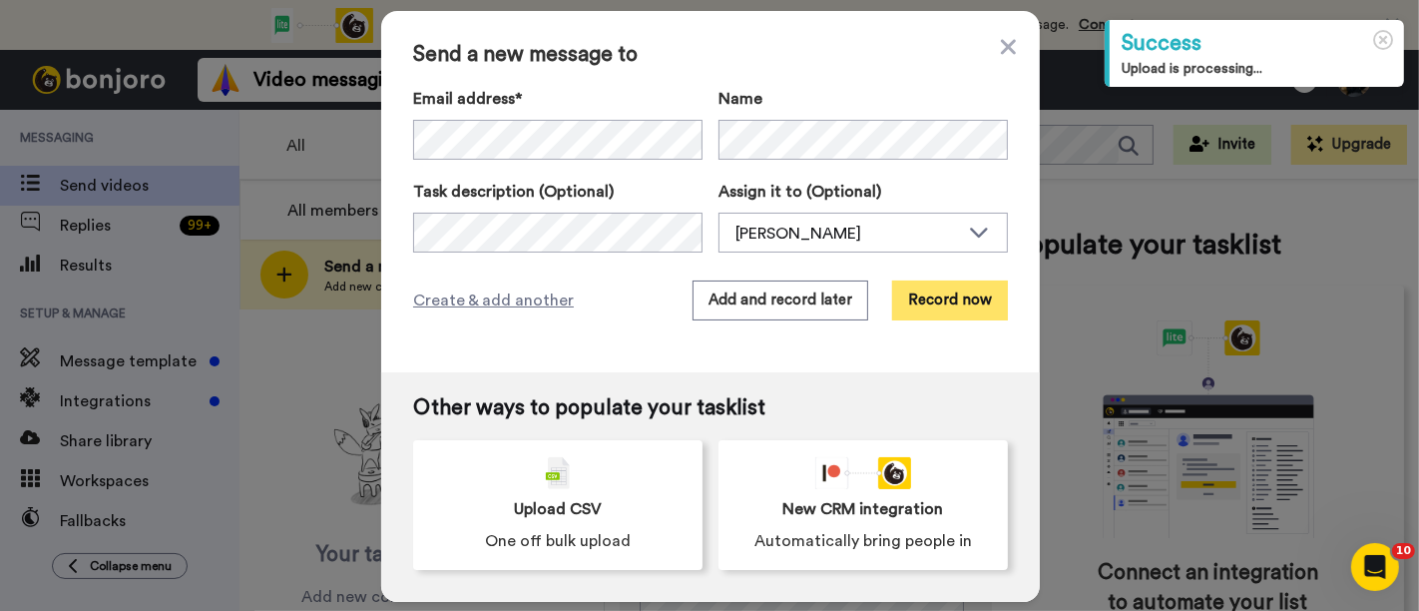
click at [931, 302] on button "Record now" at bounding box center [950, 300] width 116 height 40
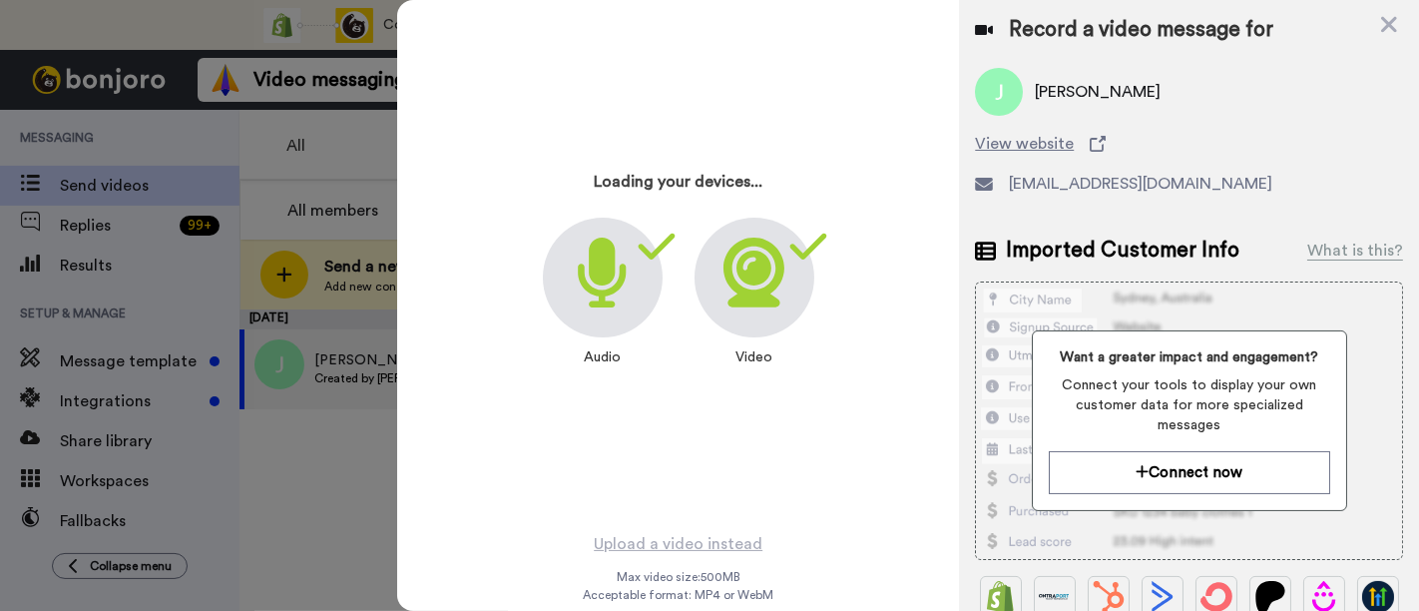
click at [415, 130] on div "Loading your devices... Audio Video" at bounding box center [678, 265] width 562 height 531
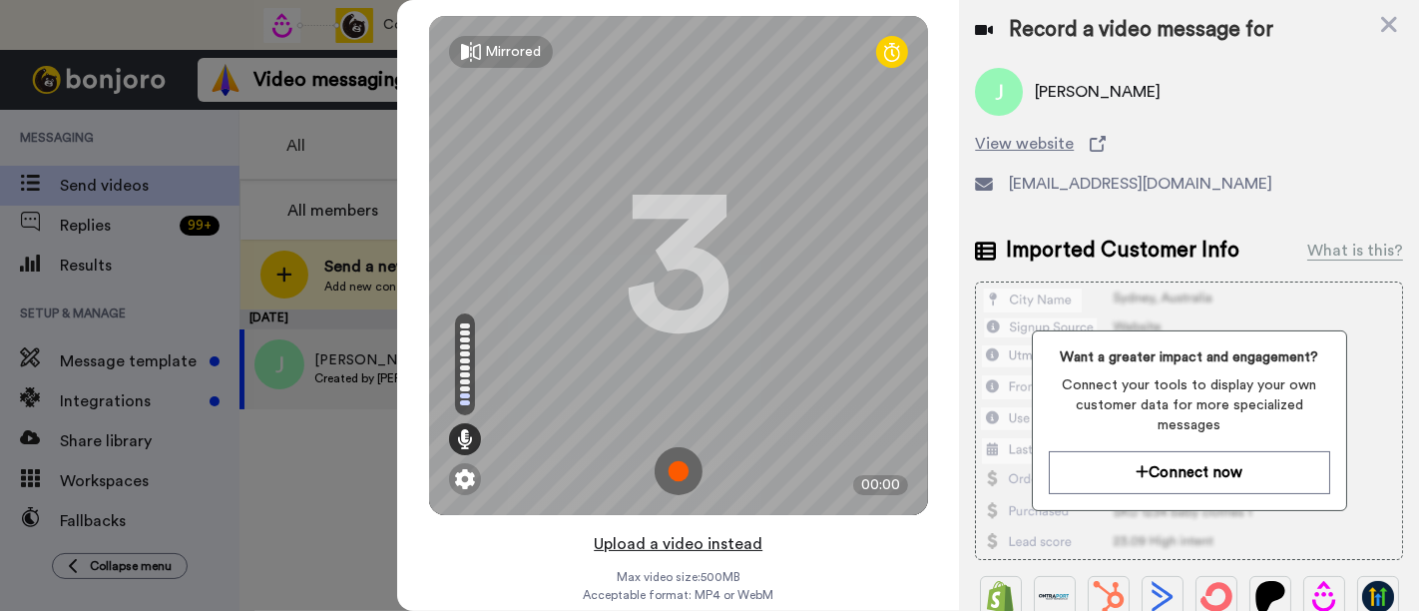
click at [683, 543] on button "Upload a video instead" at bounding box center [678, 544] width 181 height 26
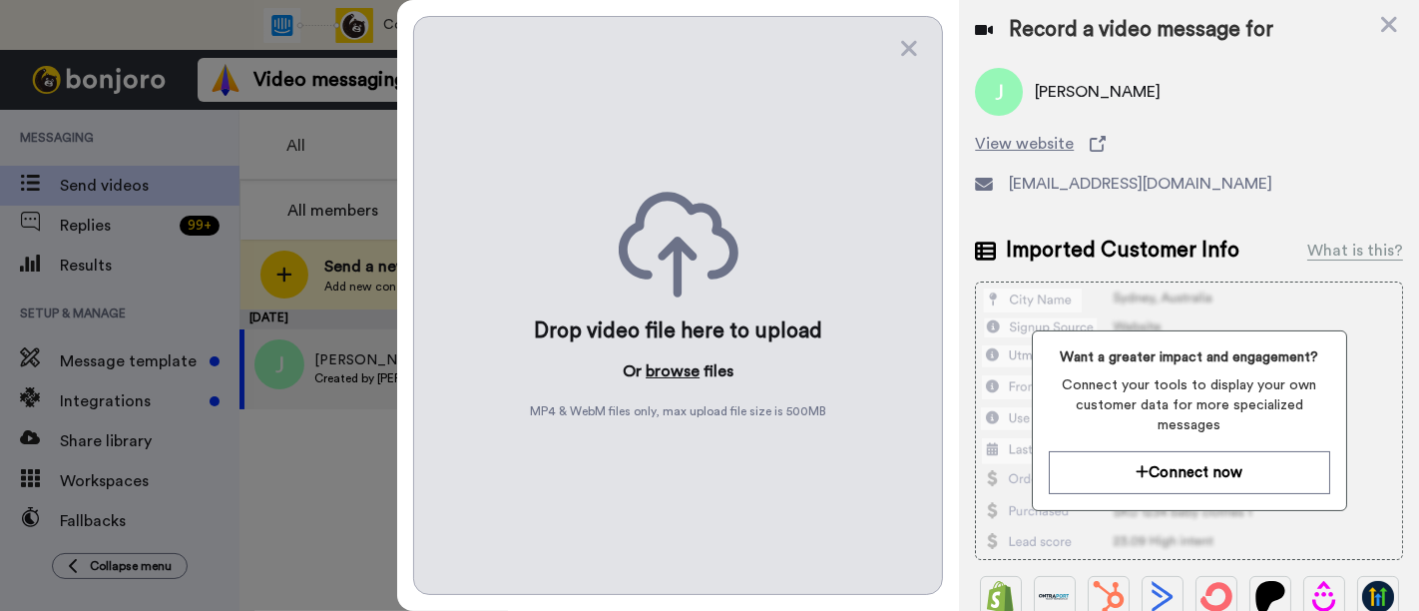
click at [682, 368] on button "browse" at bounding box center [673, 371] width 54 height 24
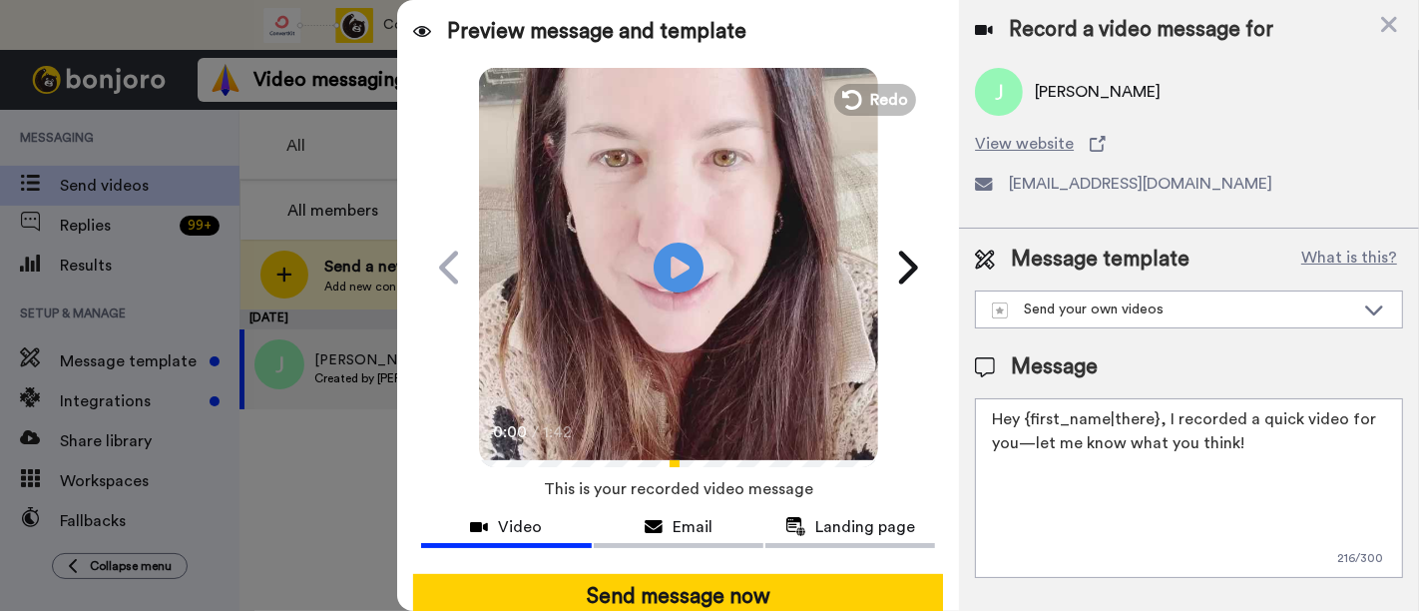
drag, startPoint x: 1247, startPoint y: 446, endPoint x: 1165, endPoint y: 414, distance: 87.8
click at [1163, 414] on textarea "Hey {first_name|there}, I recorded a quick video for you—let me know what you t…" at bounding box center [1189, 488] width 428 height 180
paste textarea "welcome to SLP Elevate! I created a video welcome for you! Feel free to click r…"
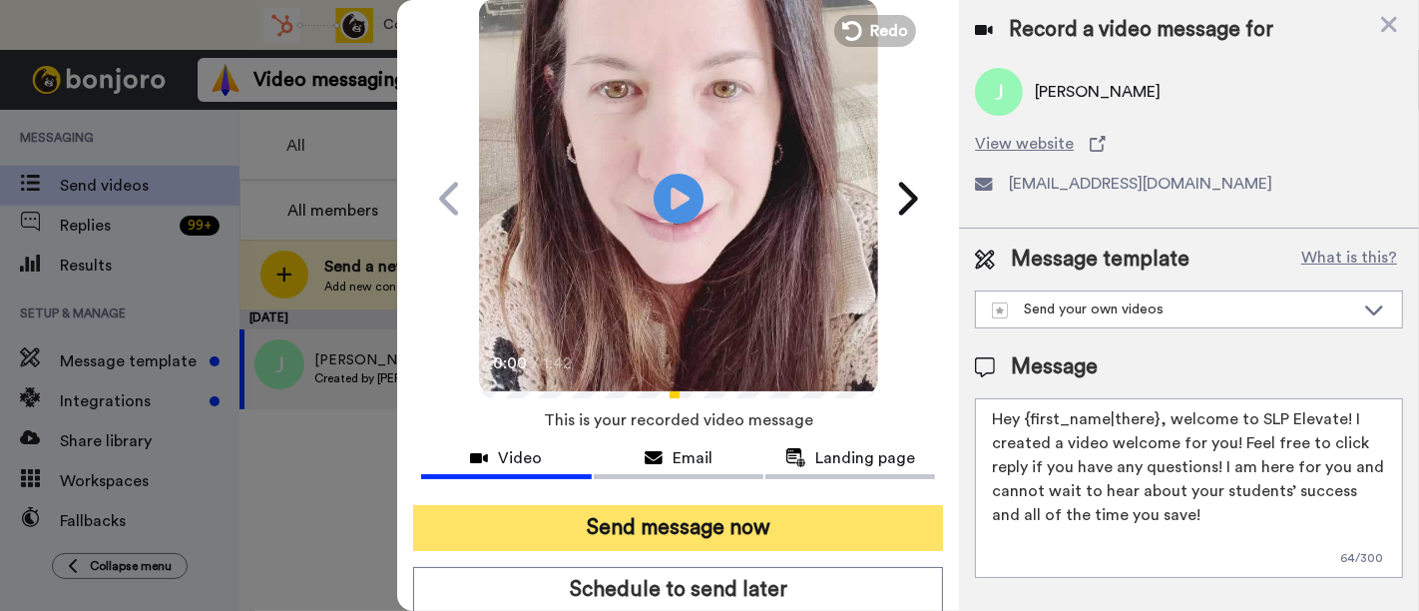
scroll to position [130, 0]
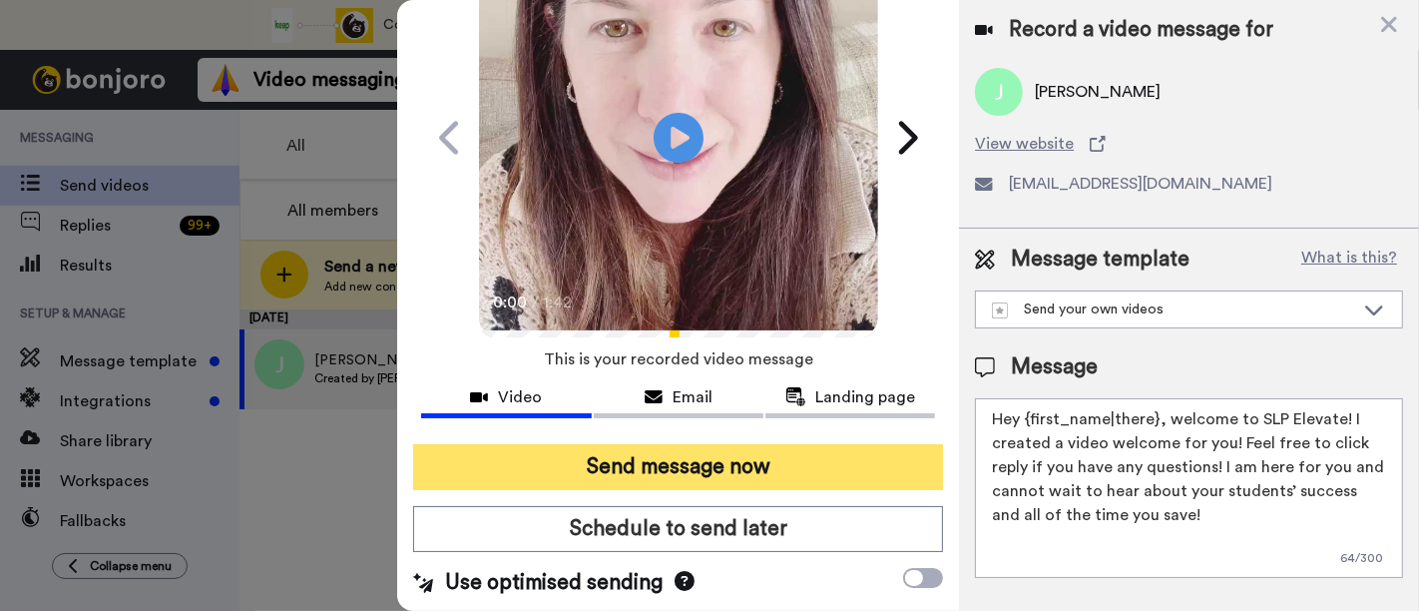
type textarea "Hey {first_name|there}, welcome to SLP Elevate! I created a video welcome for y…"
click at [775, 475] on button "Send message now" at bounding box center [678, 467] width 530 height 46
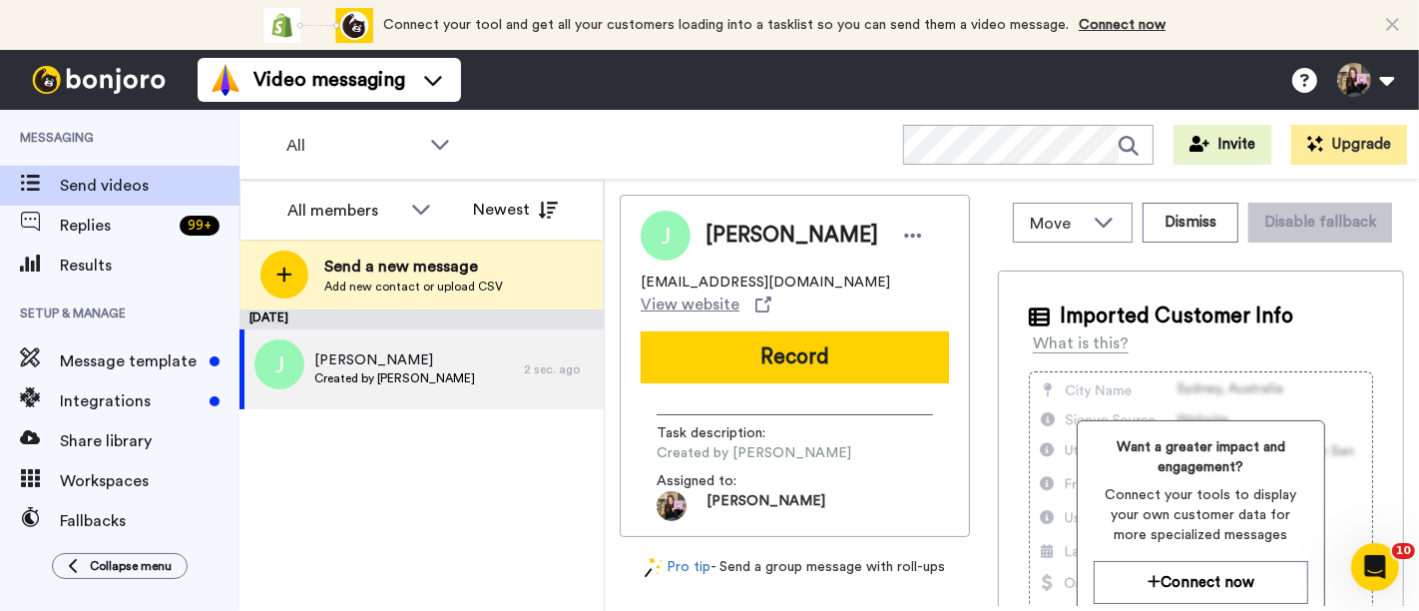
scroll to position [0, 0]
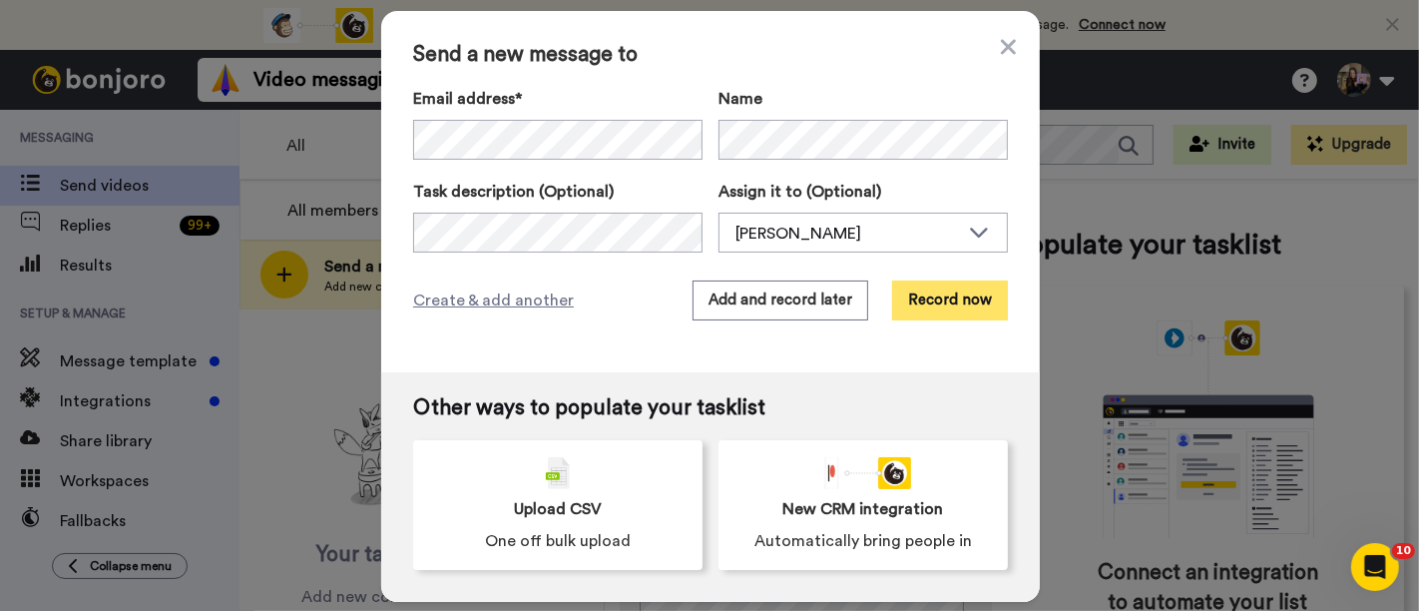
click at [920, 306] on button "Record now" at bounding box center [950, 300] width 116 height 40
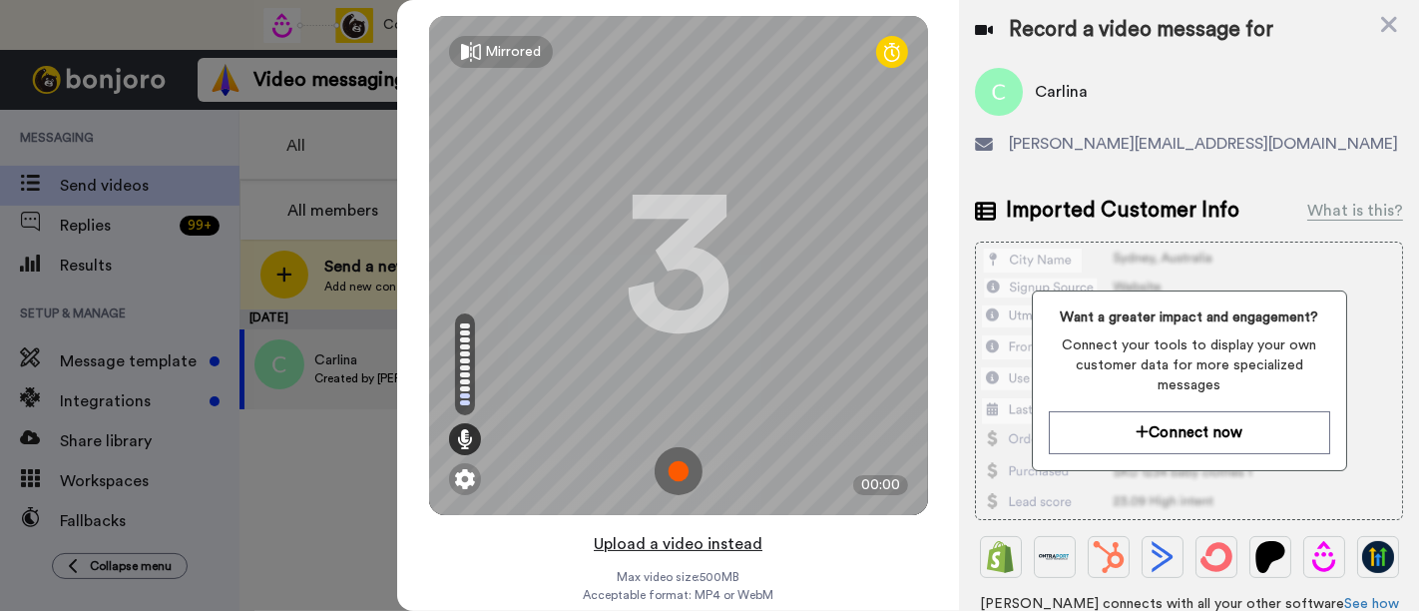
click at [726, 549] on button "Upload a video instead" at bounding box center [678, 544] width 181 height 26
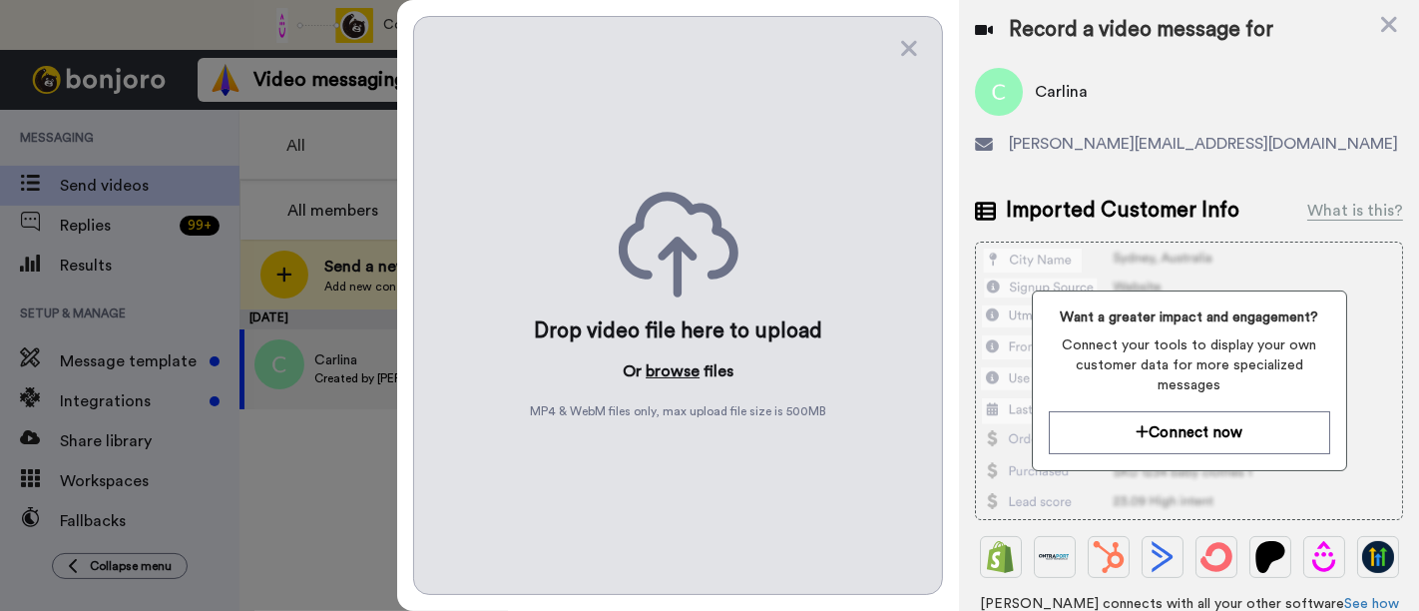
click at [671, 363] on button "browse" at bounding box center [673, 371] width 54 height 24
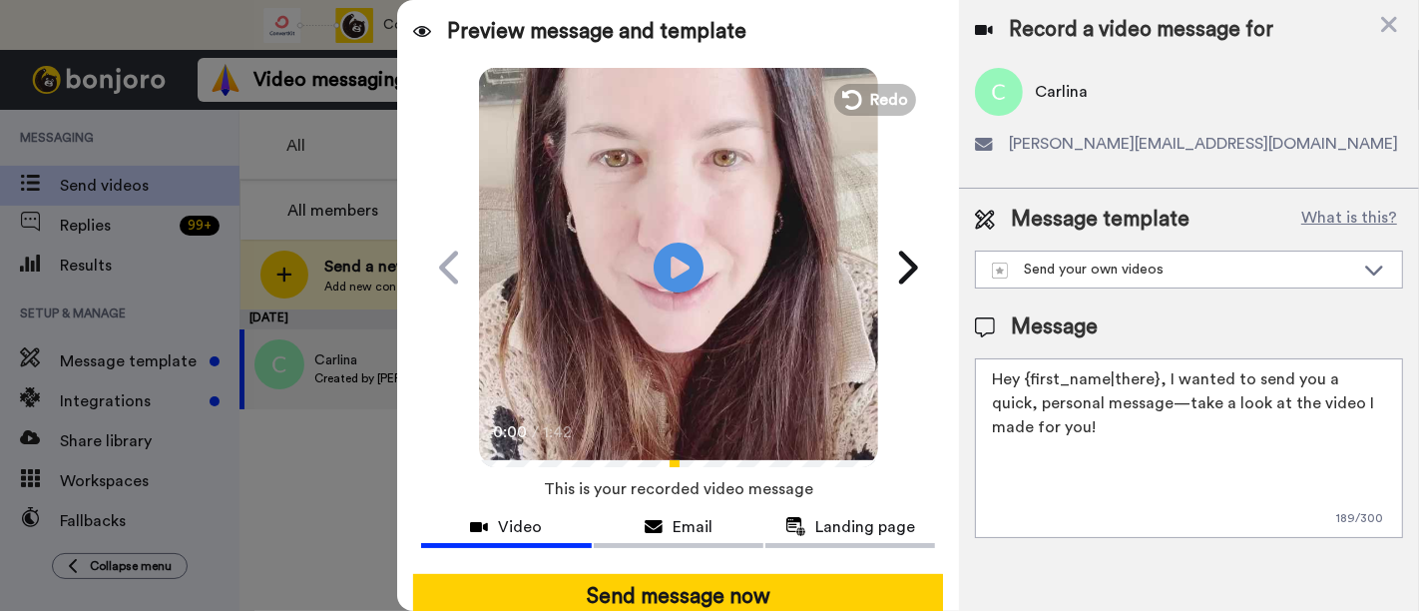
drag, startPoint x: 1205, startPoint y: 428, endPoint x: 1162, endPoint y: 368, distance: 73.6
click at [1162, 368] on textarea "Hey {first_name|there}, I wanted to send you a quick, personal message—take a l…" at bounding box center [1189, 448] width 428 height 180
paste textarea "welcome to SLP Elevate! I created a video welcome for you! Feel free to click r…"
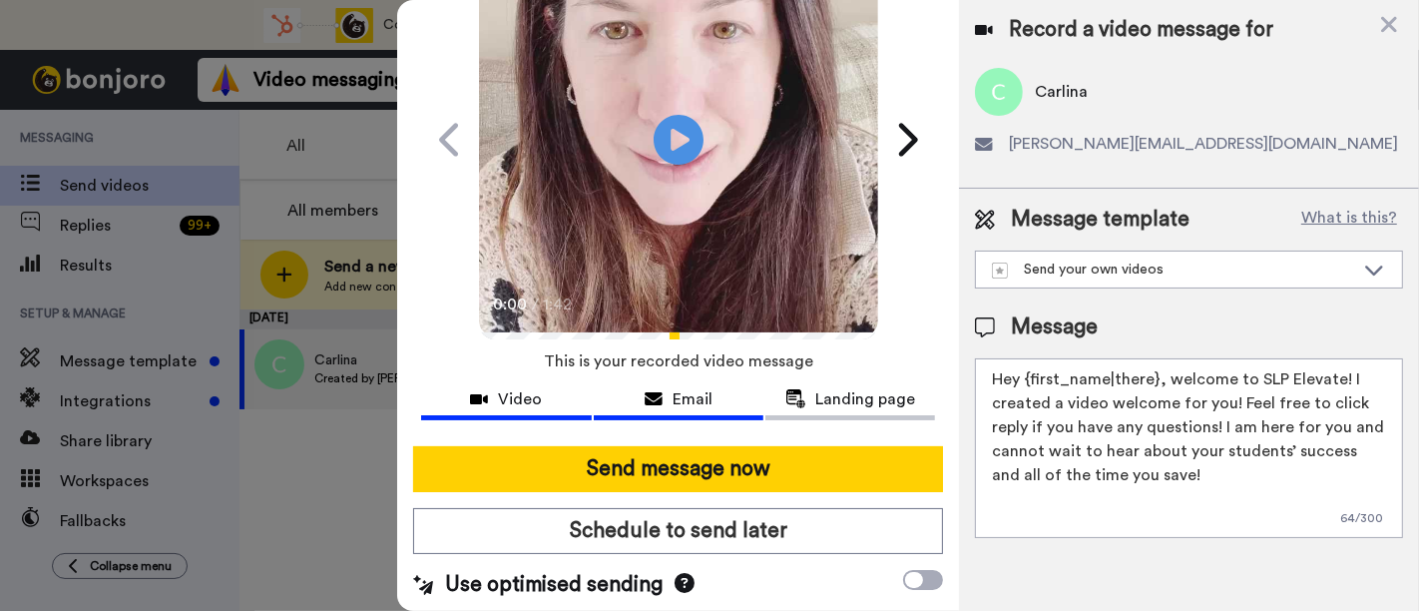
scroll to position [130, 0]
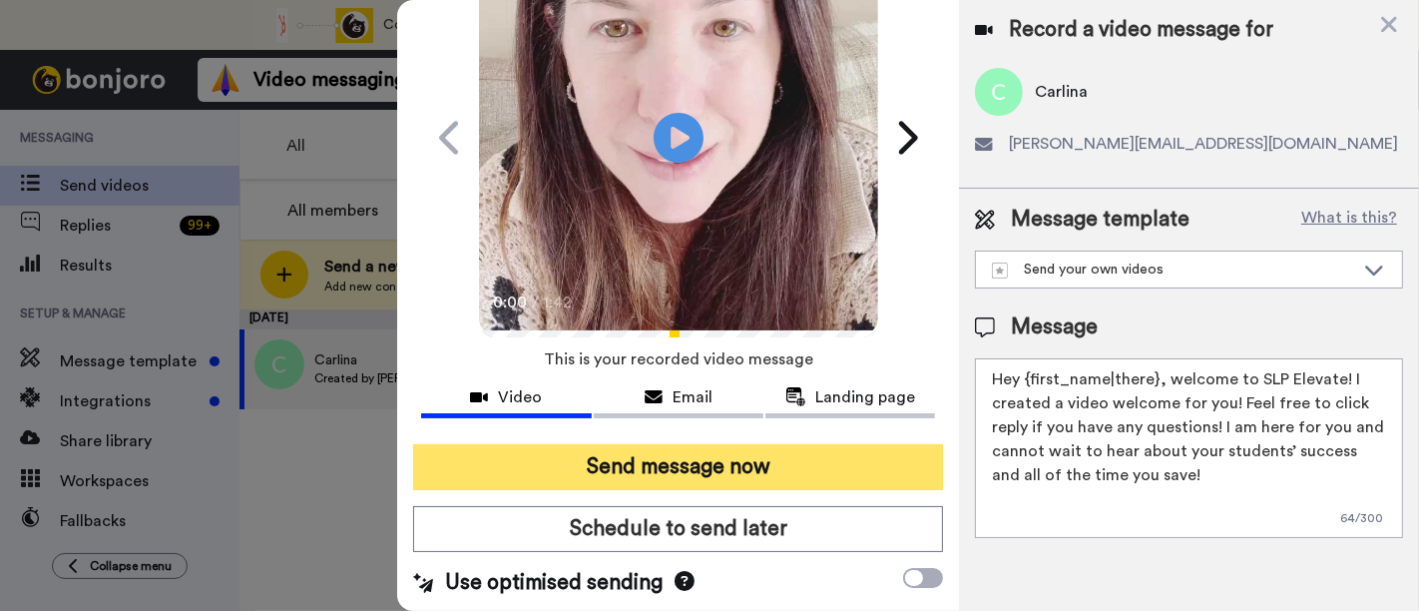
type textarea "Hey {first_name|there}, welcome to SLP Elevate! I created a video welcome for y…"
click at [710, 460] on button "Send message now" at bounding box center [678, 467] width 530 height 46
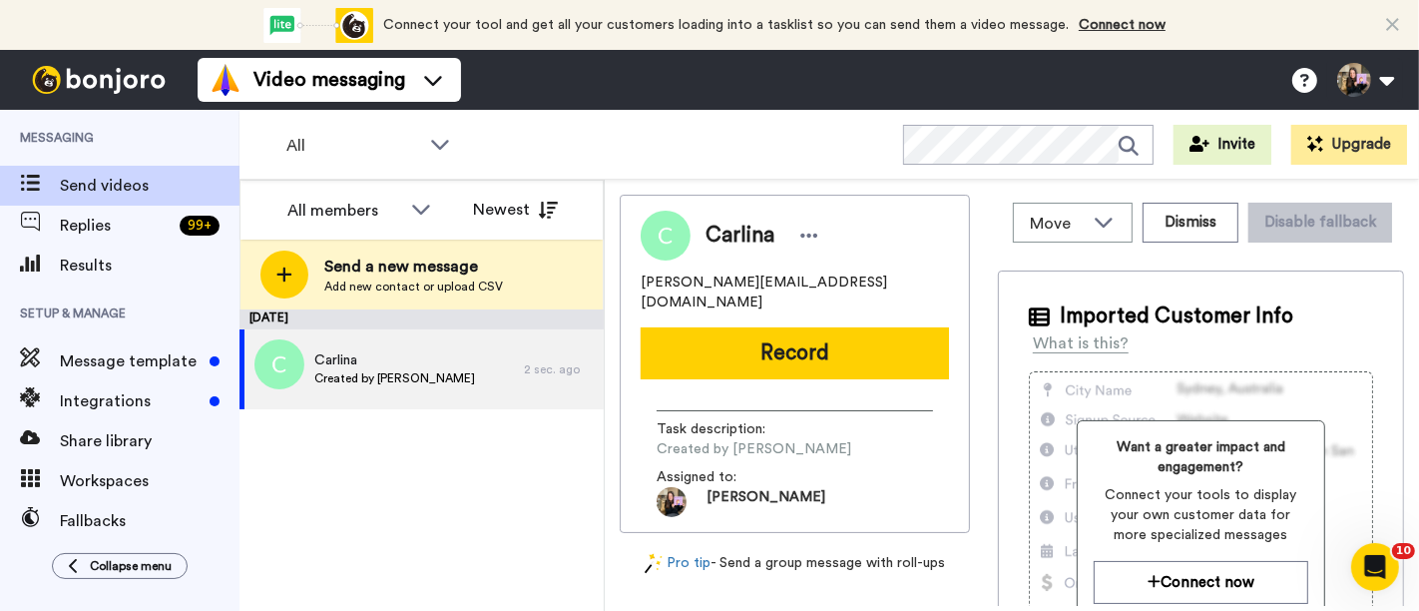
scroll to position [0, 0]
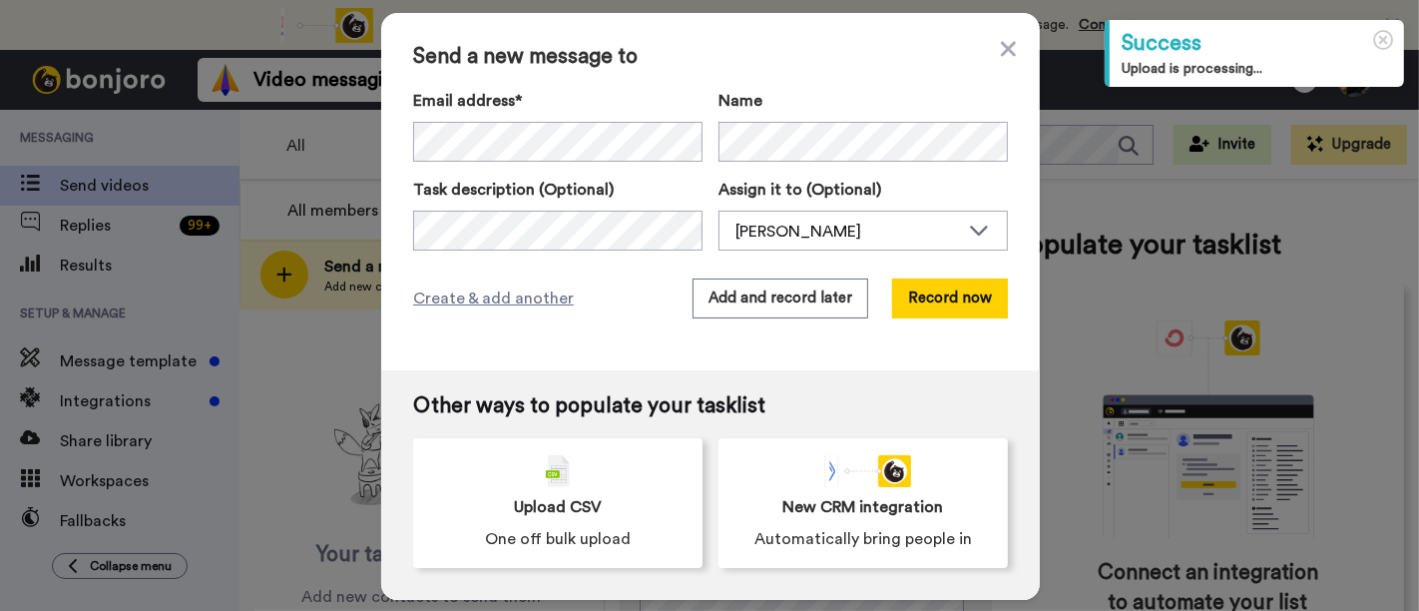
click at [454, 118] on div "Email address*" at bounding box center [557, 125] width 289 height 73
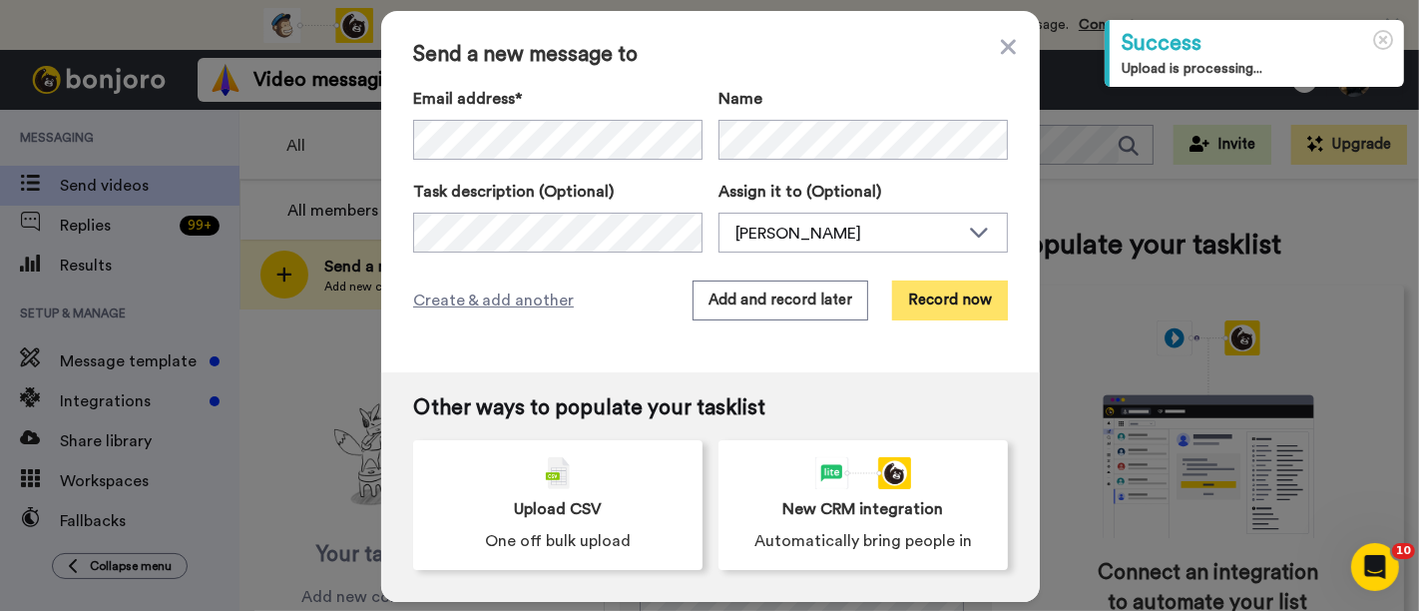
click at [953, 294] on button "Record now" at bounding box center [950, 300] width 116 height 40
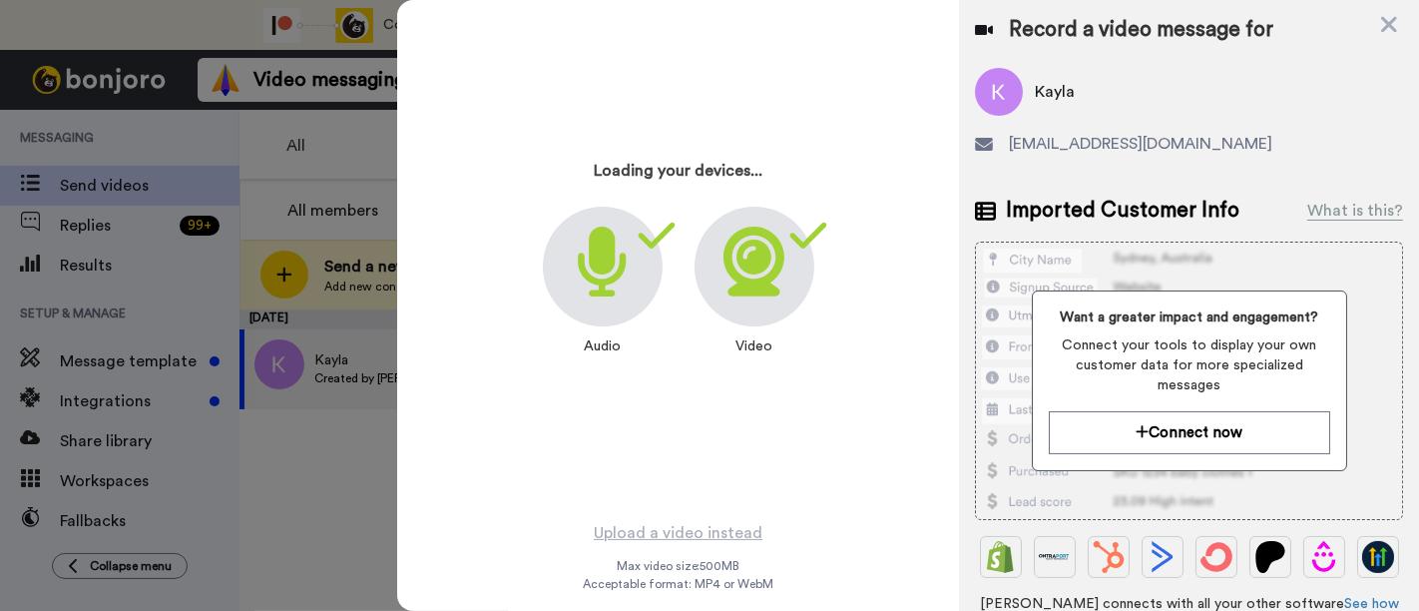
scroll to position [15, 0]
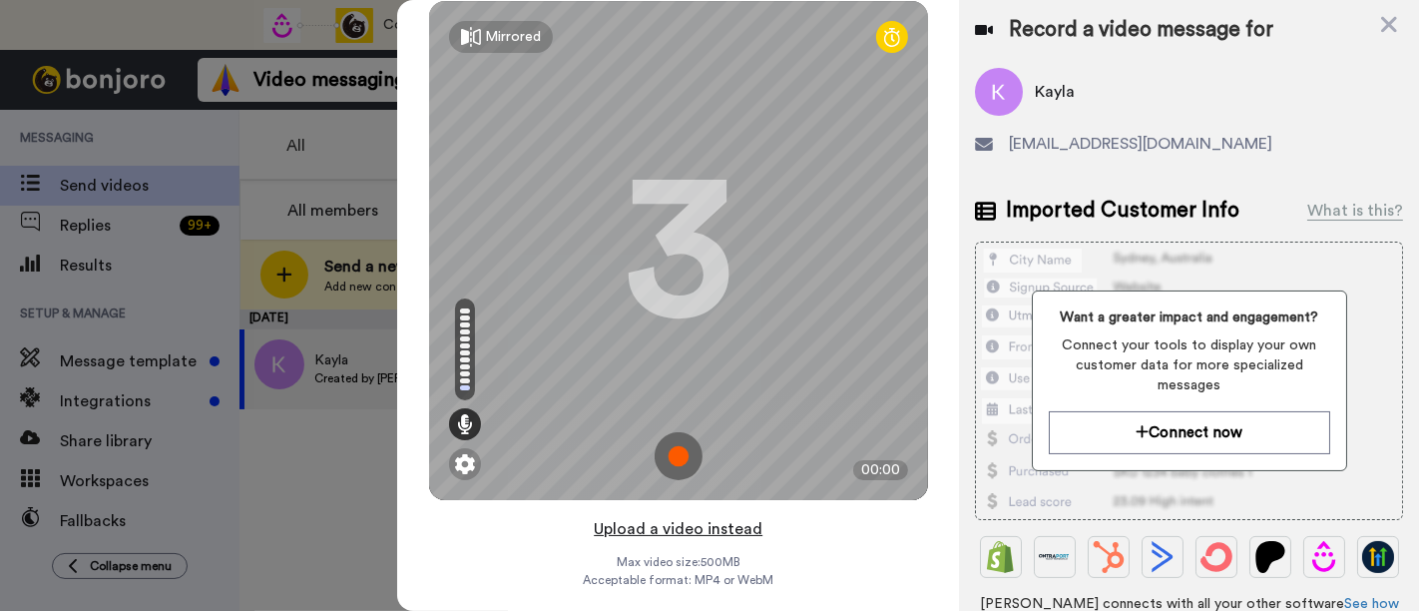
click at [700, 524] on button "Upload a video instead" at bounding box center [678, 529] width 181 height 26
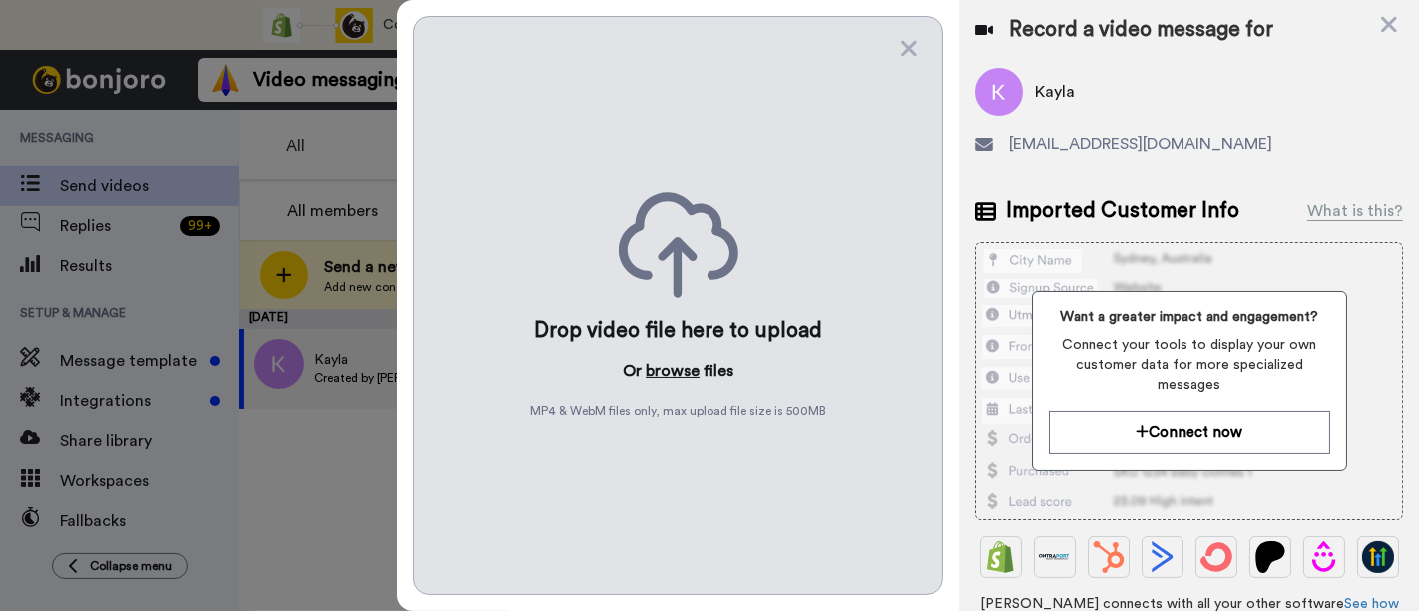
click at [672, 366] on button "browse" at bounding box center [673, 371] width 54 height 24
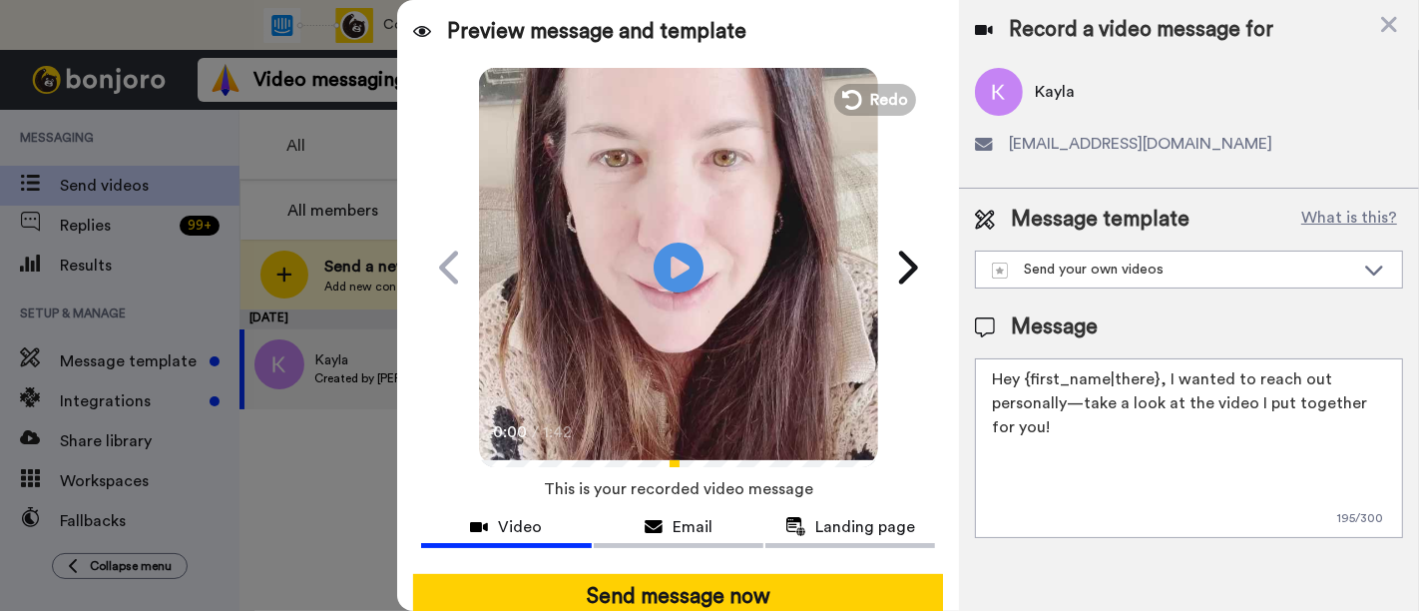
drag, startPoint x: 1201, startPoint y: 422, endPoint x: 1162, endPoint y: 382, distance: 55.7
click at [1162, 382] on textarea "Hey {first_name|there}, I wanted to reach out personally—take a look at the vid…" at bounding box center [1189, 448] width 428 height 180
paste textarea "welcome to SLP Elevate! I created a video welcome for you! Feel free to click r…"
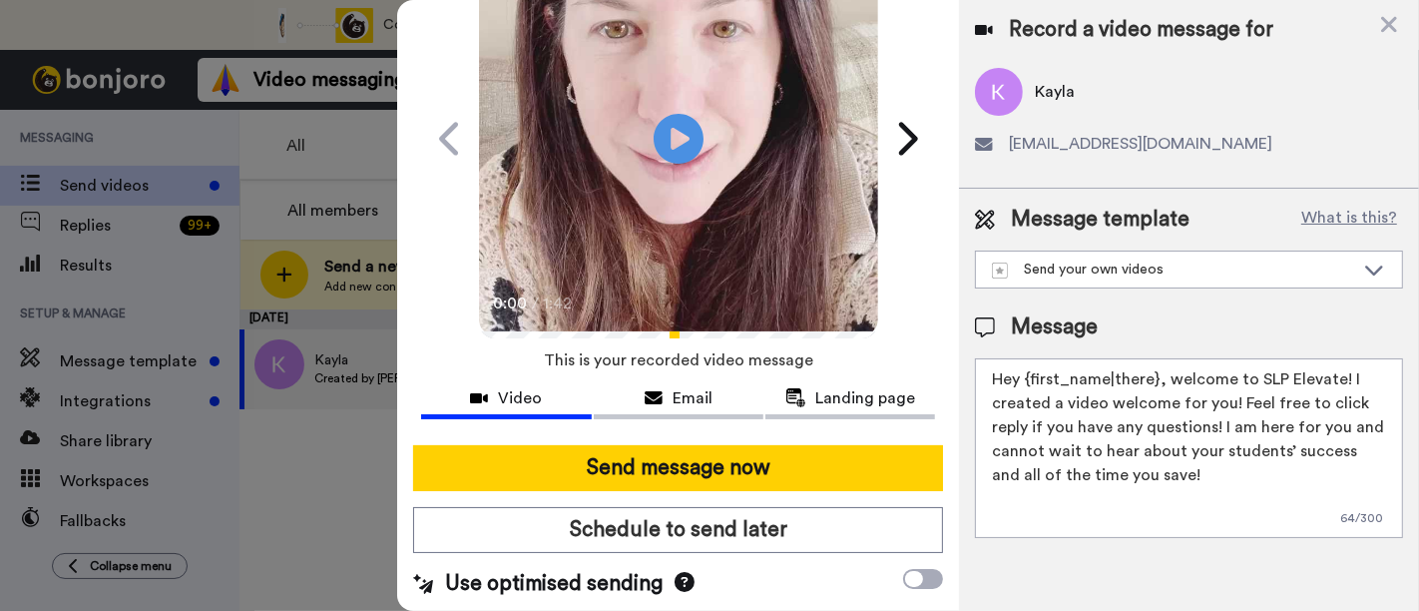
scroll to position [130, 0]
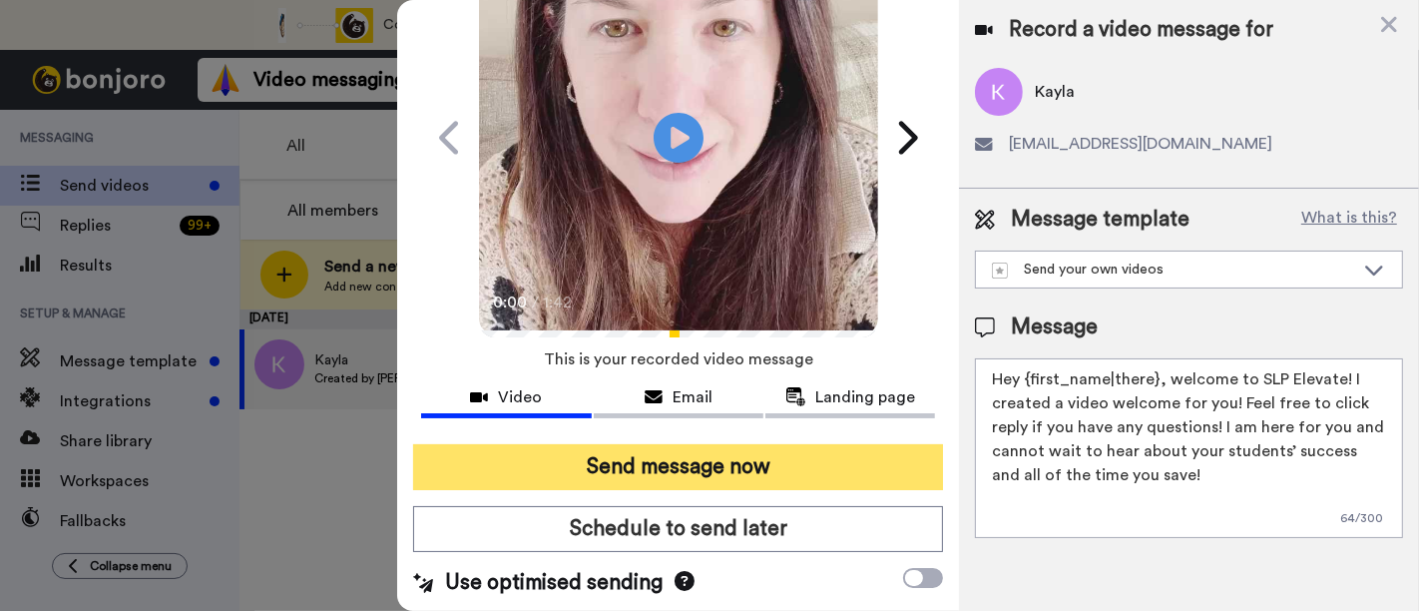
type textarea "Hey {first_name|there}, welcome to SLP Elevate! I created a video welcome for y…"
click at [819, 463] on button "Send message now" at bounding box center [678, 467] width 530 height 46
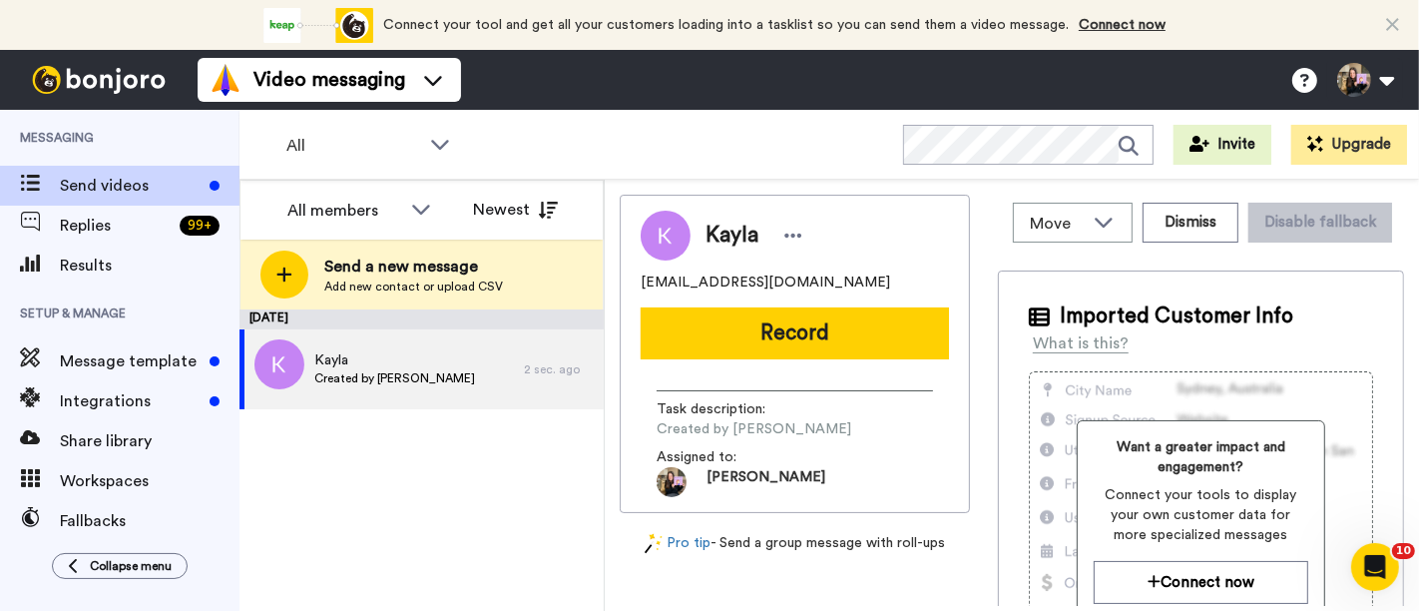
scroll to position [0, 0]
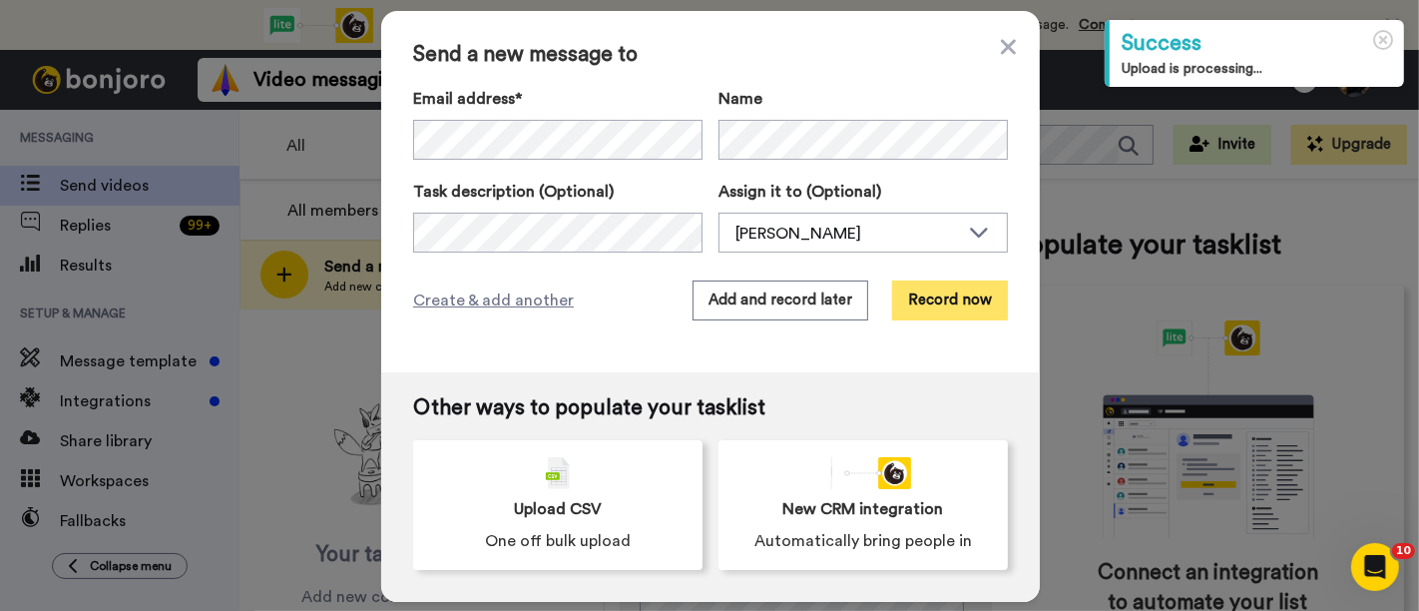
click at [899, 288] on button "Record now" at bounding box center [950, 300] width 116 height 40
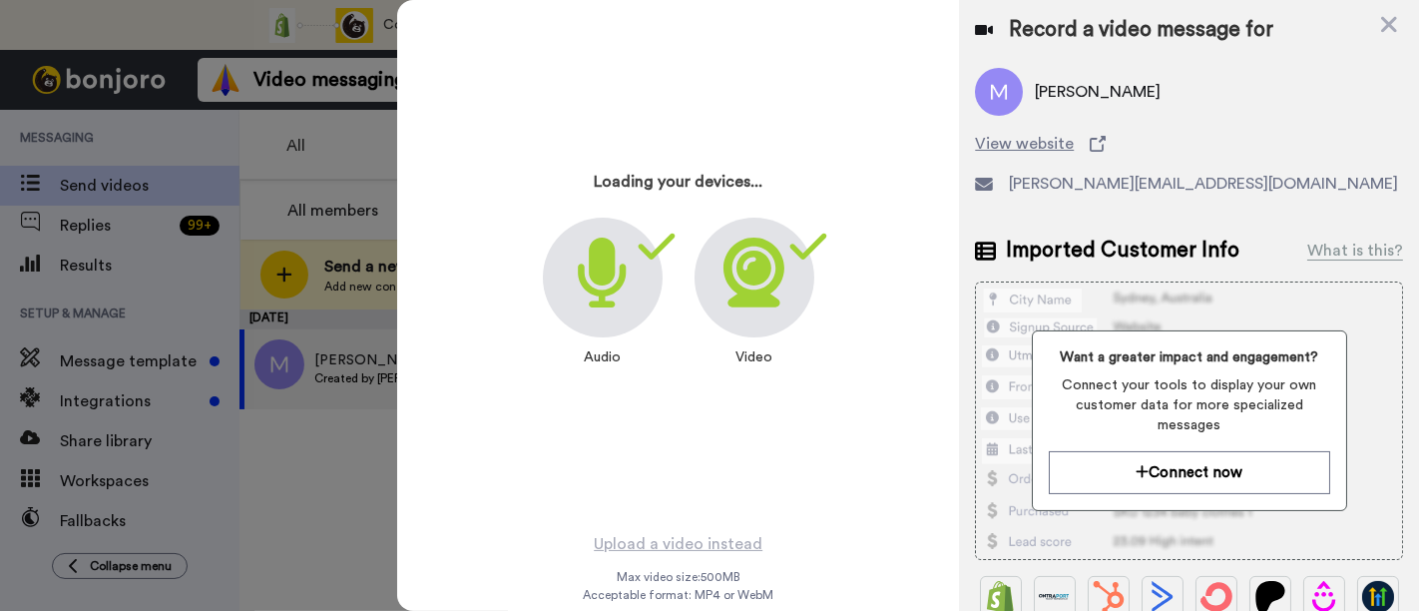
scroll to position [15, 0]
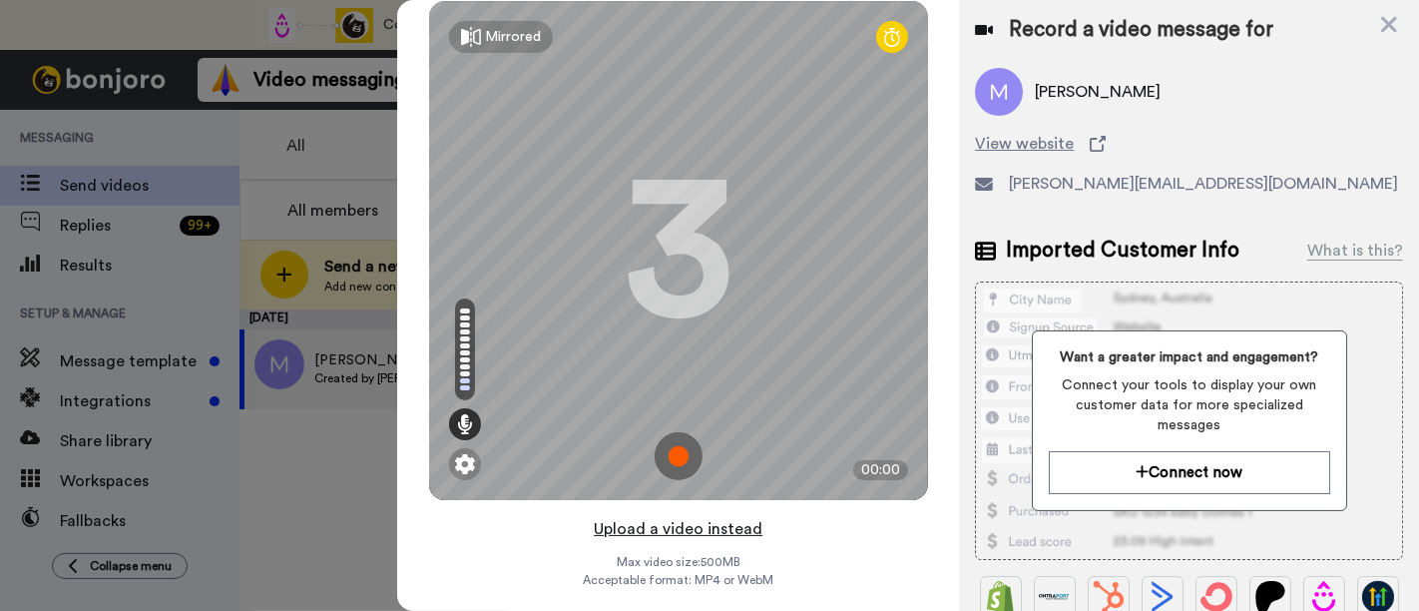
click at [740, 530] on button "Upload a video instead" at bounding box center [678, 529] width 181 height 26
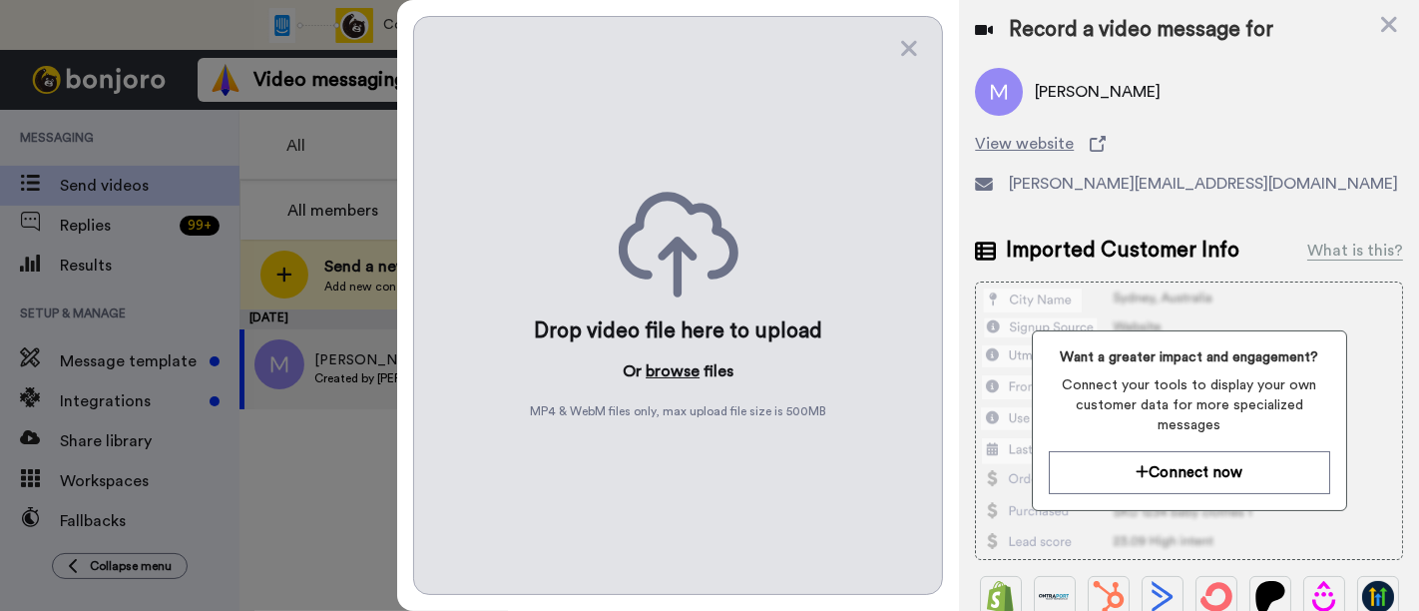
click at [678, 366] on button "browse" at bounding box center [673, 371] width 54 height 24
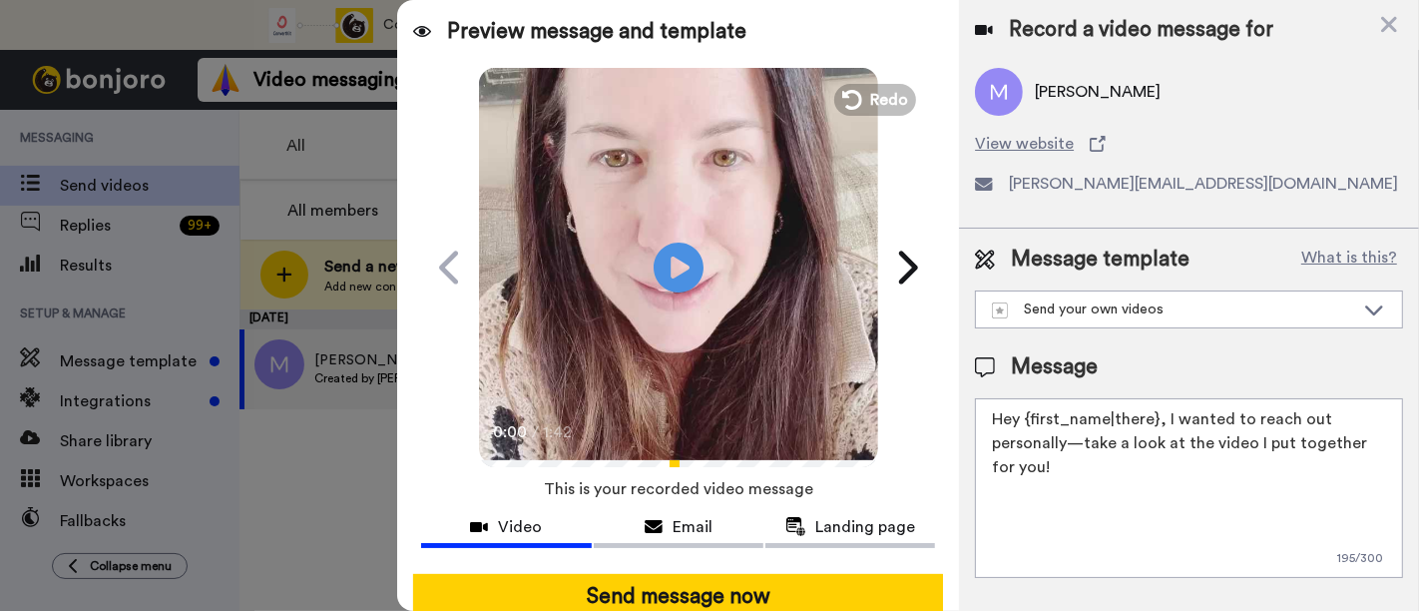
drag, startPoint x: 1183, startPoint y: 462, endPoint x: 1162, endPoint y: 417, distance: 49.5
click at [1162, 417] on textarea "Hey {first_name|there}, I wanted to reach out personally—take a look at the vid…" at bounding box center [1189, 488] width 428 height 180
paste textarea "welcome to SLP Elevate! I created a video welcome for you! Feel free to click r…"
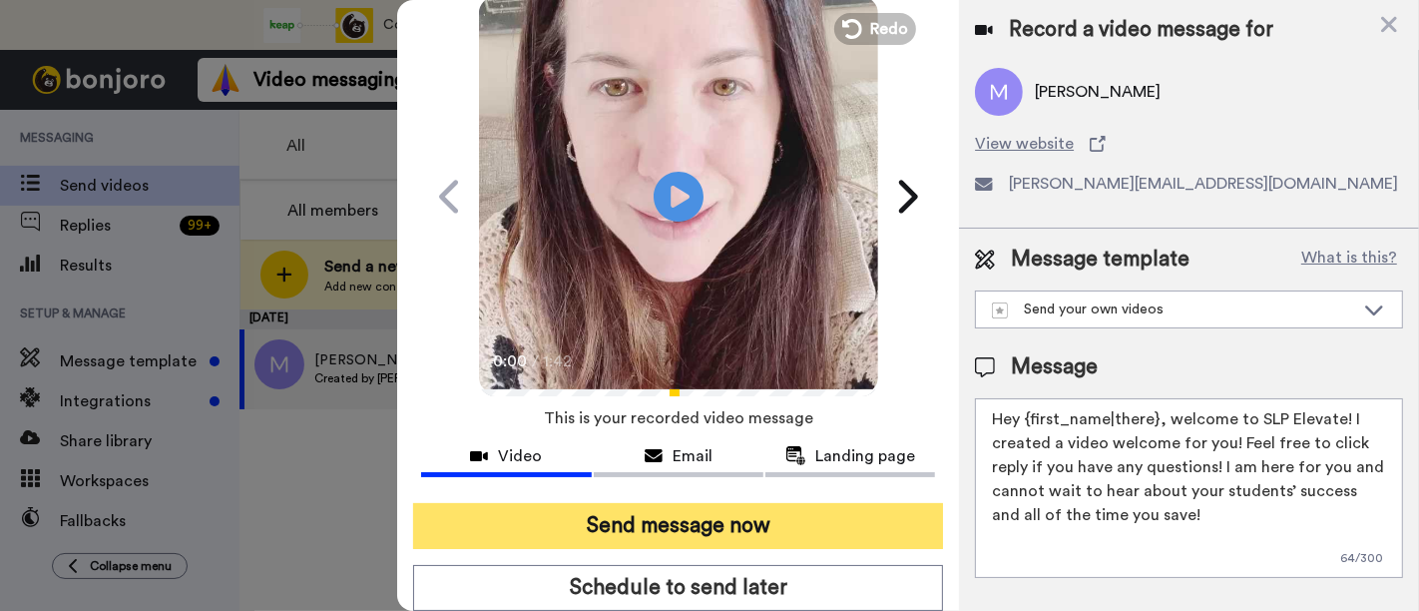
scroll to position [130, 0]
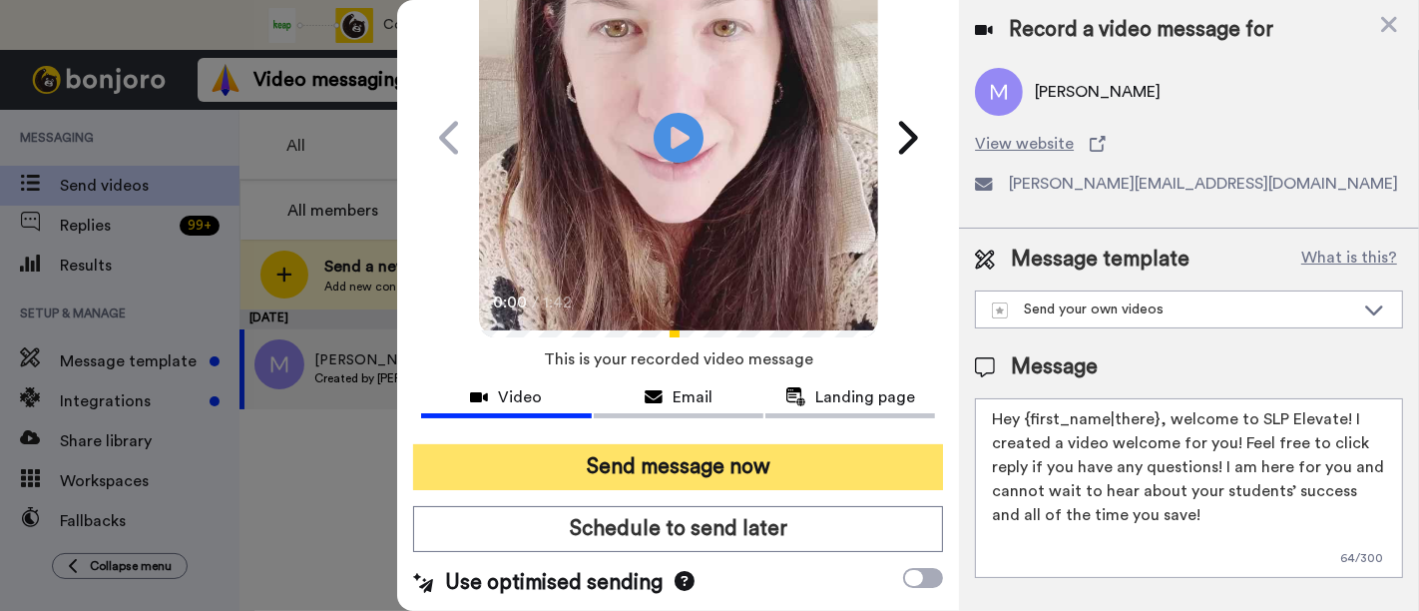
type textarea "Hey {first_name|there}, welcome to SLP Elevate! I created a video welcome for y…"
click at [732, 457] on button "Send message now" at bounding box center [678, 467] width 530 height 46
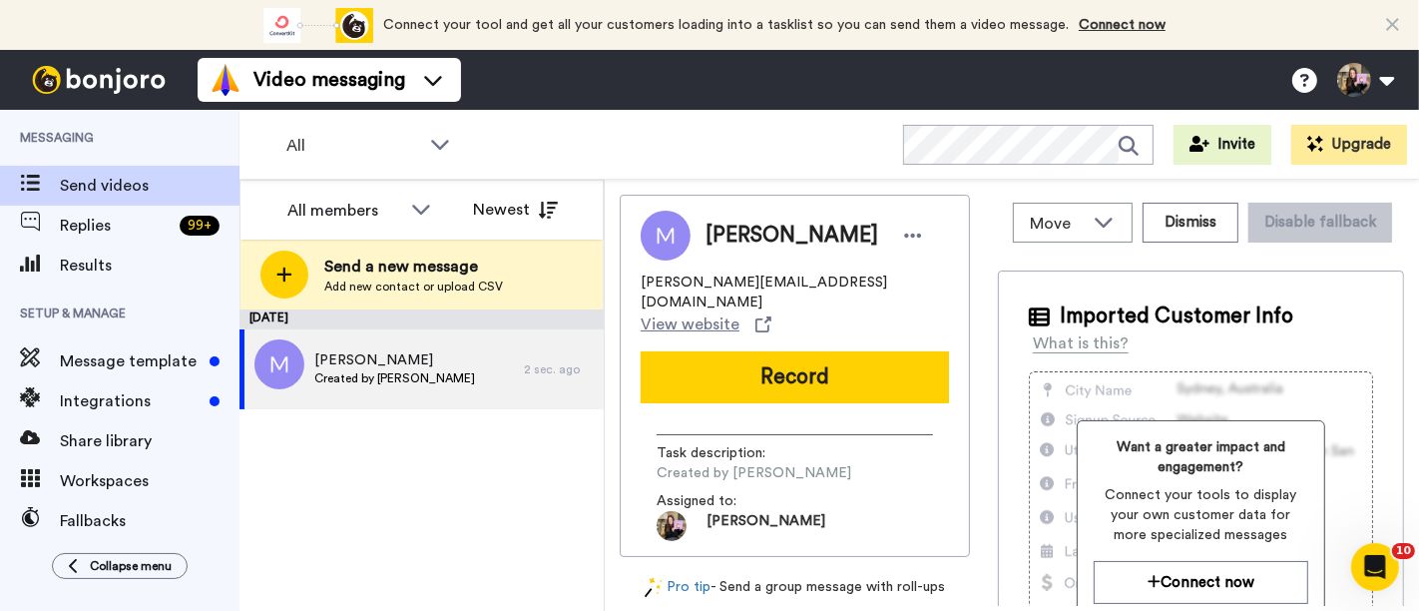
scroll to position [0, 0]
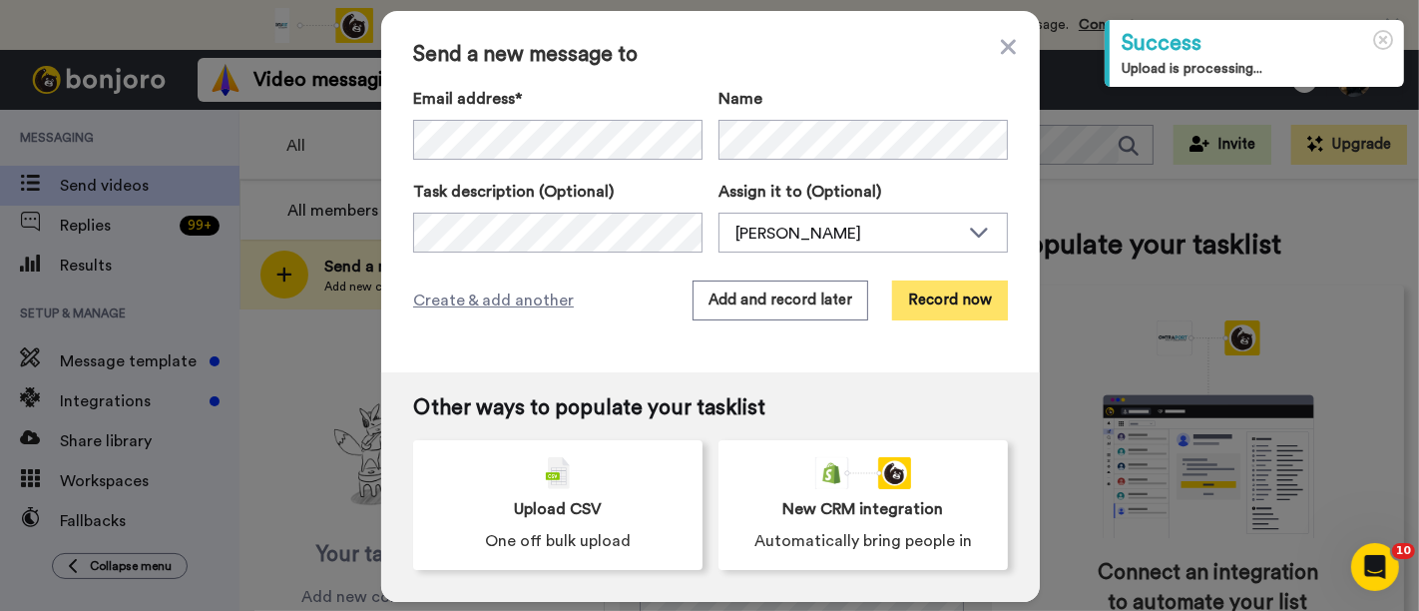
click at [915, 295] on button "Record now" at bounding box center [950, 300] width 116 height 40
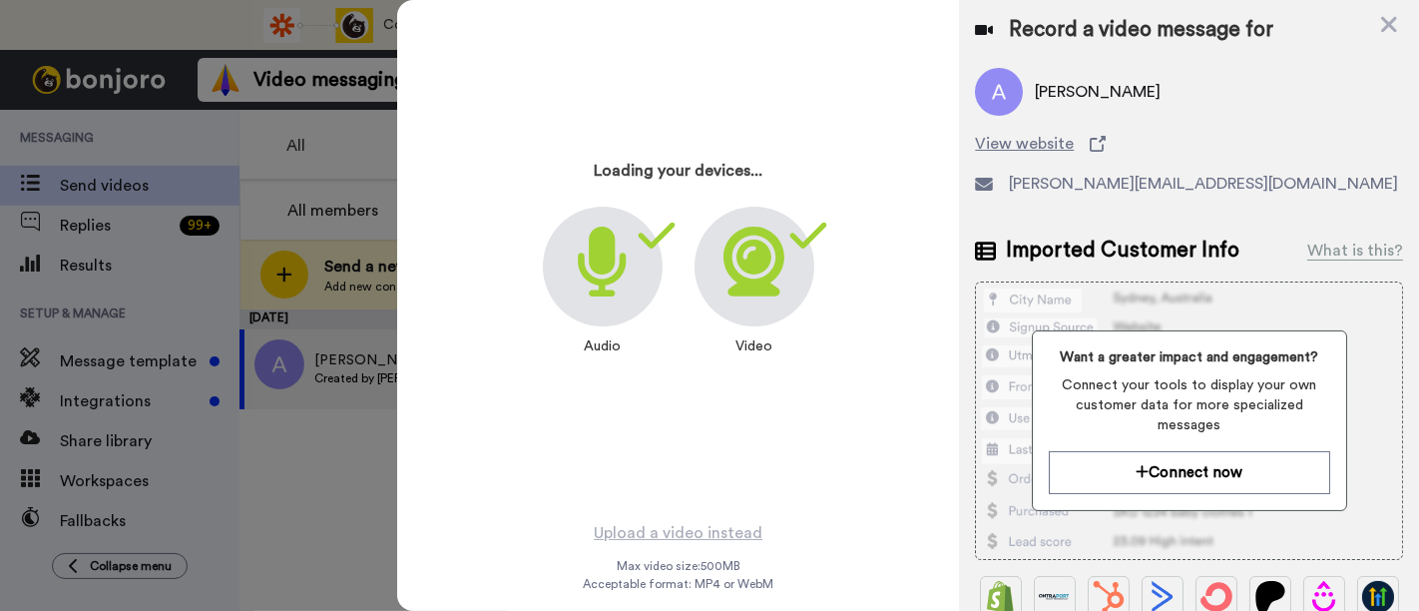
scroll to position [15, 0]
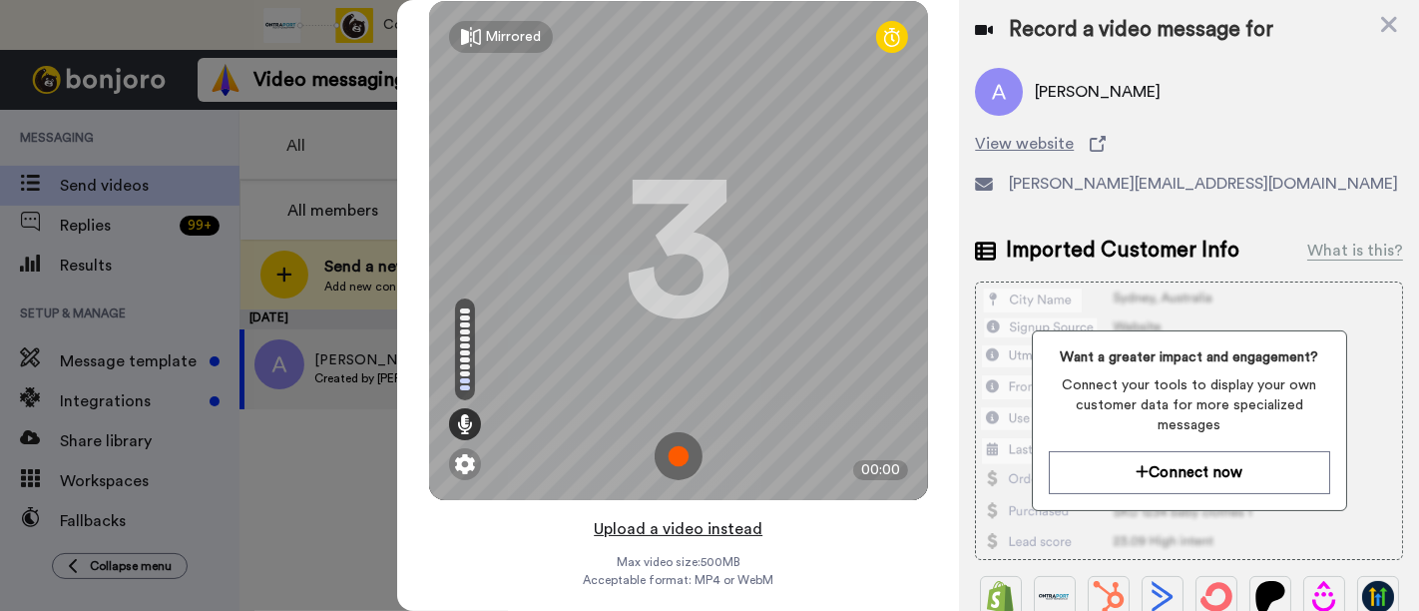
click at [698, 527] on button "Upload a video instead" at bounding box center [678, 529] width 181 height 26
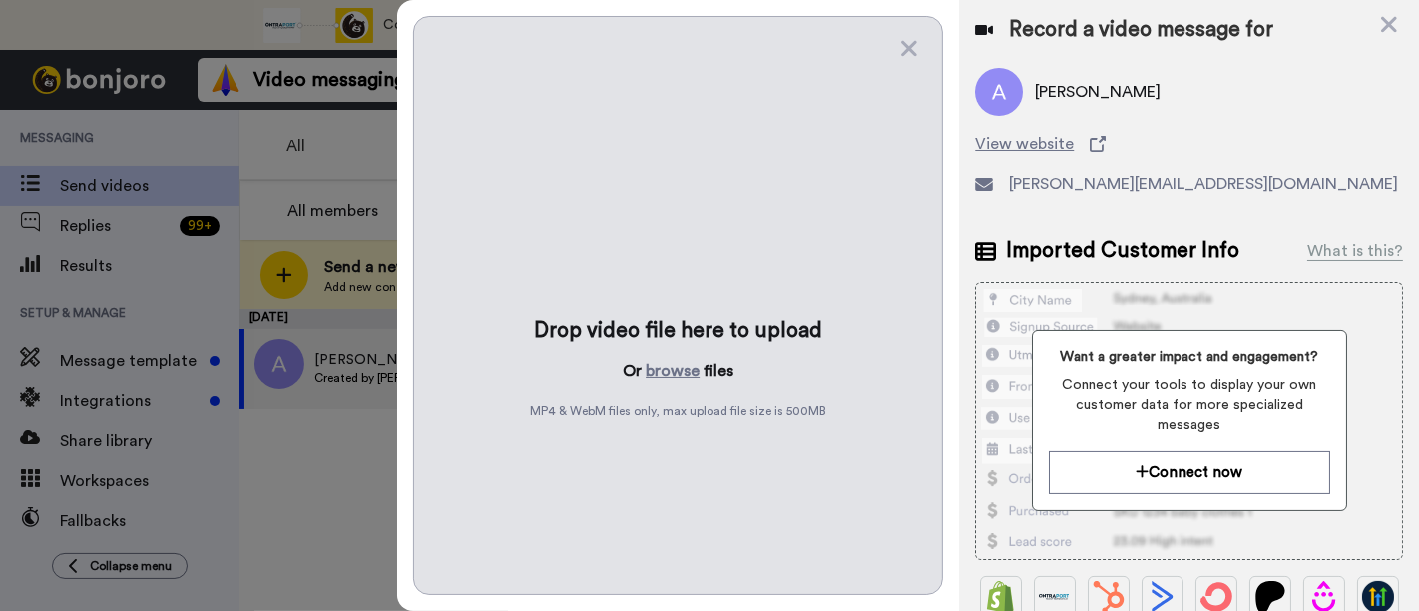
scroll to position [0, 0]
click at [669, 367] on button "browse" at bounding box center [673, 371] width 54 height 24
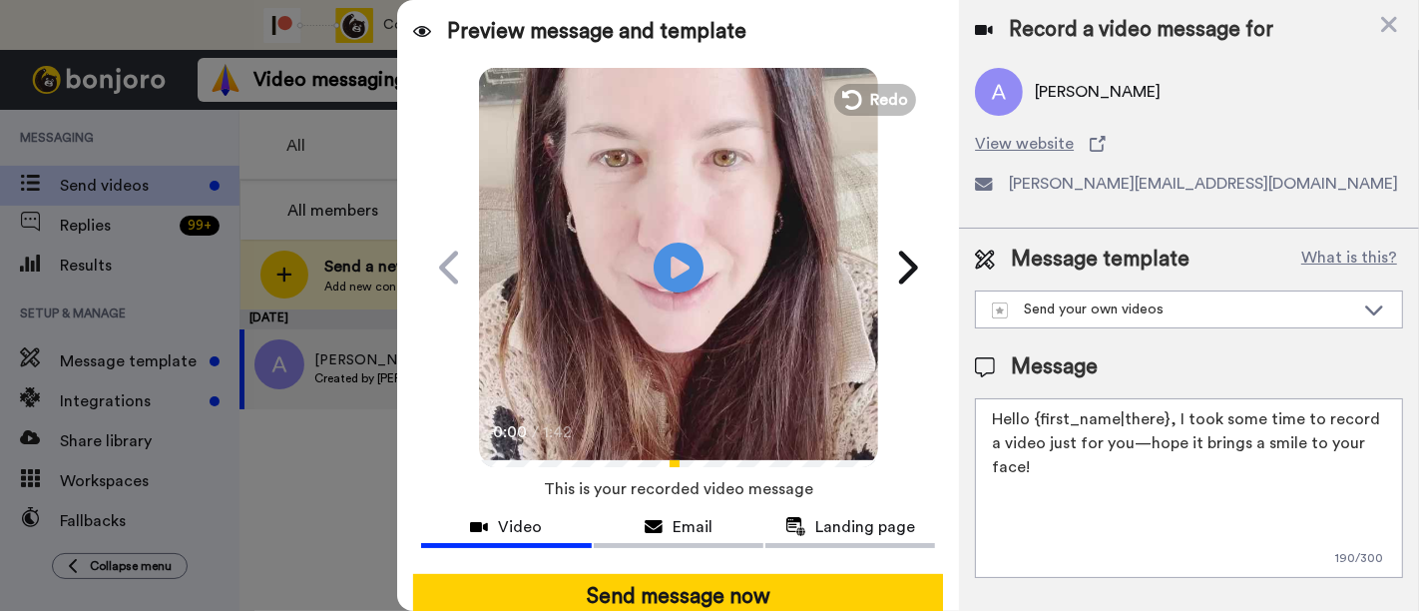
drag, startPoint x: 1391, startPoint y: 437, endPoint x: 1174, endPoint y: 410, distance: 218.2
click at [1174, 410] on textarea "Hello {first_name|there}, I took some time to record a video just for you—hope …" at bounding box center [1189, 488] width 428 height 180
paste textarea "welcome to SLP Elevate! I created a video welcome for you! Feel free to click r…"
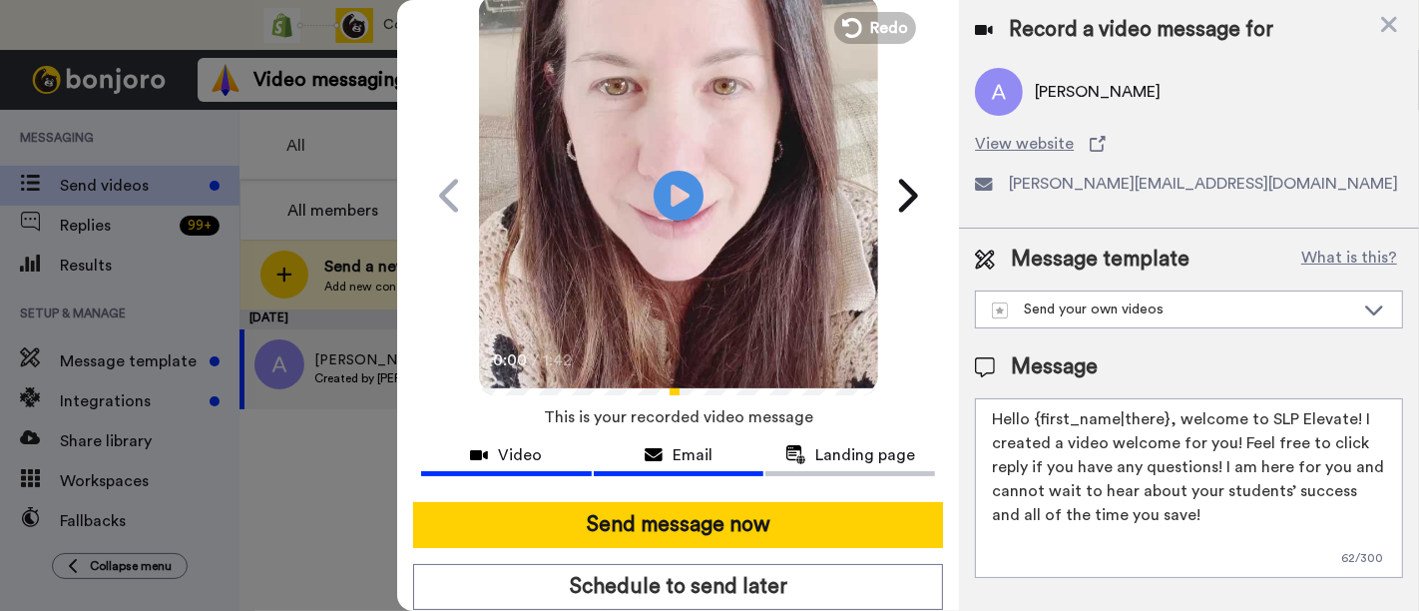
scroll to position [130, 0]
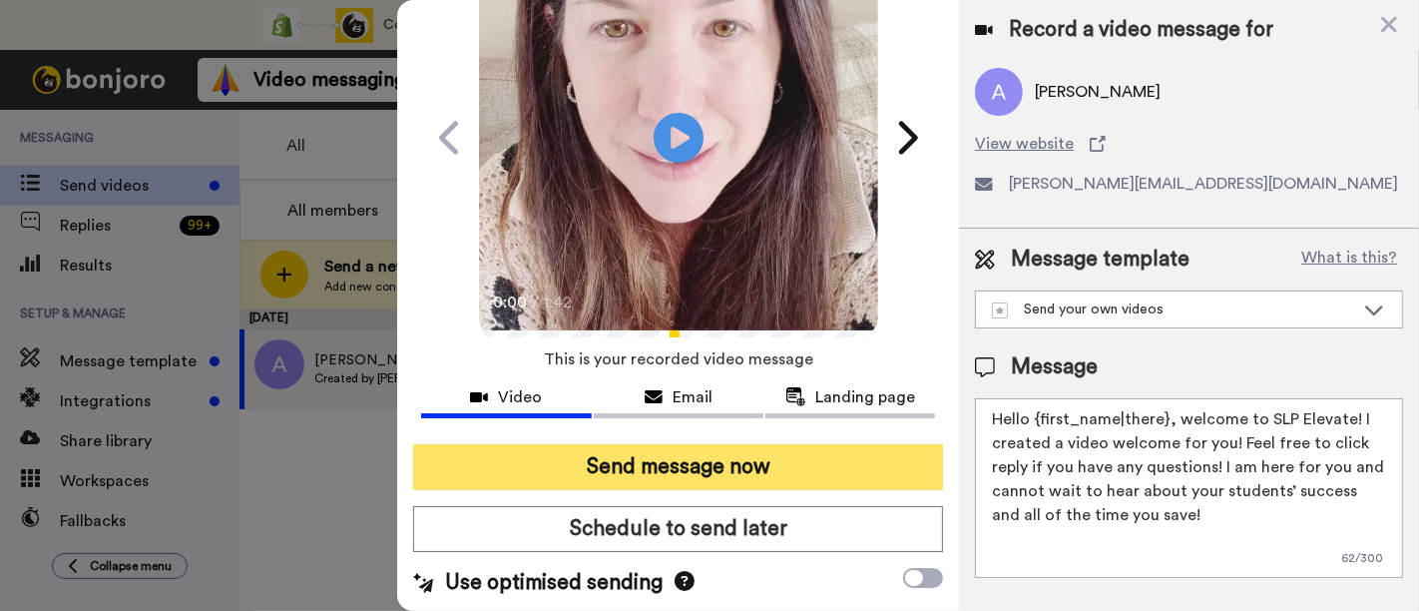
type textarea "Hello {first_name|there}, welcome to SLP Elevate! I created a video welcome for…"
click at [720, 451] on button "Send message now" at bounding box center [678, 467] width 530 height 46
